Goal: Find contact information: Find contact information

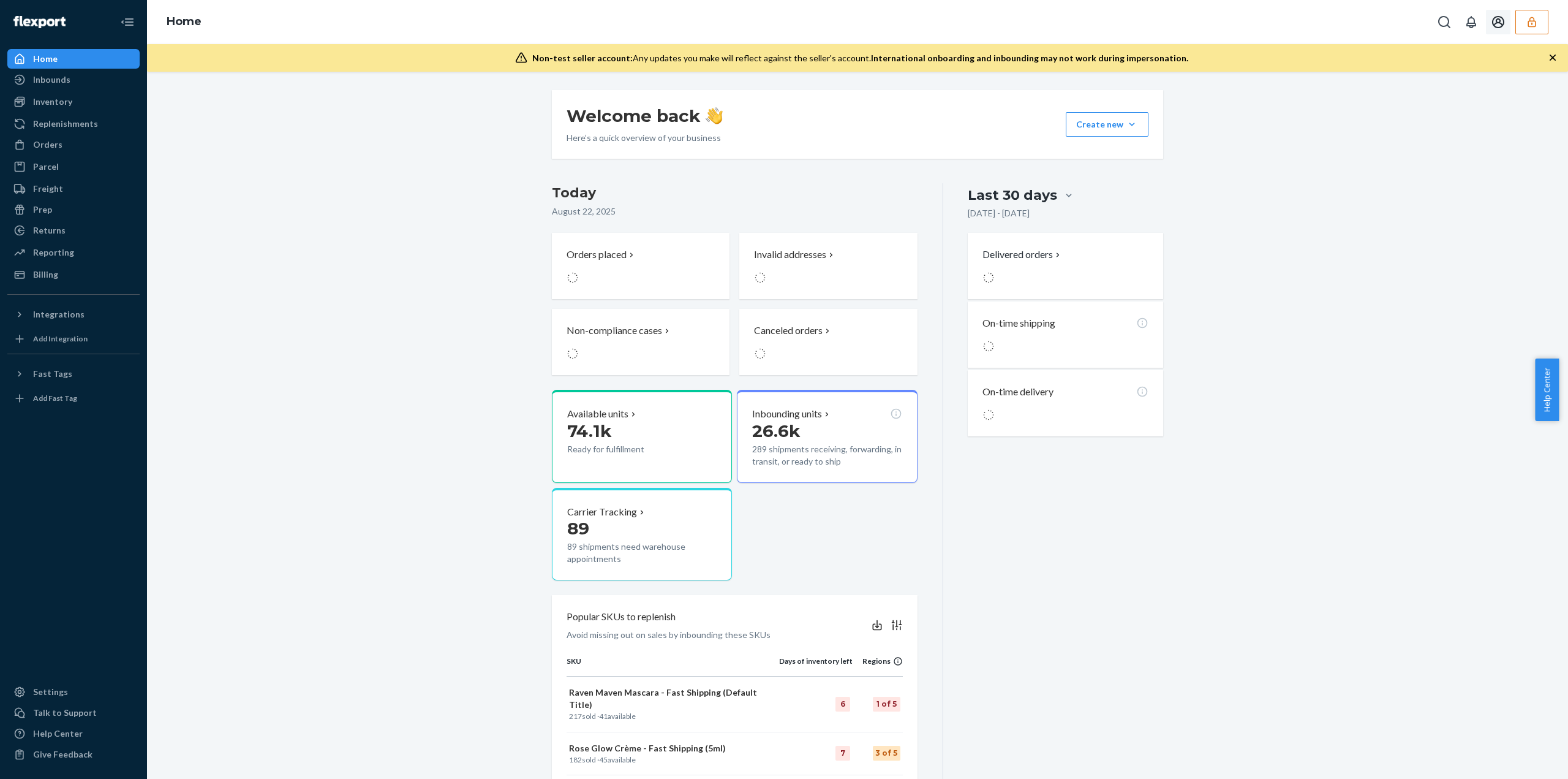
click at [1532, 20] on icon "button" at bounding box center [1532, 22] width 13 height 13
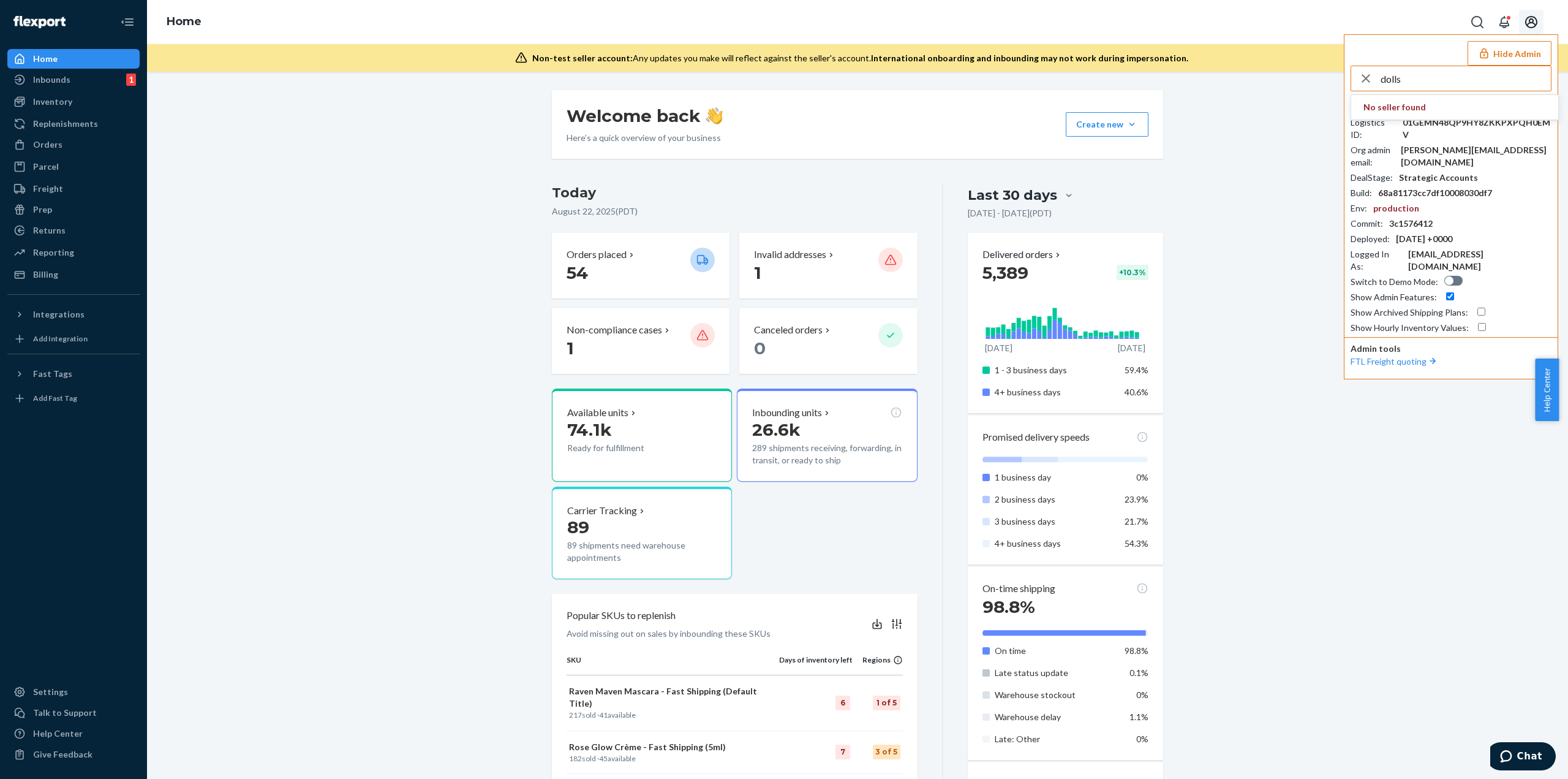
click at [1459, 87] on input "dolls" at bounding box center [1466, 78] width 170 height 24
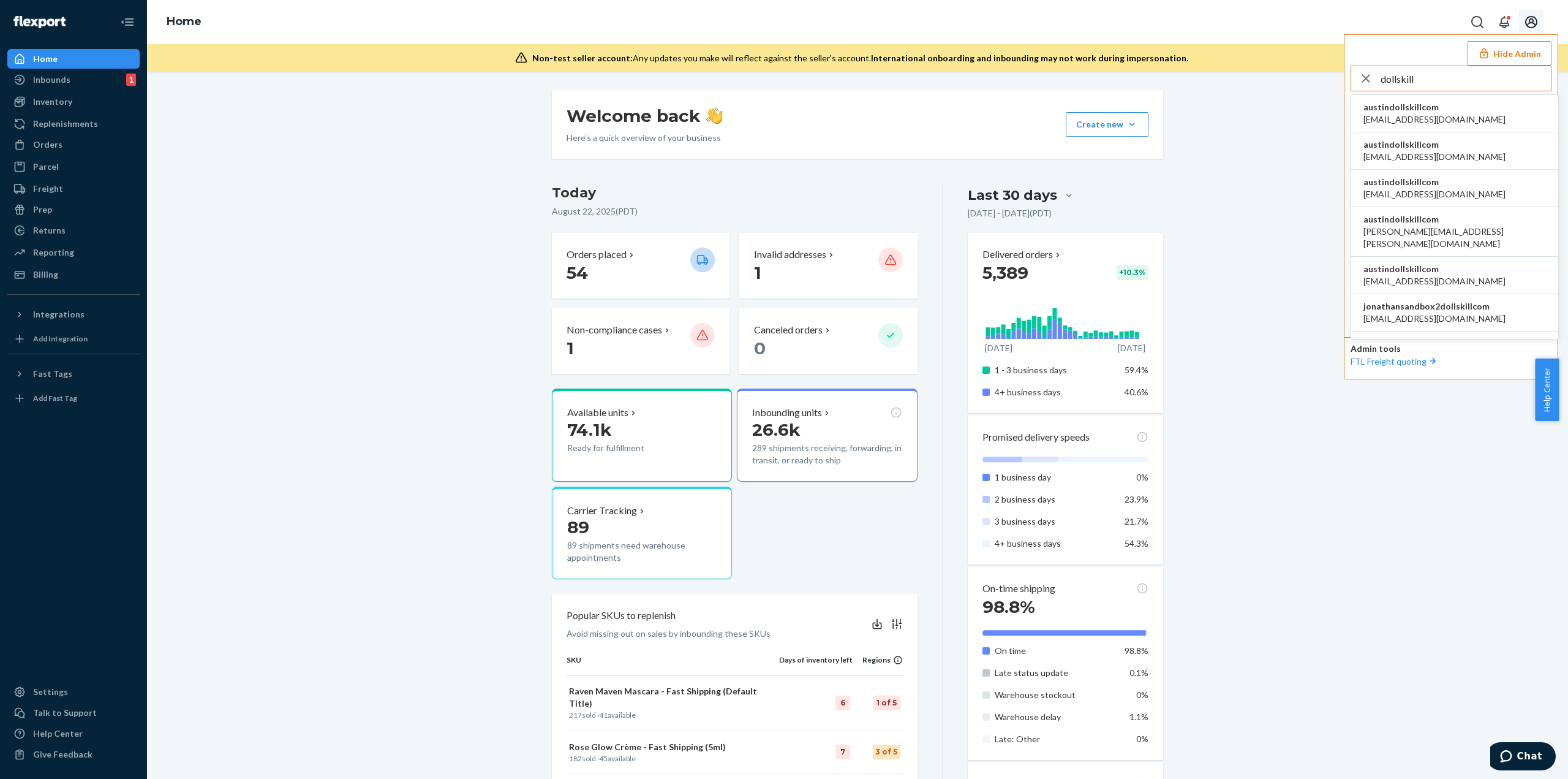
type input "dollskill"
click at [1437, 110] on span "austindollskillcom" at bounding box center [1434, 107] width 142 height 13
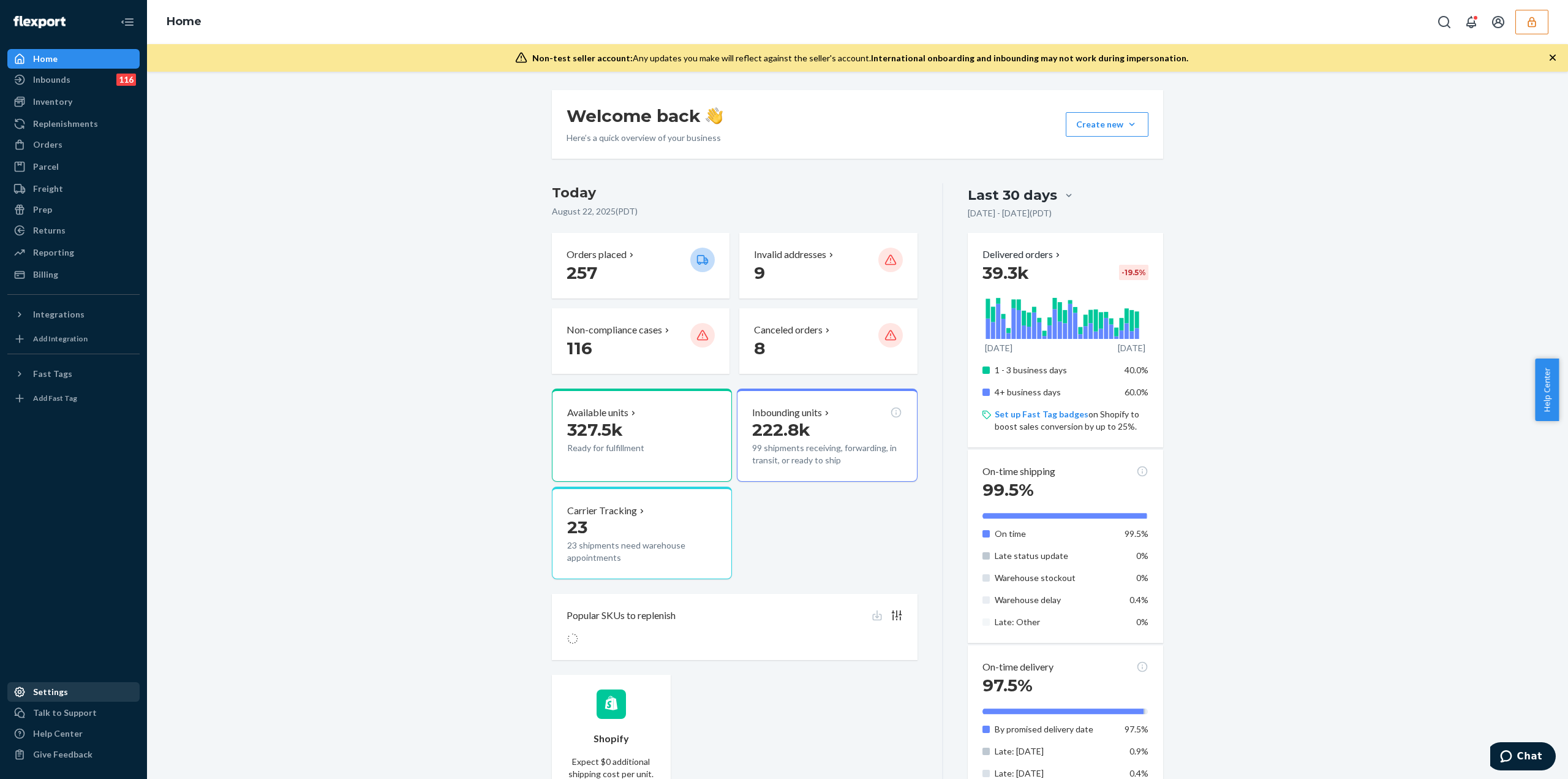
click at [37, 696] on div "Settings" at bounding box center [51, 692] width 35 height 13
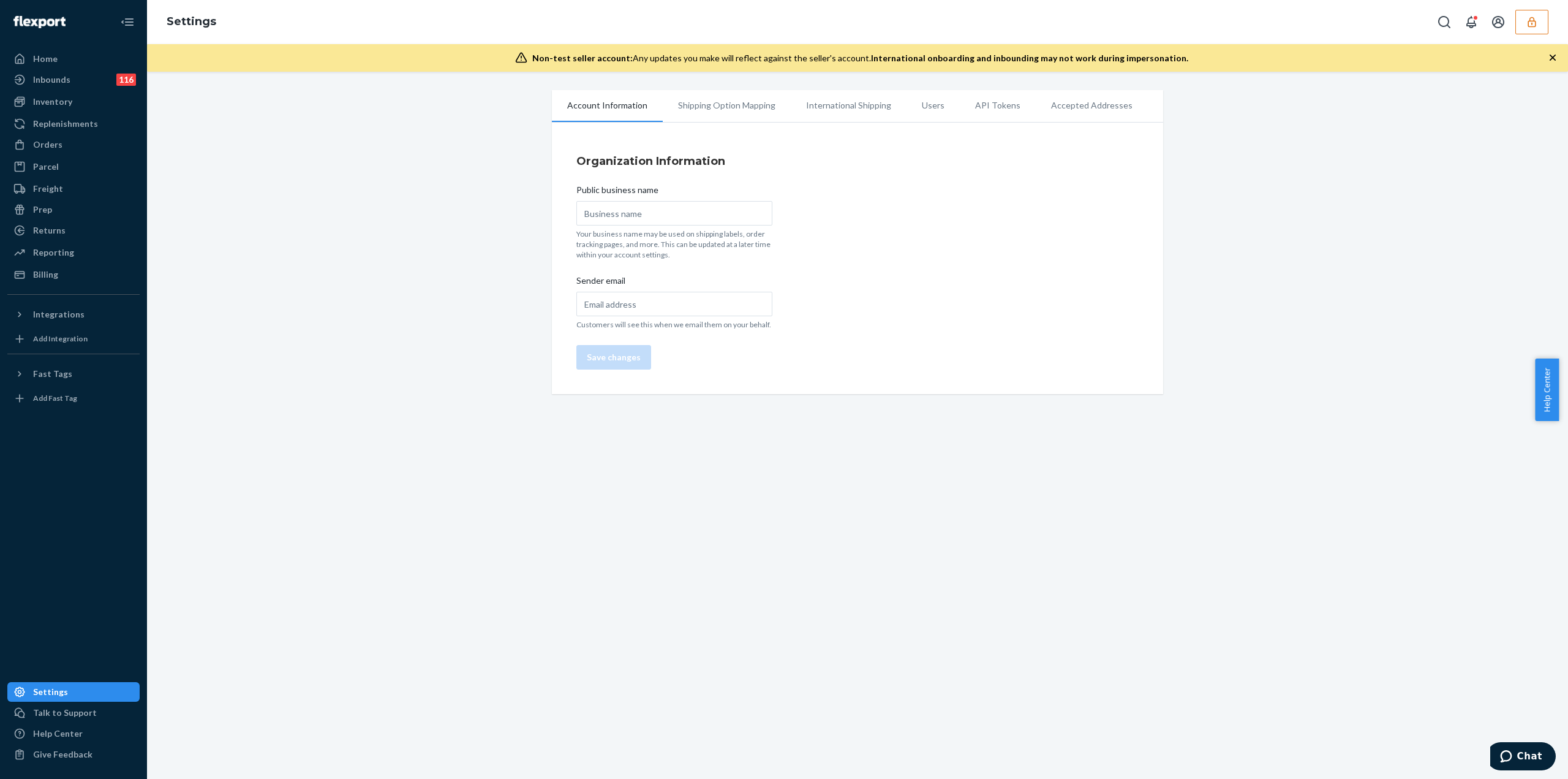
type input "Dolls Kill"
click at [920, 108] on li "Users" at bounding box center [933, 105] width 53 height 30
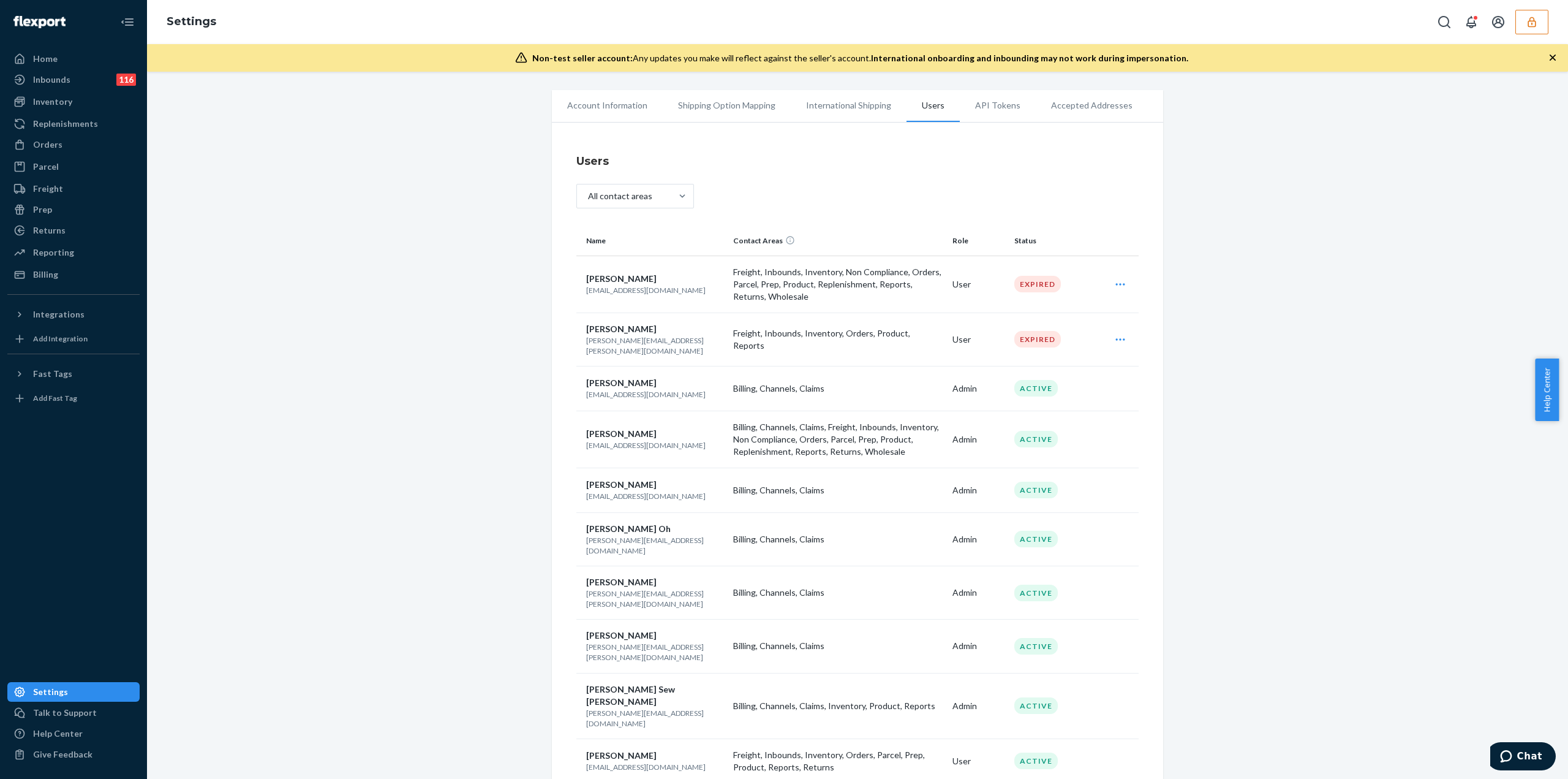
click at [610, 761] on p "alyssa@dollskill.com" at bounding box center [654, 766] width 137 height 11
copy p "alyssa@dollskill.com"
click at [1526, 22] on icon "button" at bounding box center [1532, 22] width 13 height 13
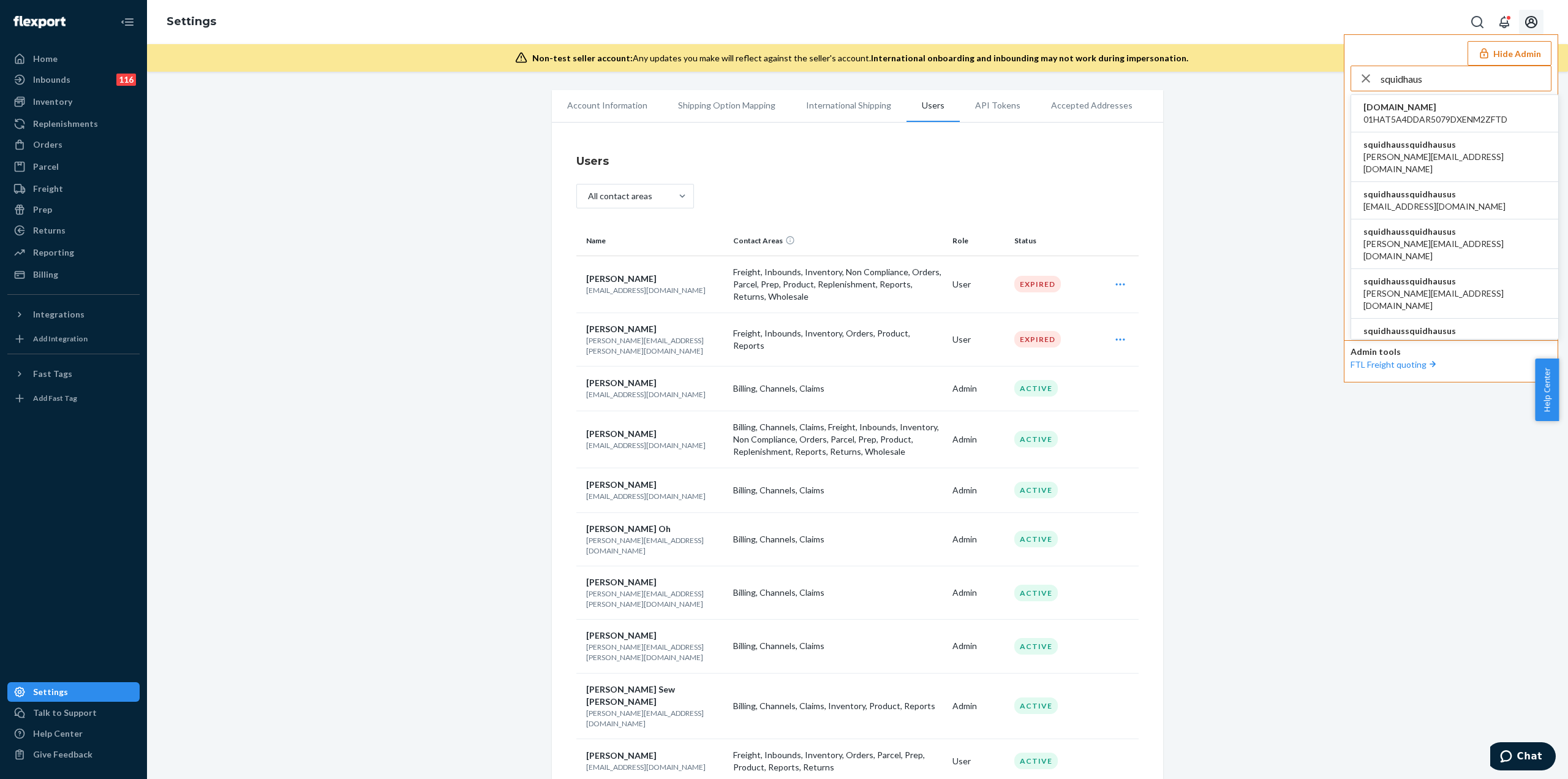
type input "squidhaus"
click at [1464, 153] on li "squidhaussquidhausus david@squidhaus.us" at bounding box center [1456, 157] width 207 height 50
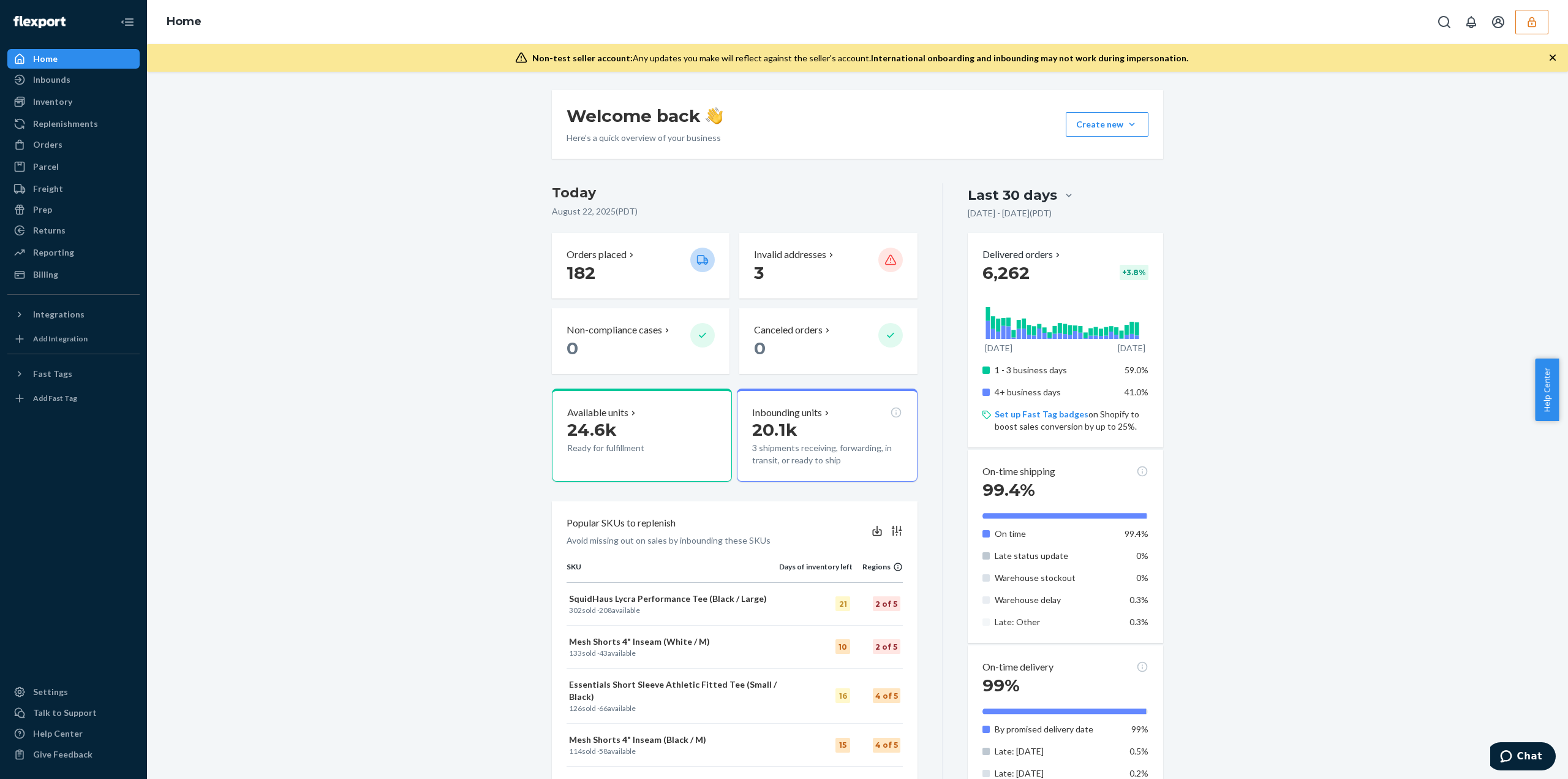
drag, startPoint x: 43, startPoint y: 109, endPoint x: 185, endPoint y: 253, distance: 202.2
click at [43, 109] on div "Inventory" at bounding box center [73, 102] width 130 height 18
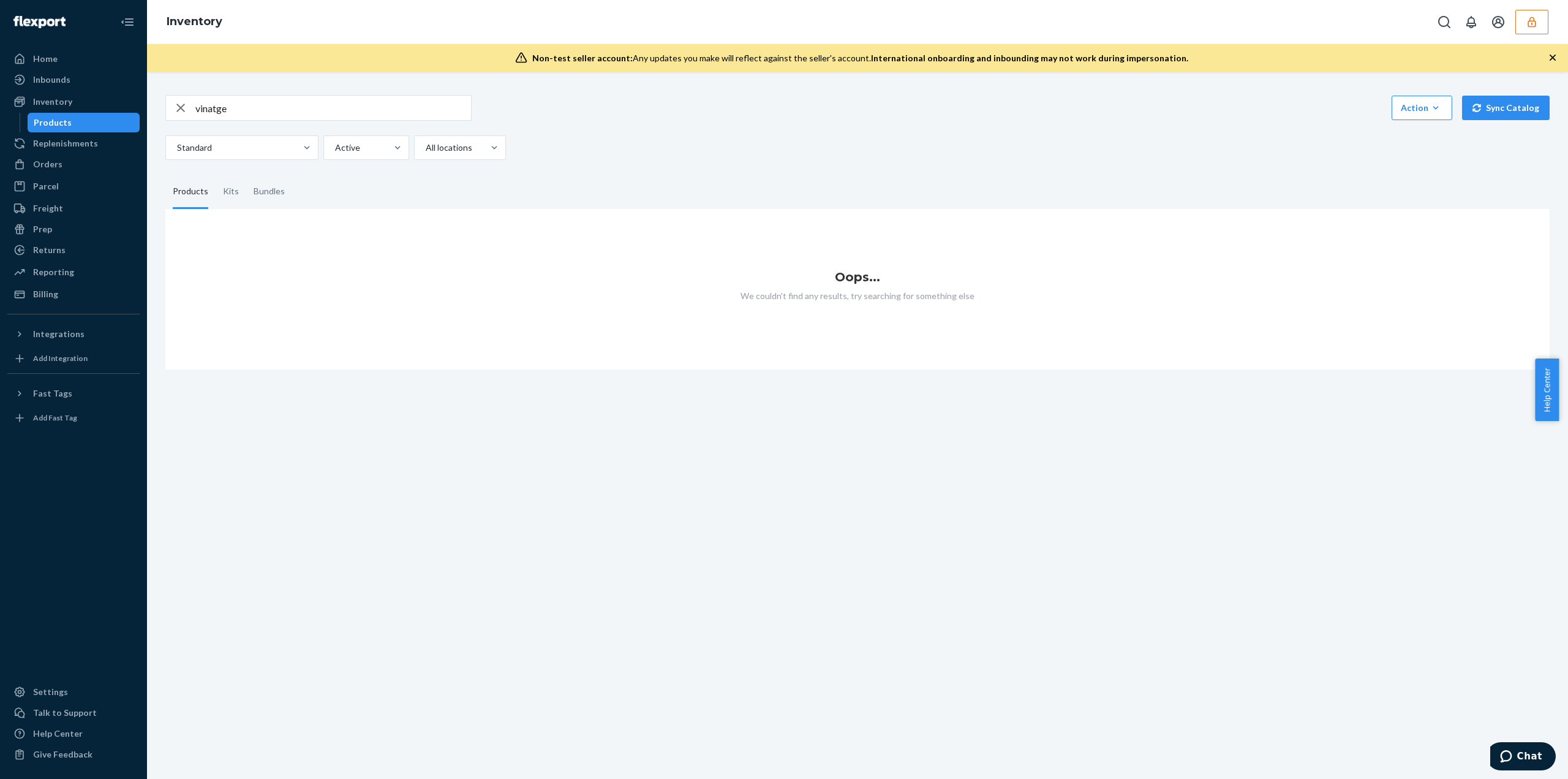
click at [295, 110] on input "vinatge" at bounding box center [334, 108] width 276 height 24
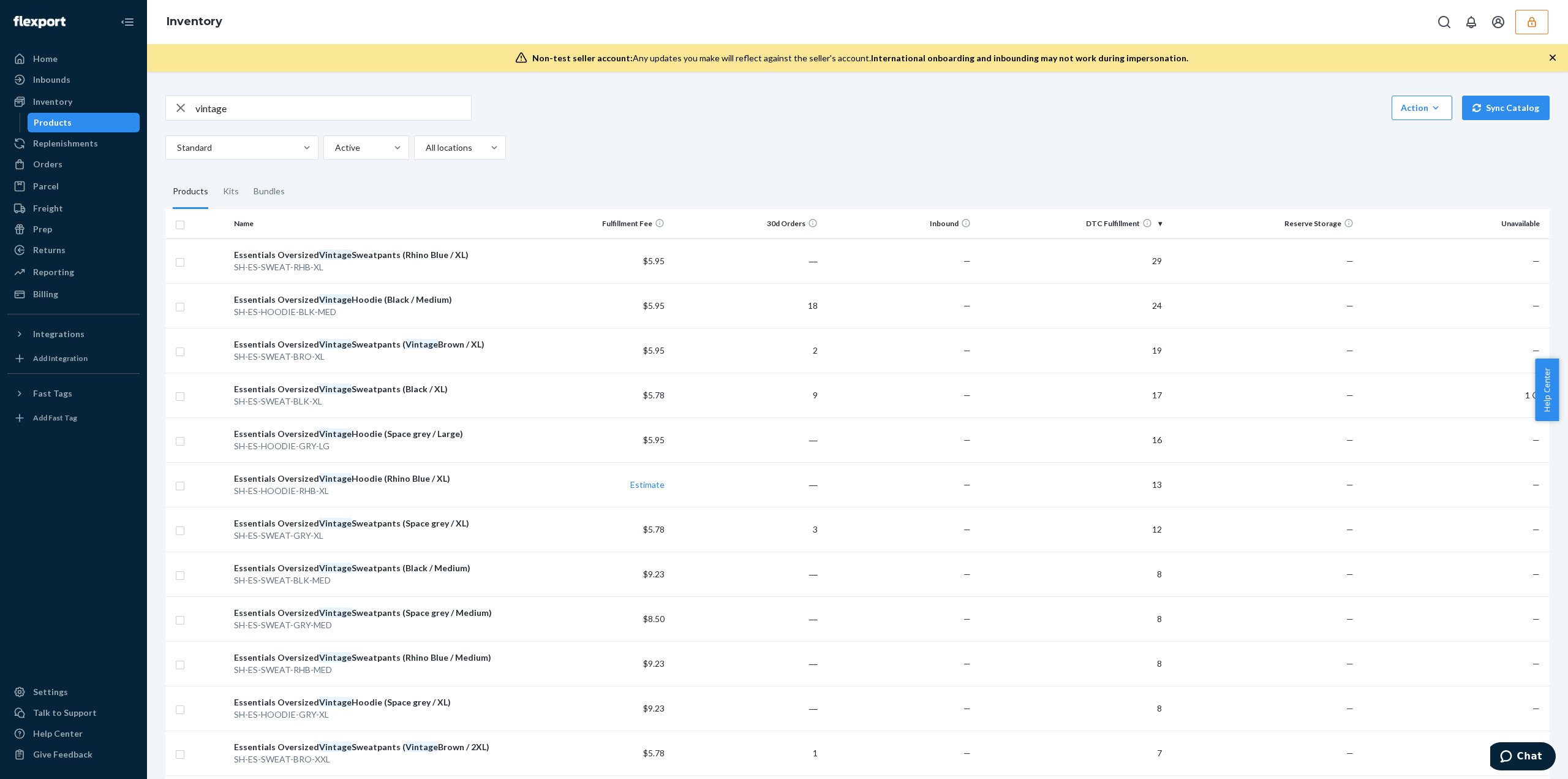
click at [332, 108] on input "vintage" at bounding box center [334, 108] width 276 height 24
type input "vintage hoodie"
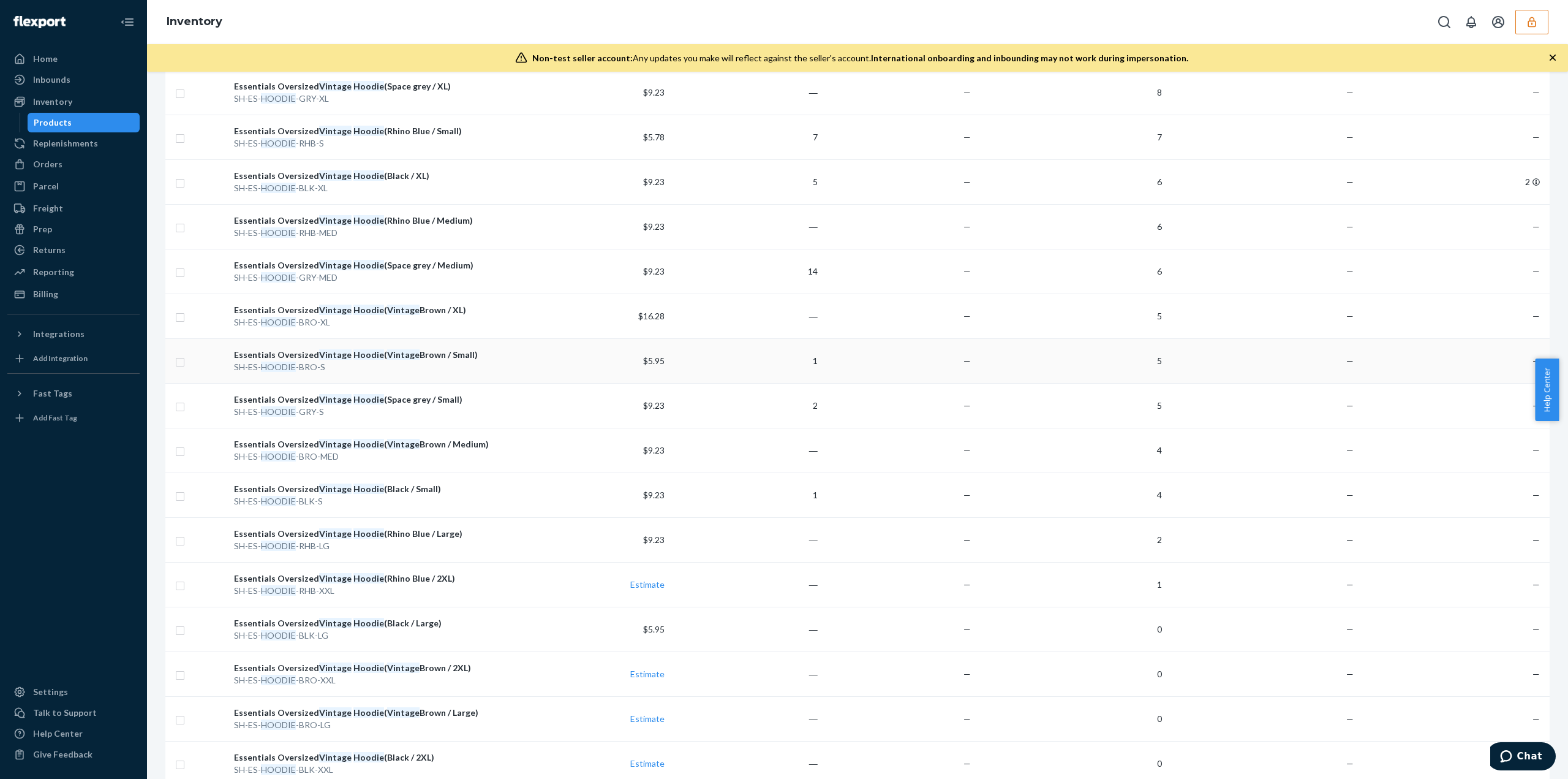
scroll to position [306, 0]
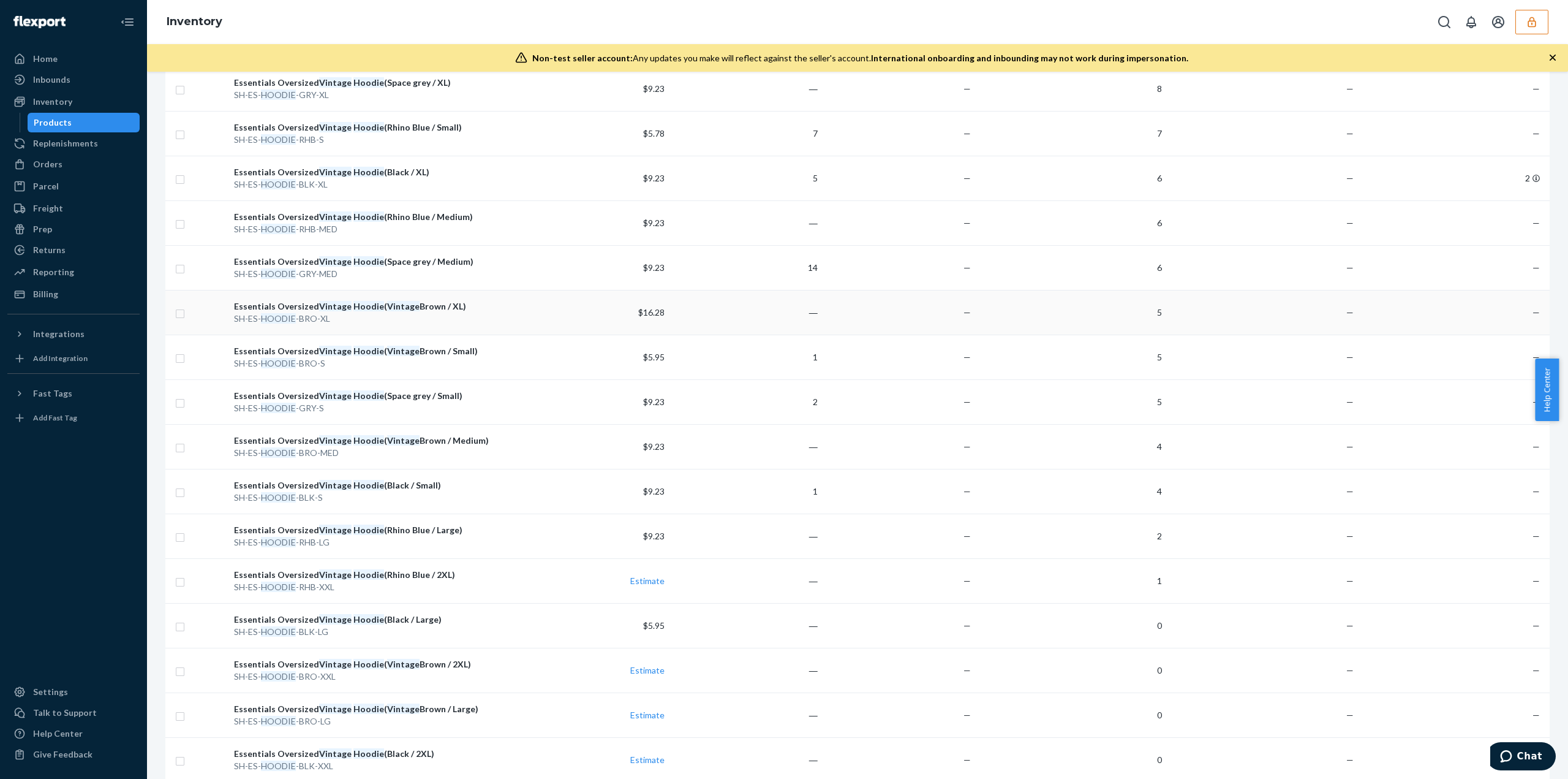
click at [472, 307] on div "Essentials Oversized Vintage Hoodie ( Vintage Brown / XL)" at bounding box center [373, 306] width 278 height 13
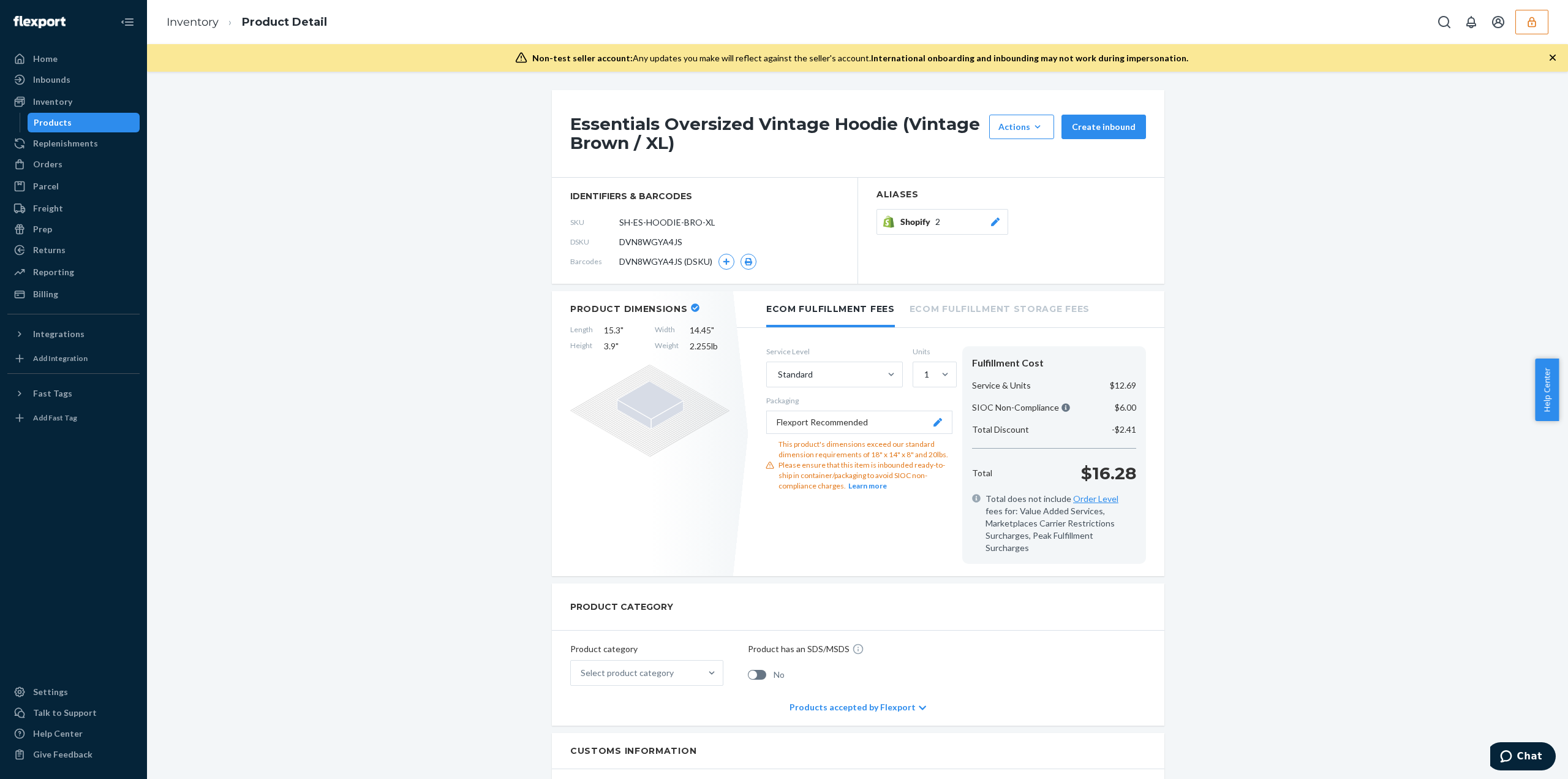
click at [644, 245] on span "DVN8WGYA4JS" at bounding box center [650, 242] width 64 height 13
copy span "DVN8WGYA4JS"
click at [1544, 28] on button "button" at bounding box center [1532, 22] width 33 height 24
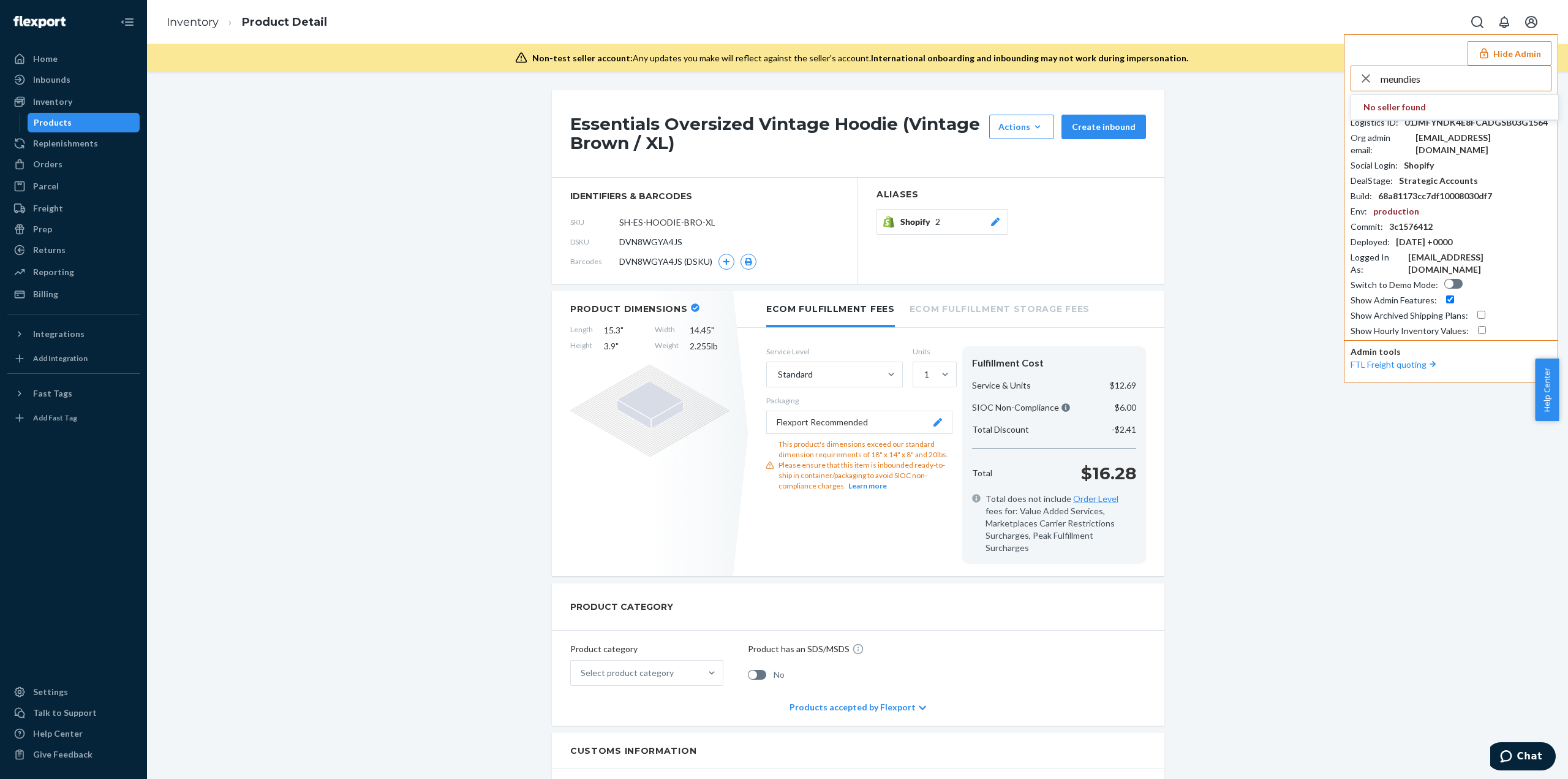
type input "meundies"
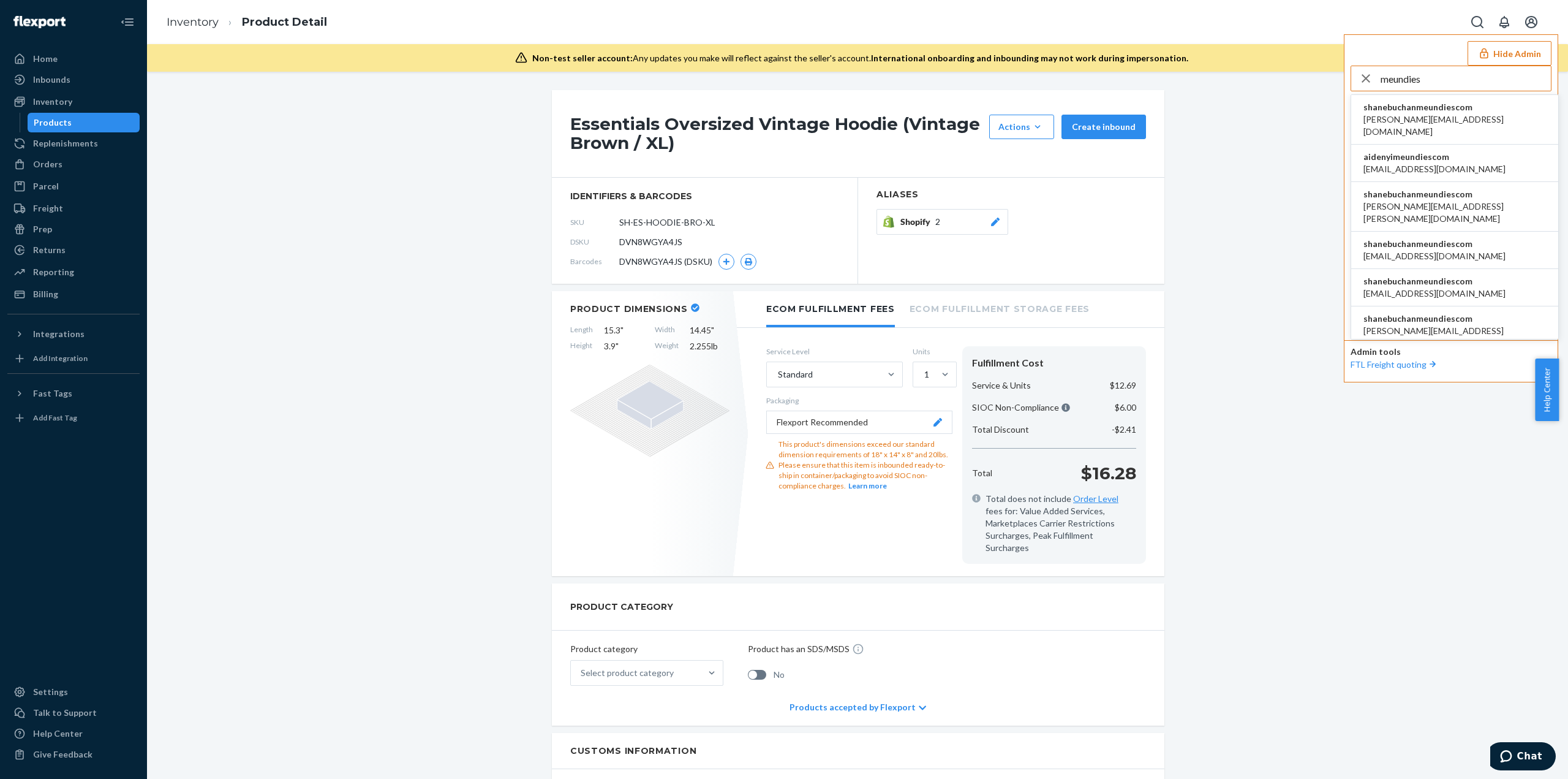
click at [1420, 113] on span "shanebuchanmeundiescom" at bounding box center [1455, 107] width 183 height 13
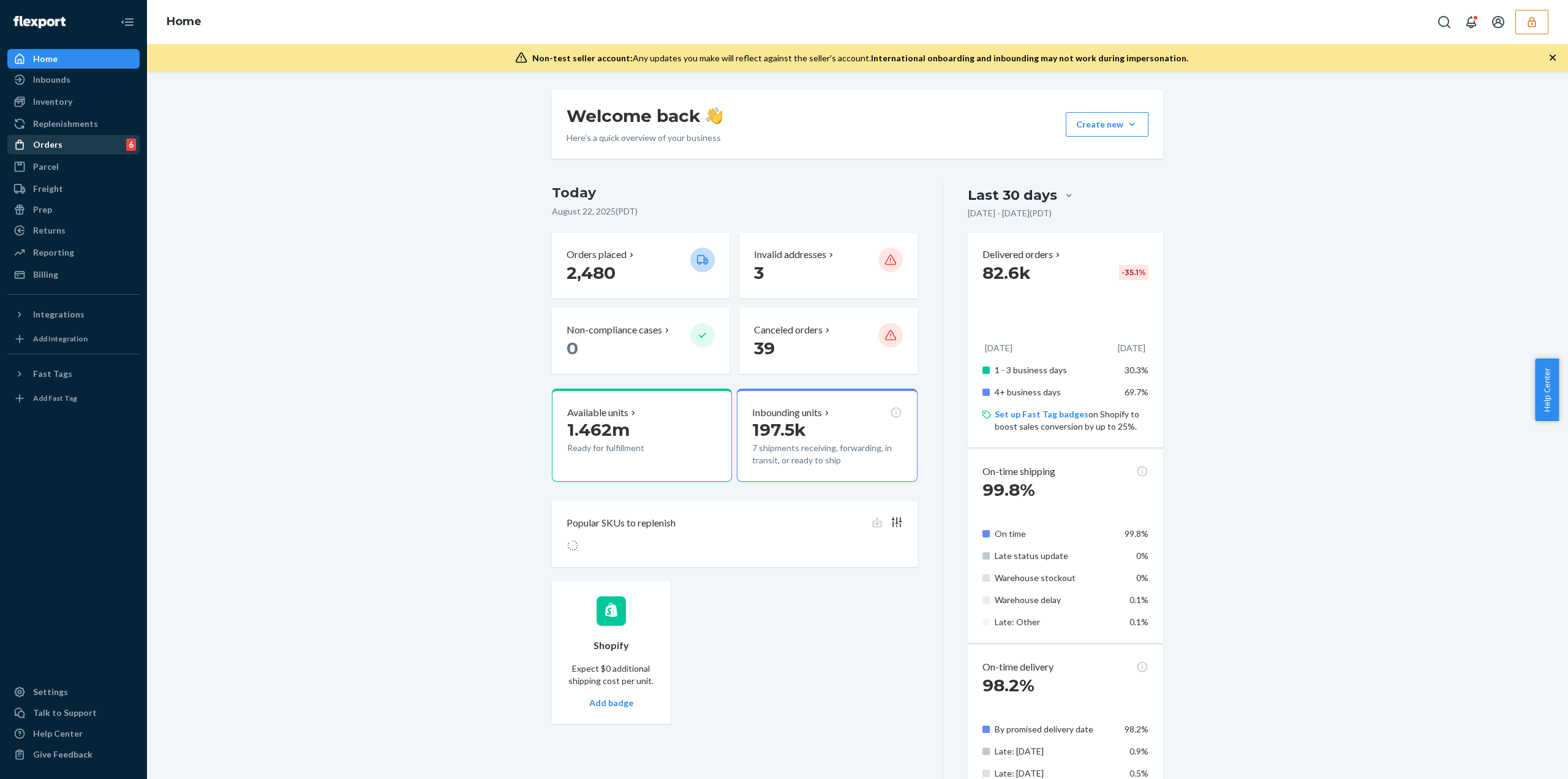
click at [76, 108] on div "Inventory" at bounding box center [73, 102] width 130 height 18
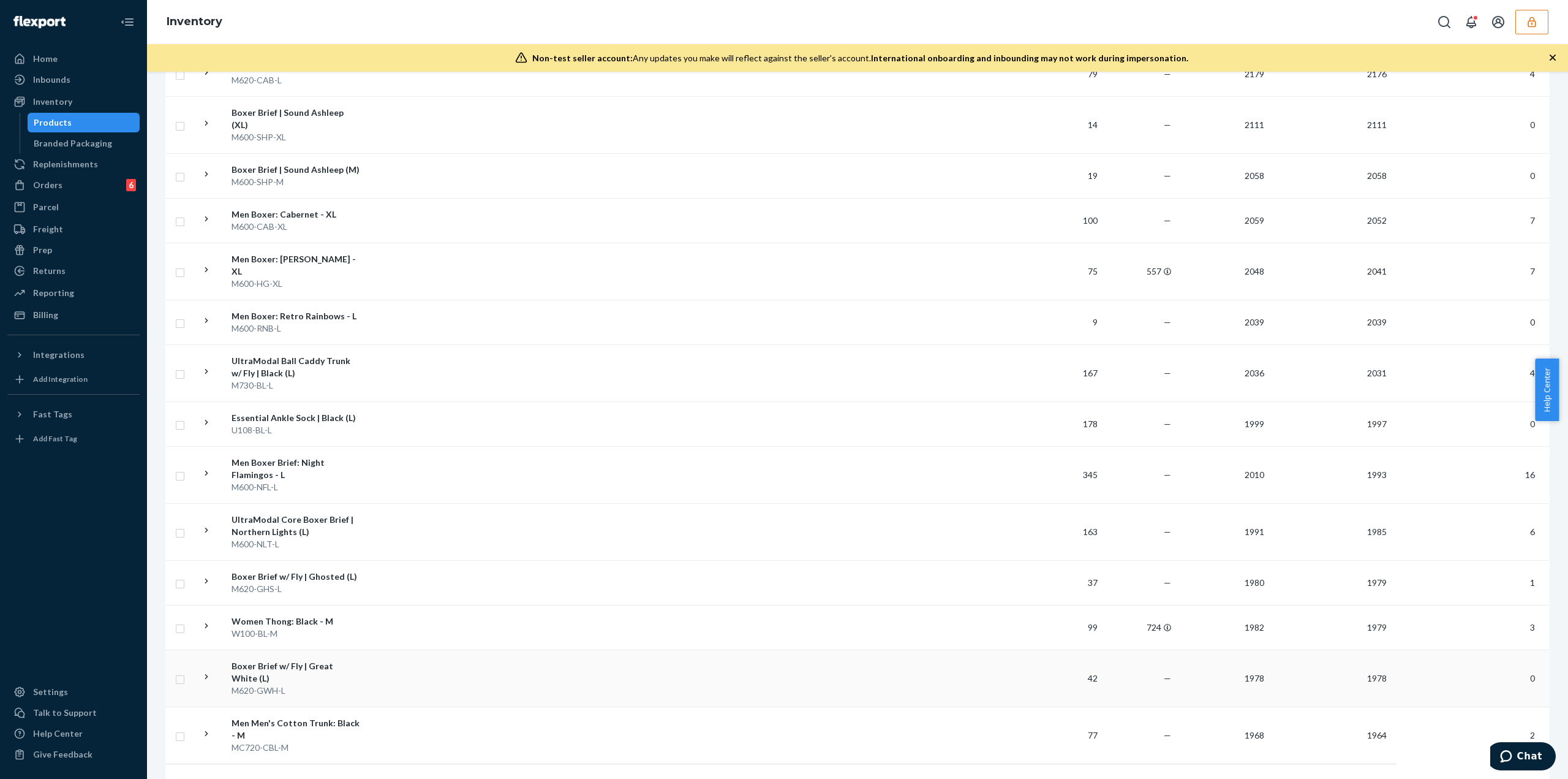
scroll to position [1999, 0]
click at [736, 778] on link "2" at bounding box center [740, 790] width 10 height 11
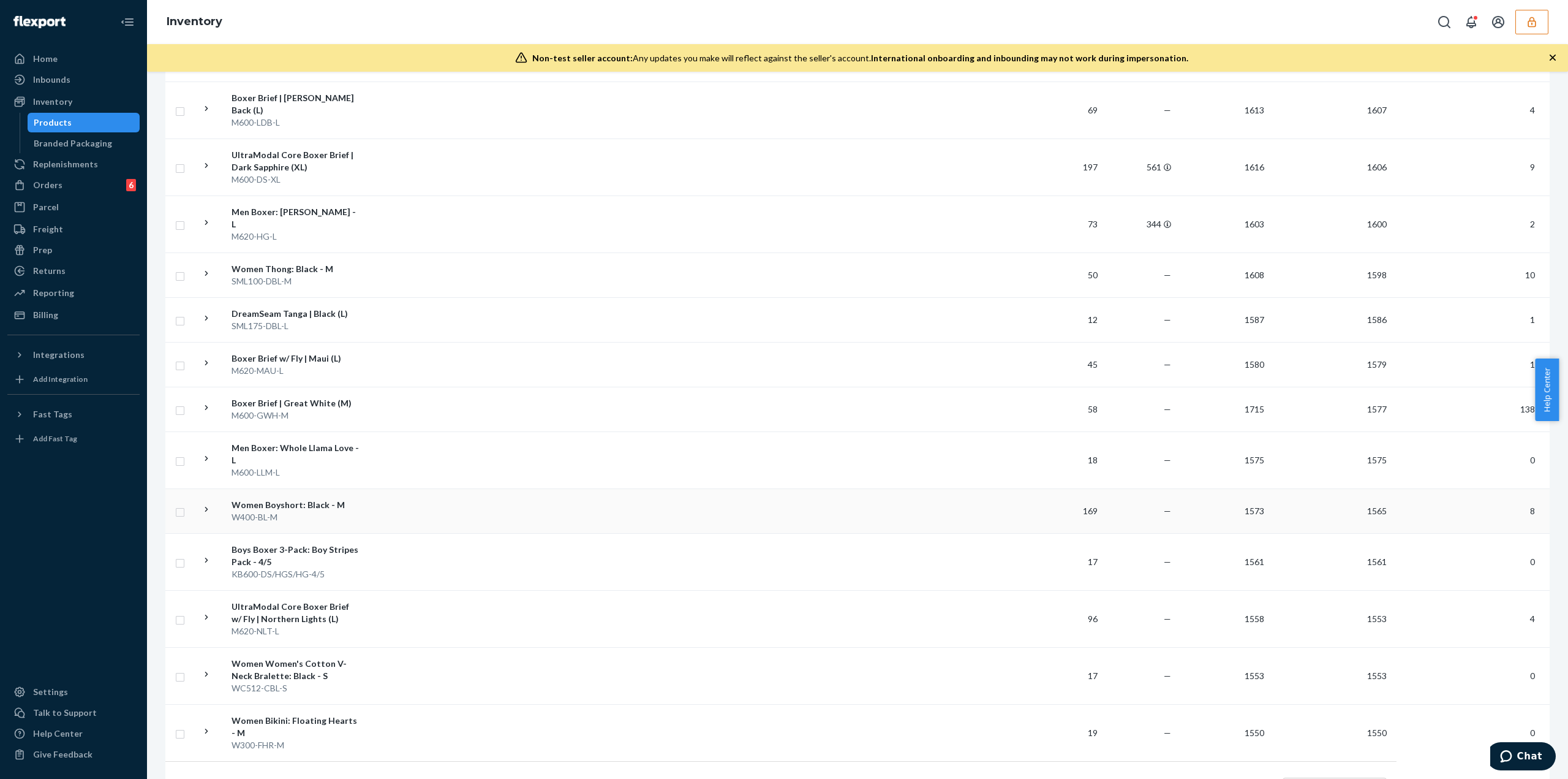
scroll to position [2073, 0]
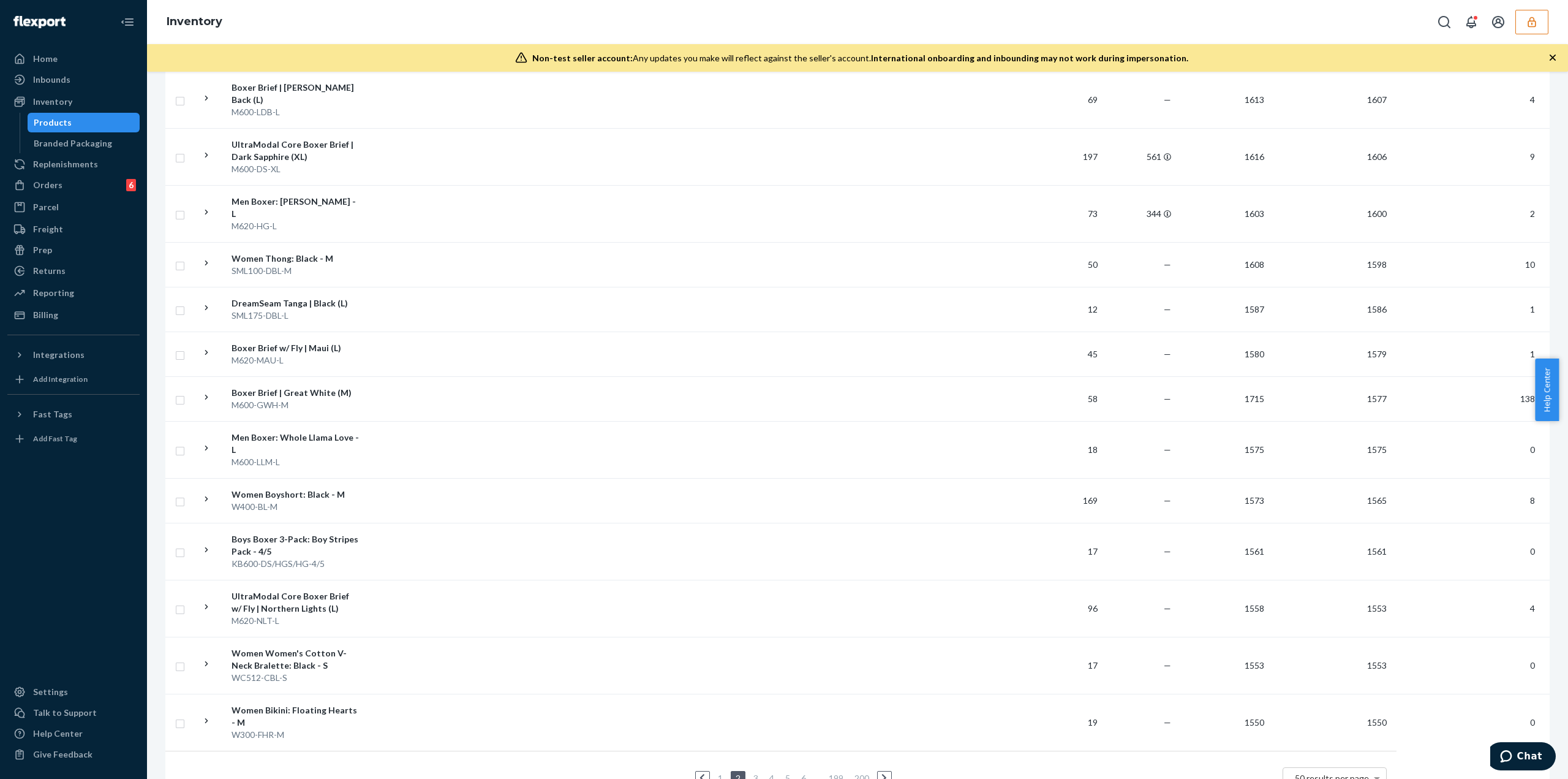
click at [751, 773] on link "3" at bounding box center [756, 778] width 10 height 11
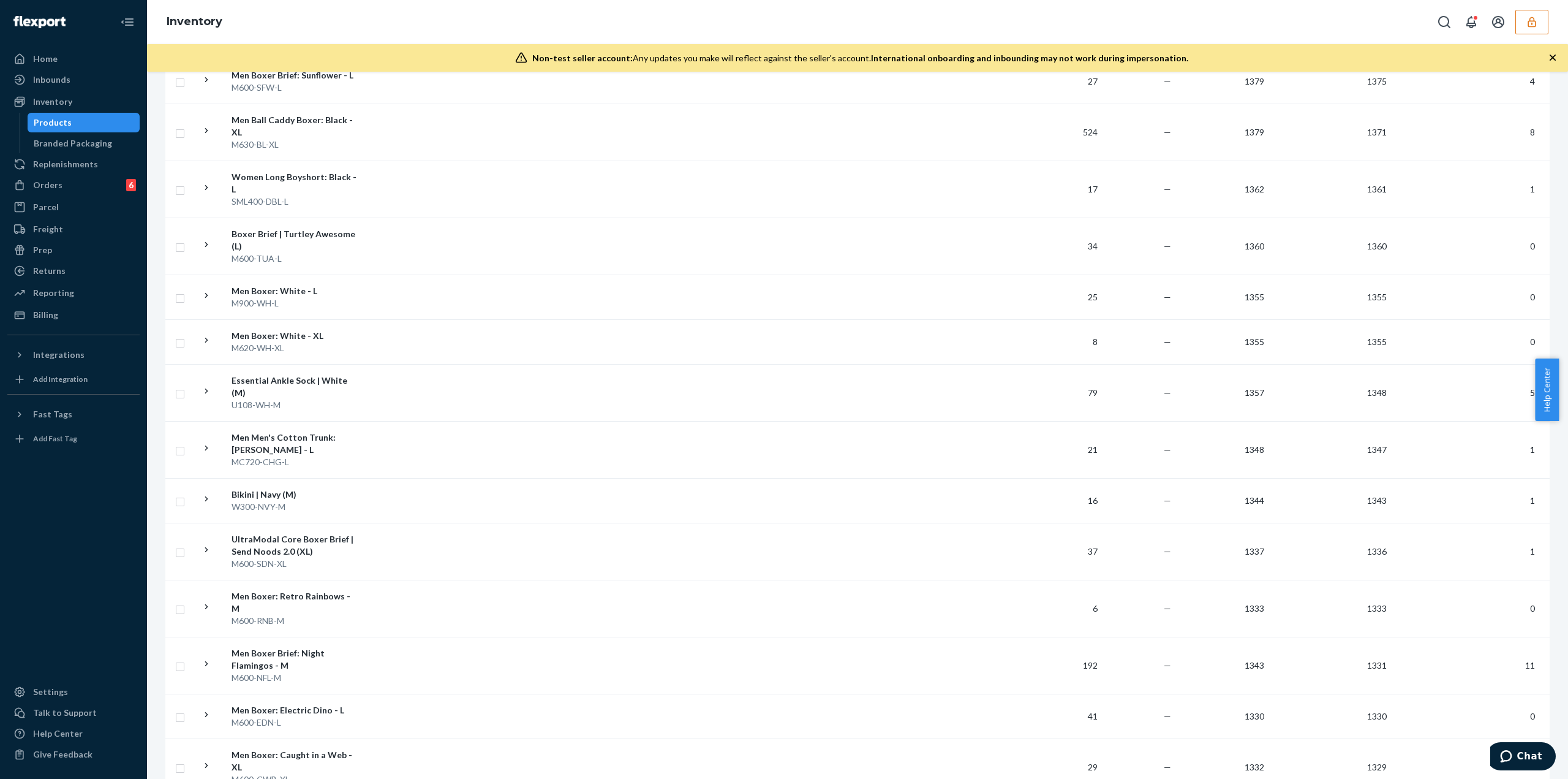
scroll to position [2023, 0]
drag, startPoint x: 517, startPoint y: 746, endPoint x: 517, endPoint y: 673, distance: 73.0
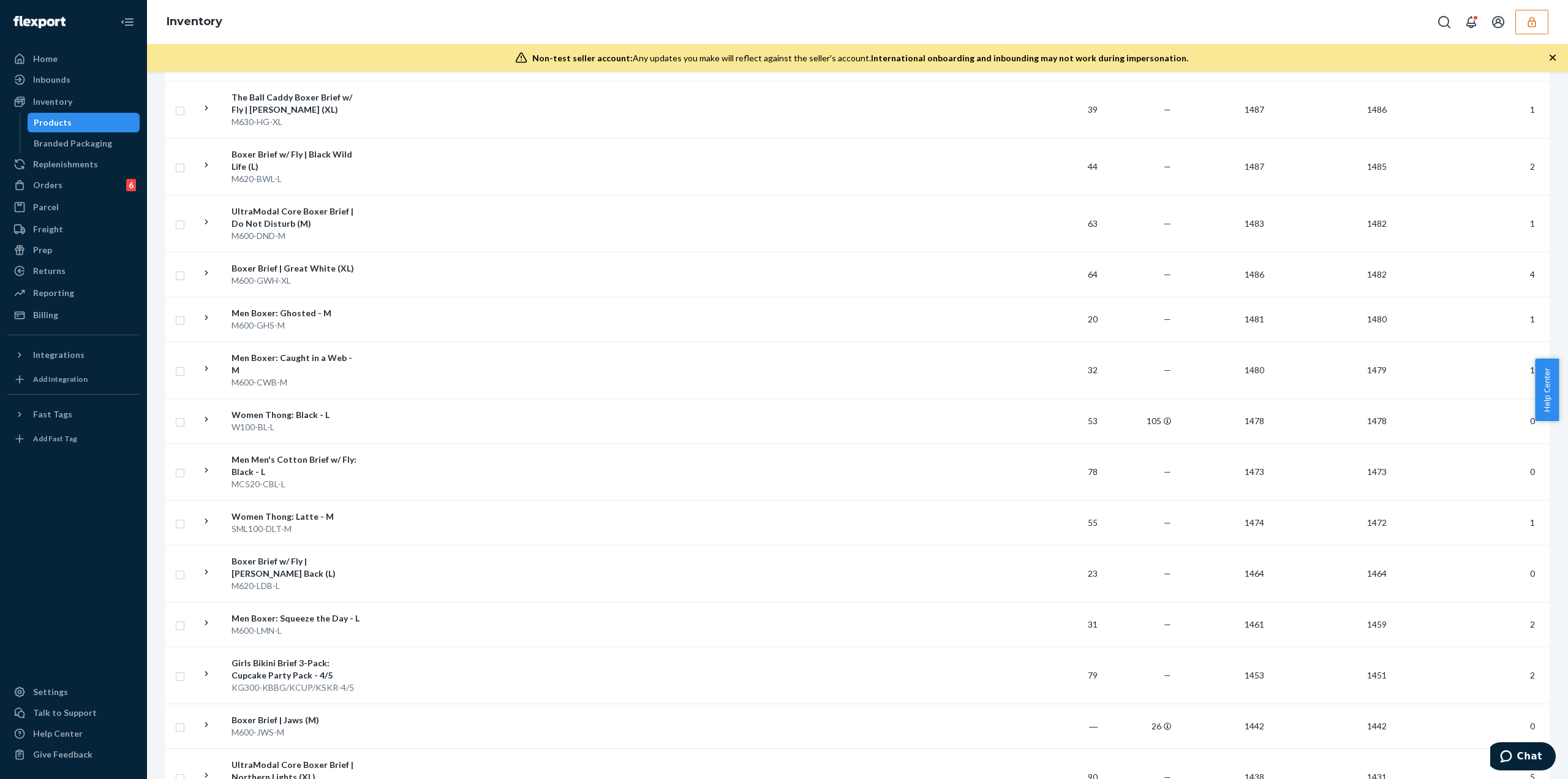
scroll to position [0, 0]
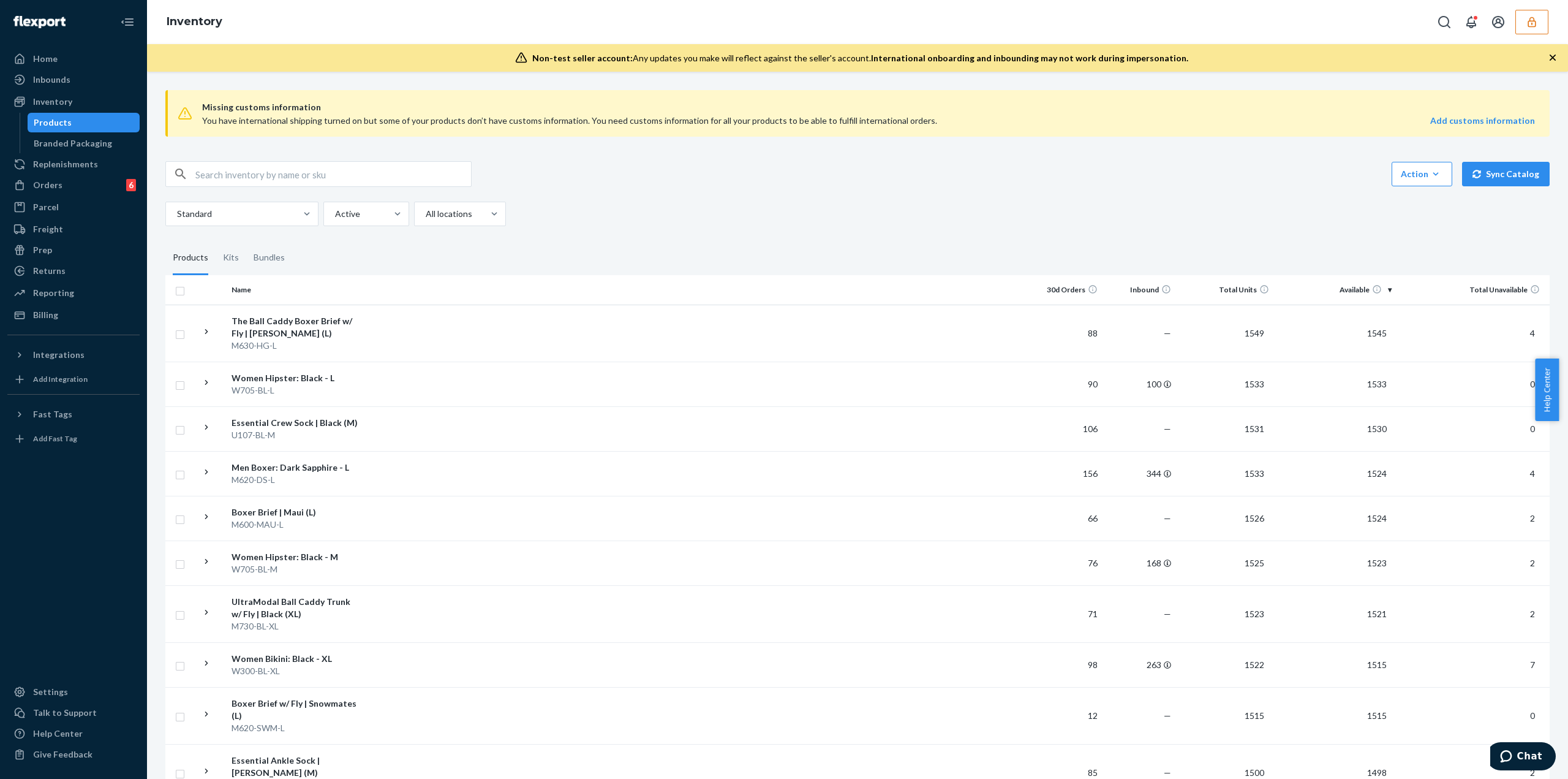
click at [378, 173] on input "text" at bounding box center [334, 173] width 276 height 24
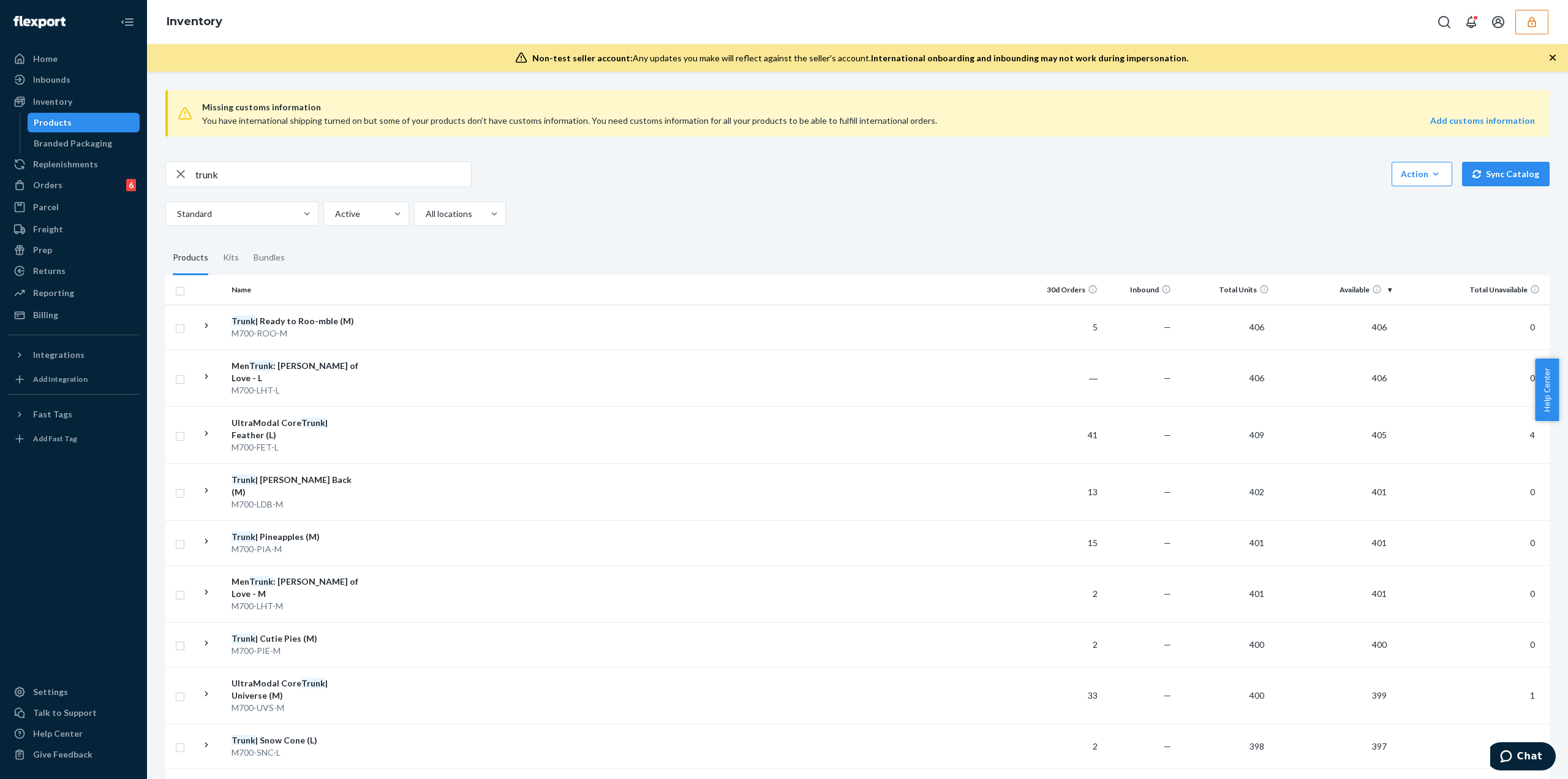
click at [334, 182] on input "trunk" at bounding box center [334, 173] width 276 height 24
type input "m710"
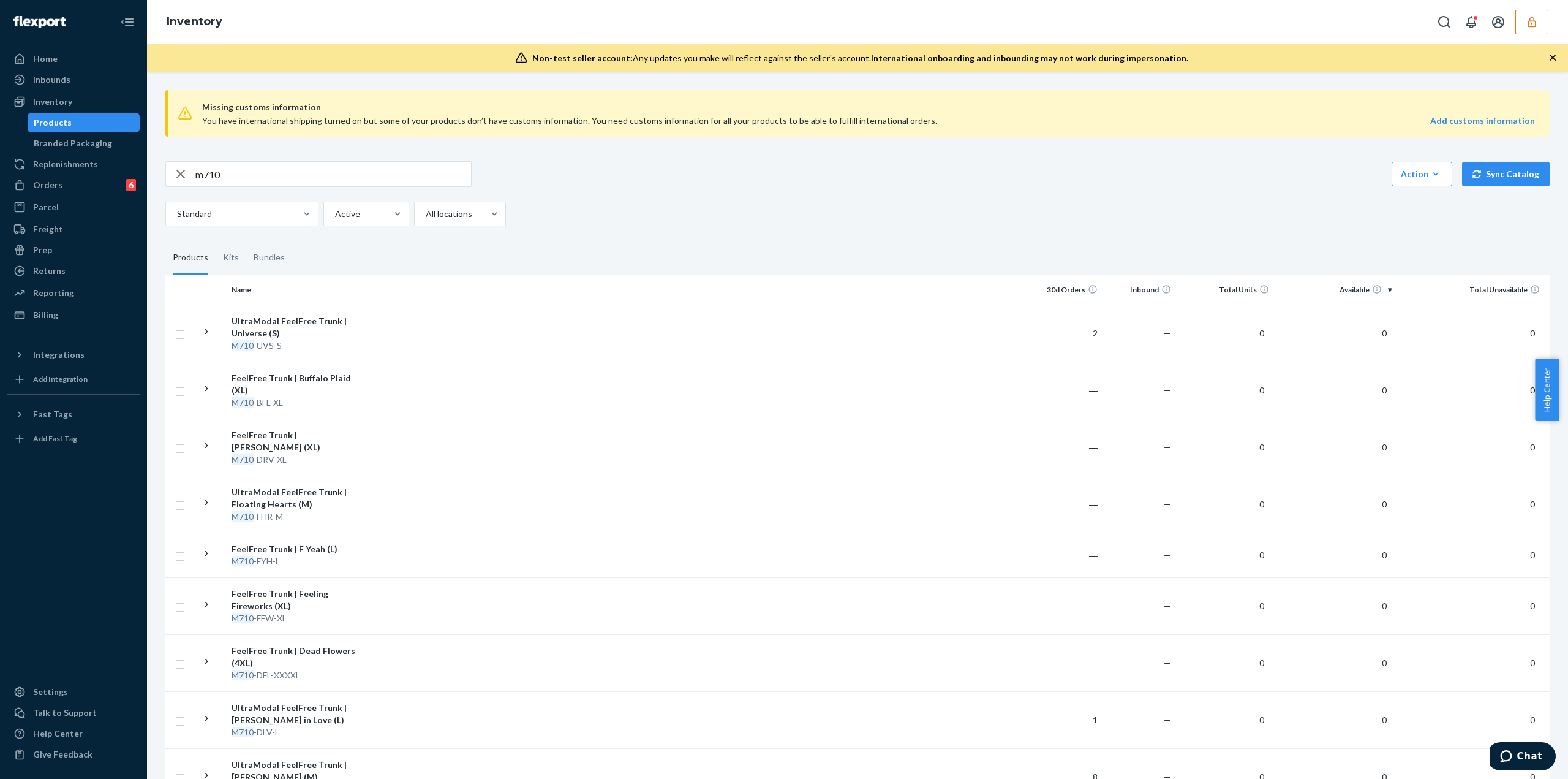
click at [424, 186] on div "m710" at bounding box center [318, 174] width 306 height 25
click at [422, 175] on input "m710" at bounding box center [334, 173] width 276 height 24
click at [419, 180] on input "m710" at bounding box center [334, 173] width 276 height 24
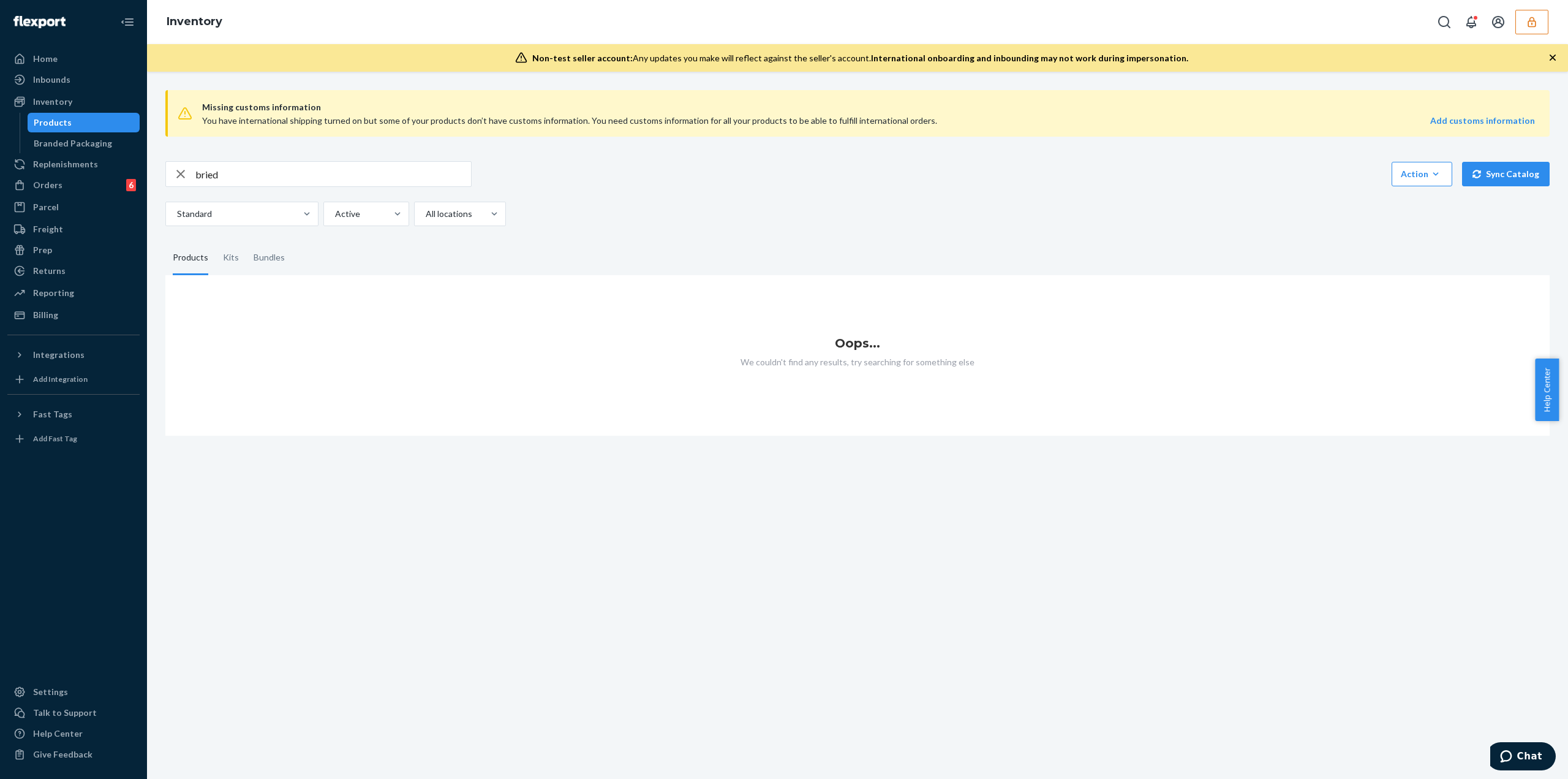
click at [408, 169] on input "bried" at bounding box center [334, 173] width 276 height 24
click at [389, 176] on input "bried" at bounding box center [334, 173] width 276 height 24
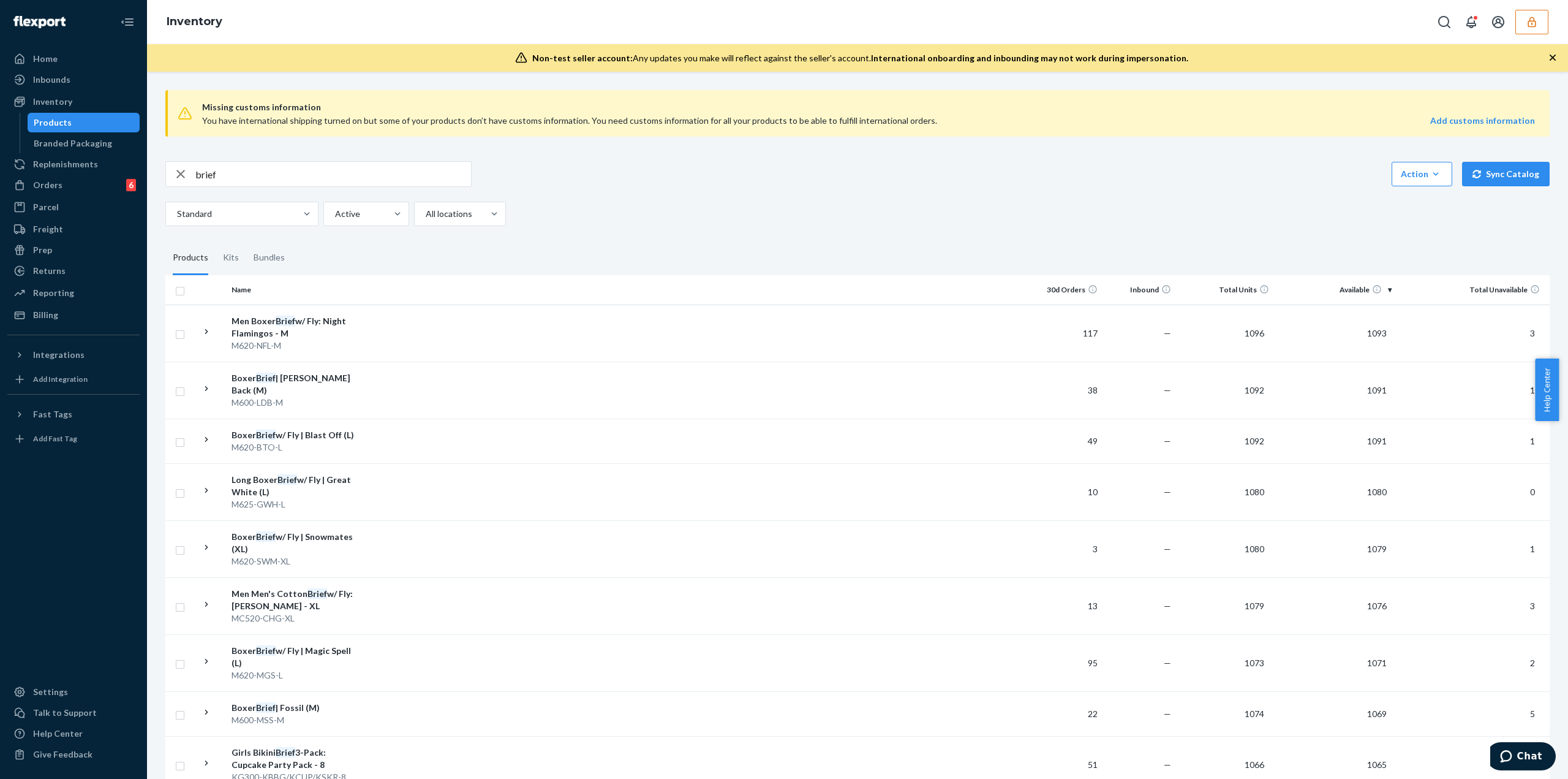
drag, startPoint x: 197, startPoint y: 175, endPoint x: 209, endPoint y: 198, distance: 25.9
click at [197, 175] on input "brief" at bounding box center [334, 173] width 276 height 24
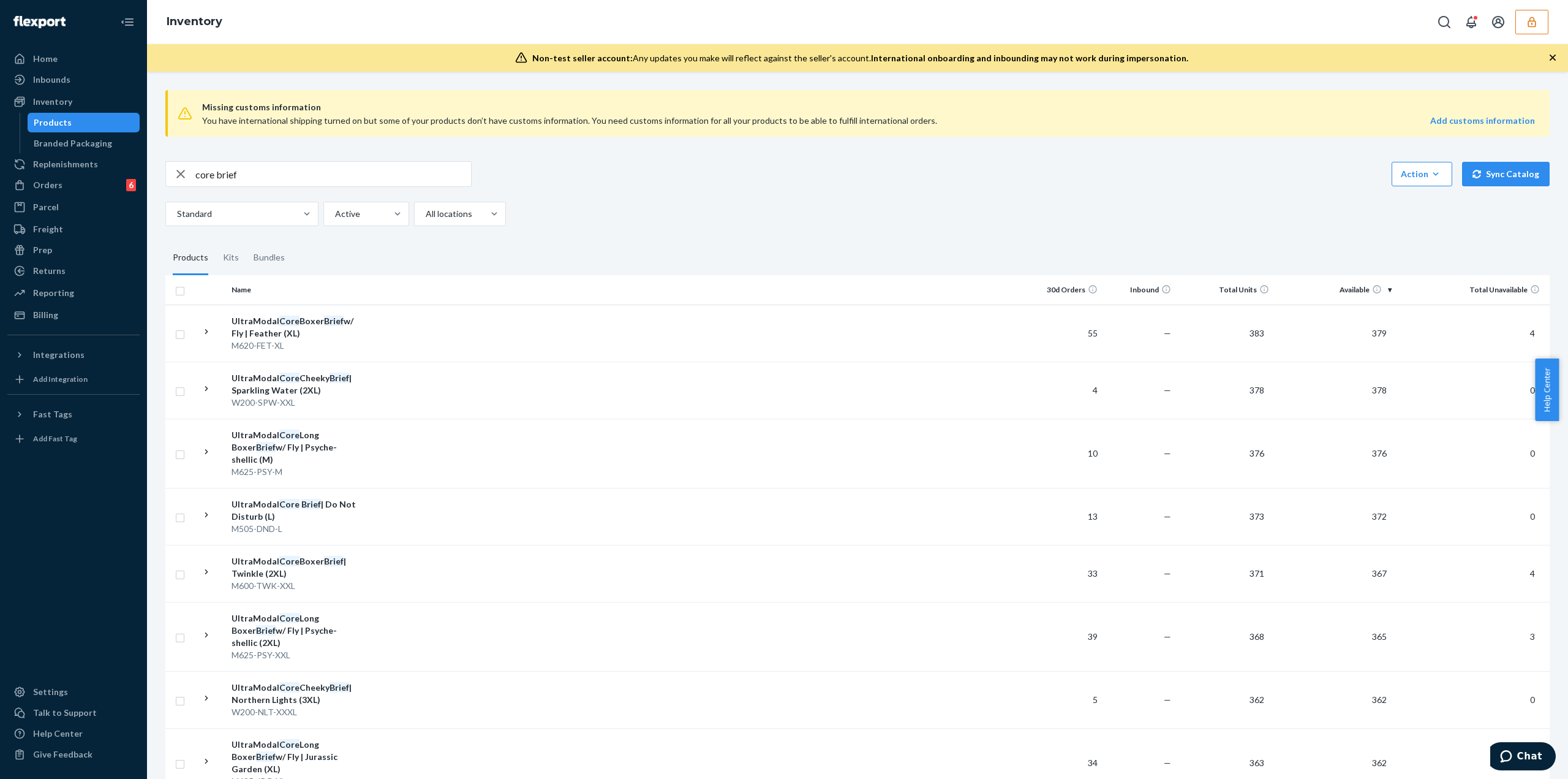
click at [362, 173] on input "core brief" at bounding box center [334, 173] width 276 height 24
click at [360, 173] on input "core brief" at bounding box center [334, 173] width 276 height 24
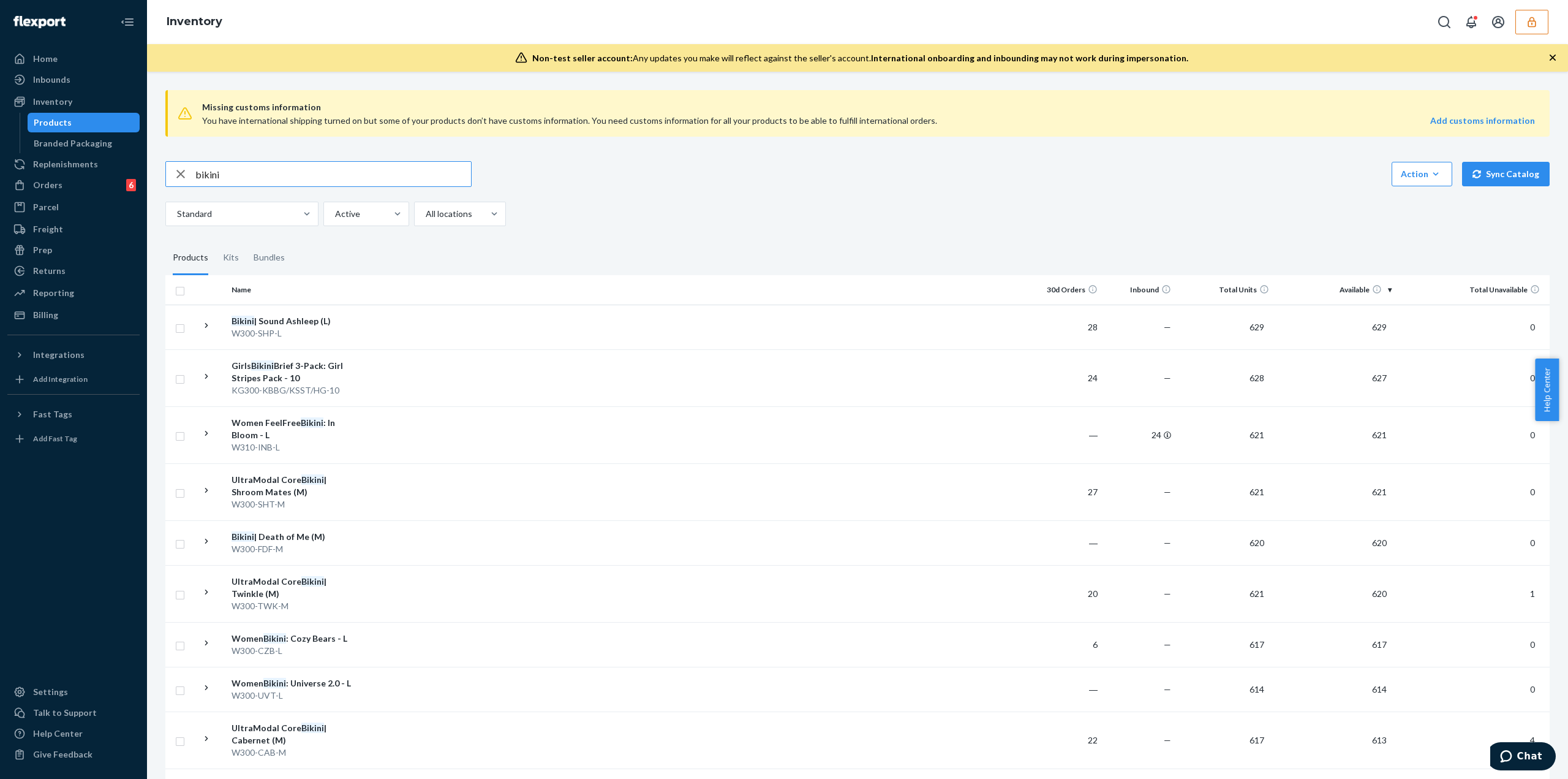
click at [305, 183] on input "bikini" at bounding box center [334, 173] width 276 height 24
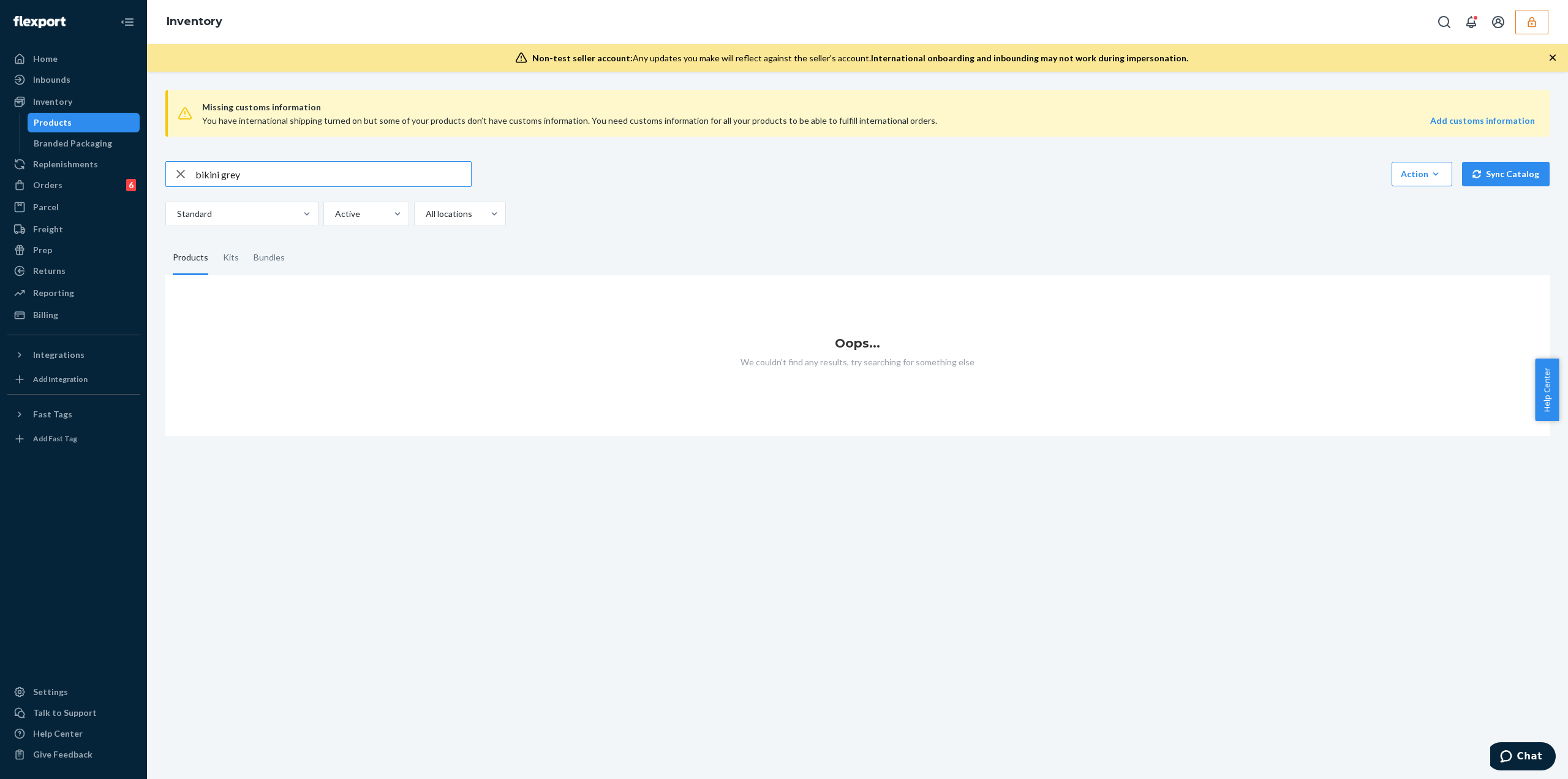
drag, startPoint x: 288, startPoint y: 181, endPoint x: 220, endPoint y: 191, distance: 68.7
click at [220, 191] on div "bikini grey Action Create product Create kit or bundle Bulk create products Bul…" at bounding box center [857, 194] width 1384 height 65
type input "b"
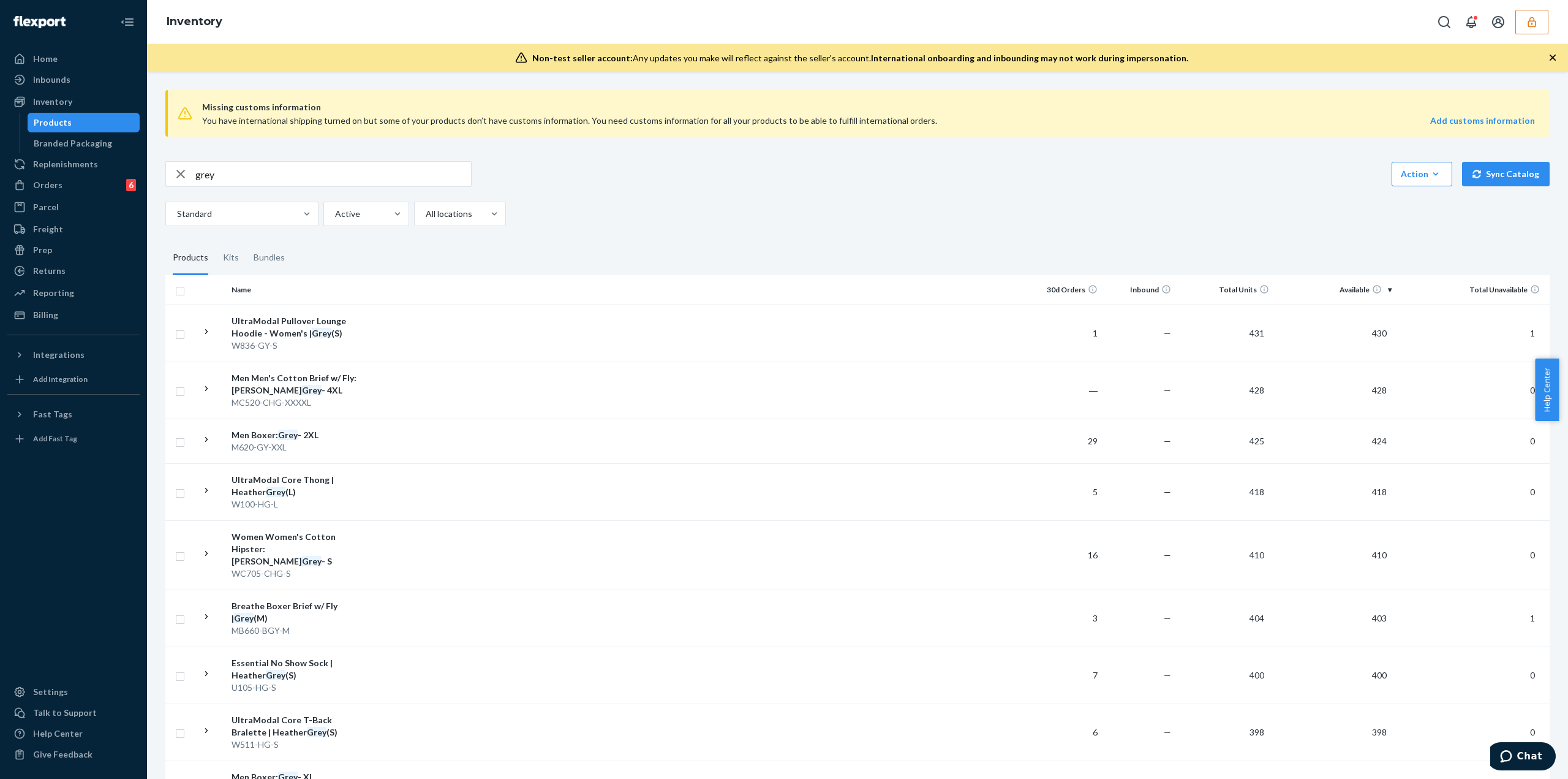
click at [286, 176] on input "grey" at bounding box center [334, 173] width 276 height 24
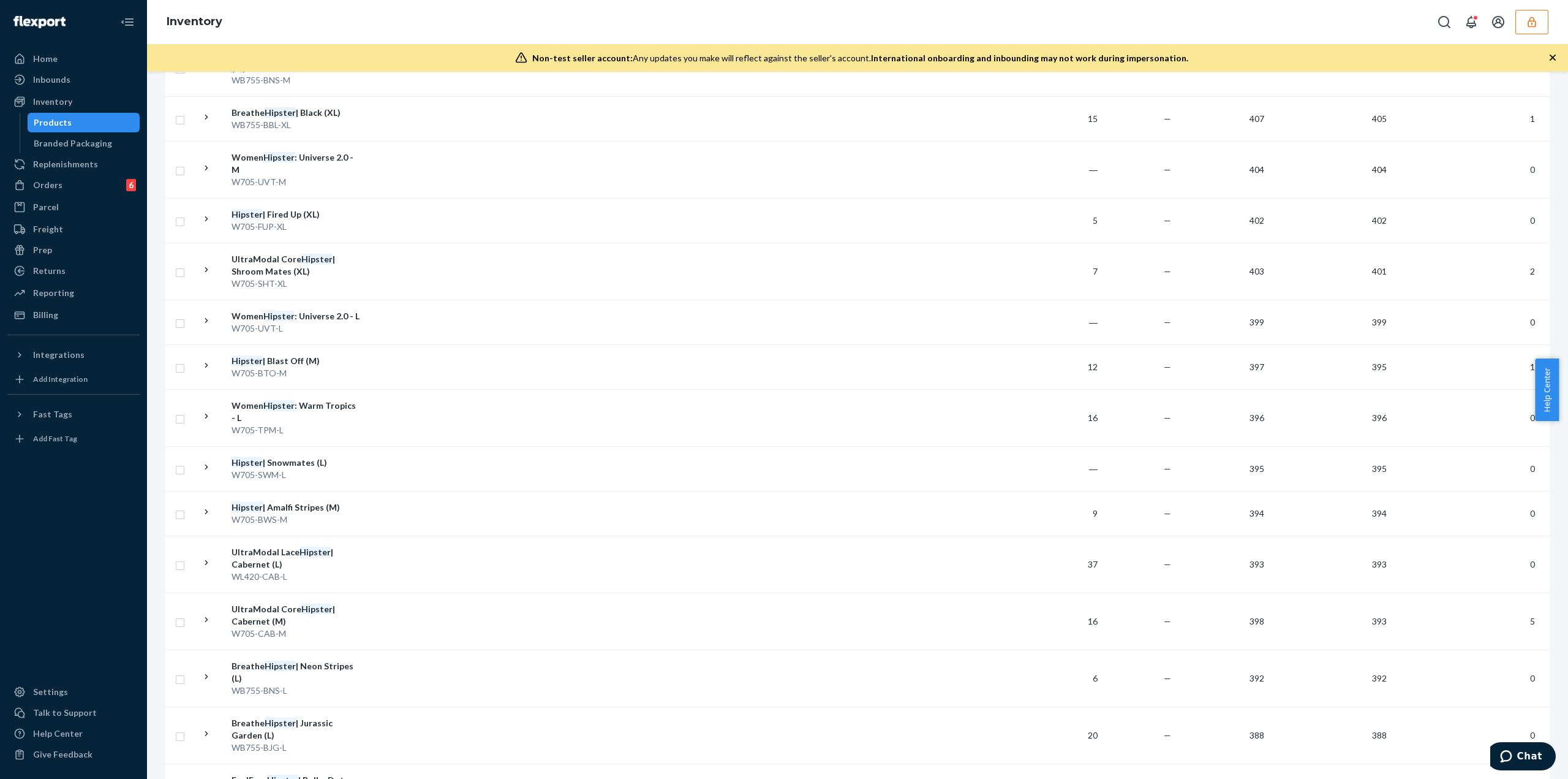
scroll to position [2085, 0]
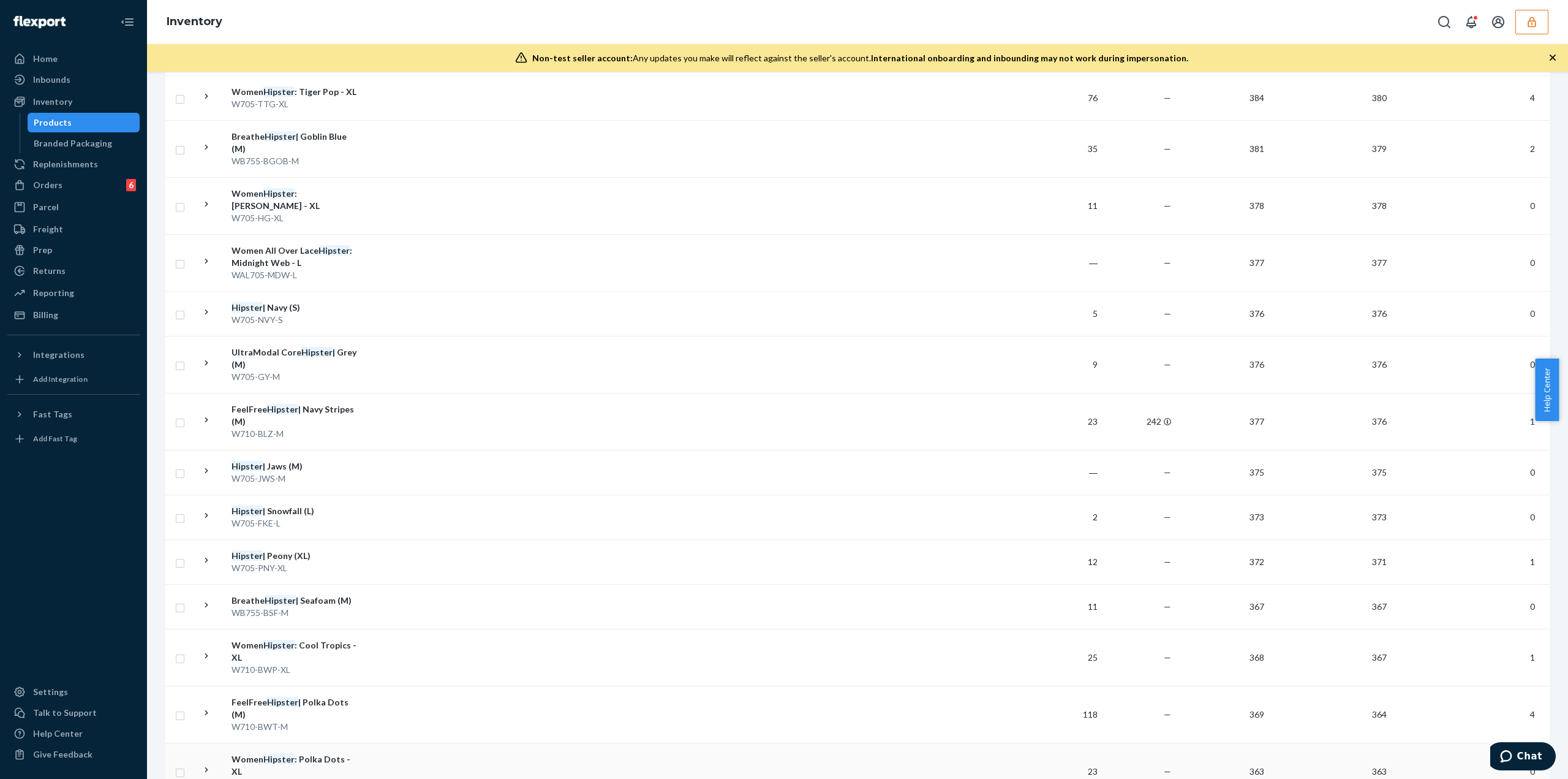
drag, startPoint x: 928, startPoint y: 744, endPoint x: 936, endPoint y: 668, distance: 76.4
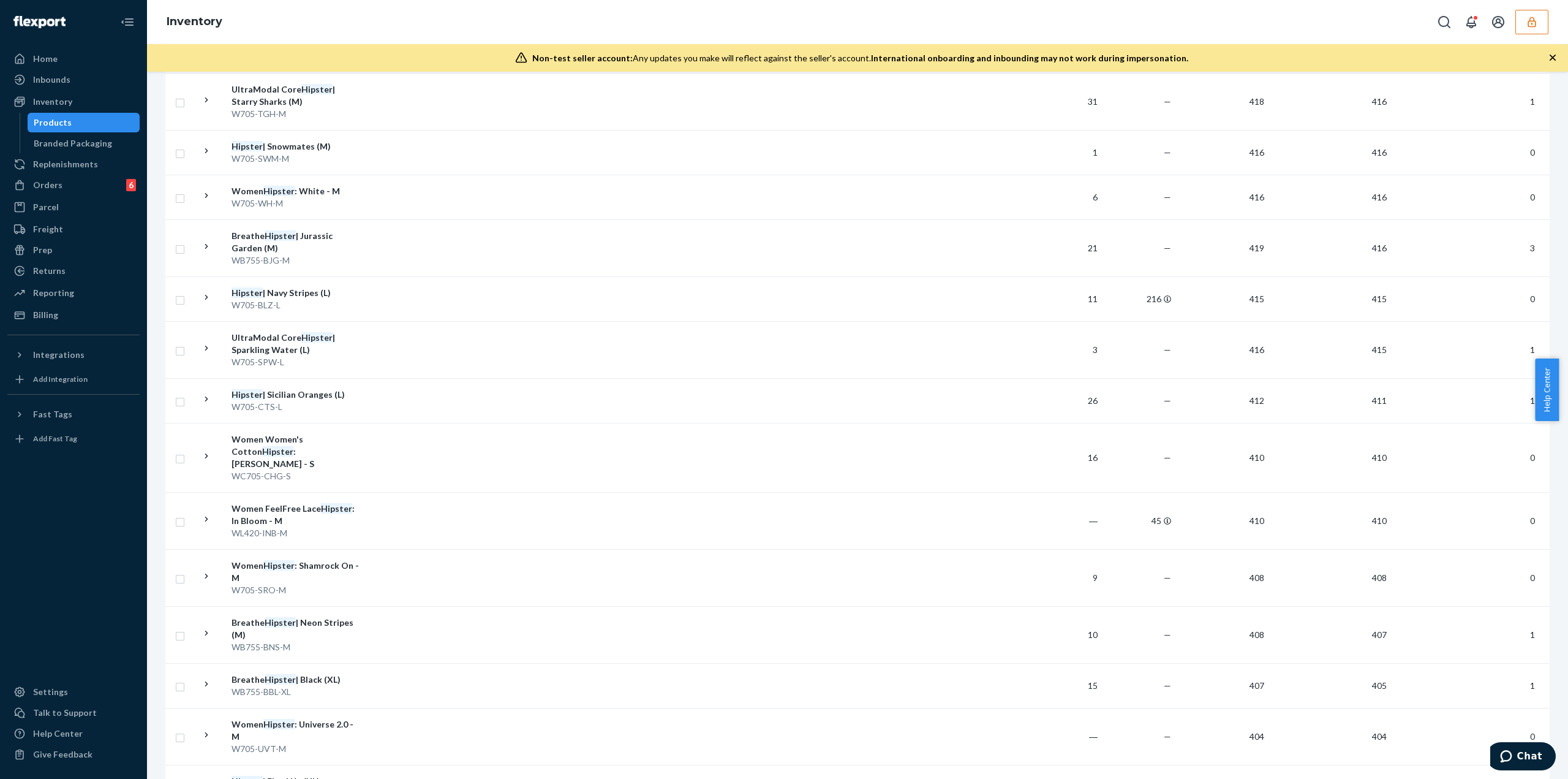
scroll to position [0, 0]
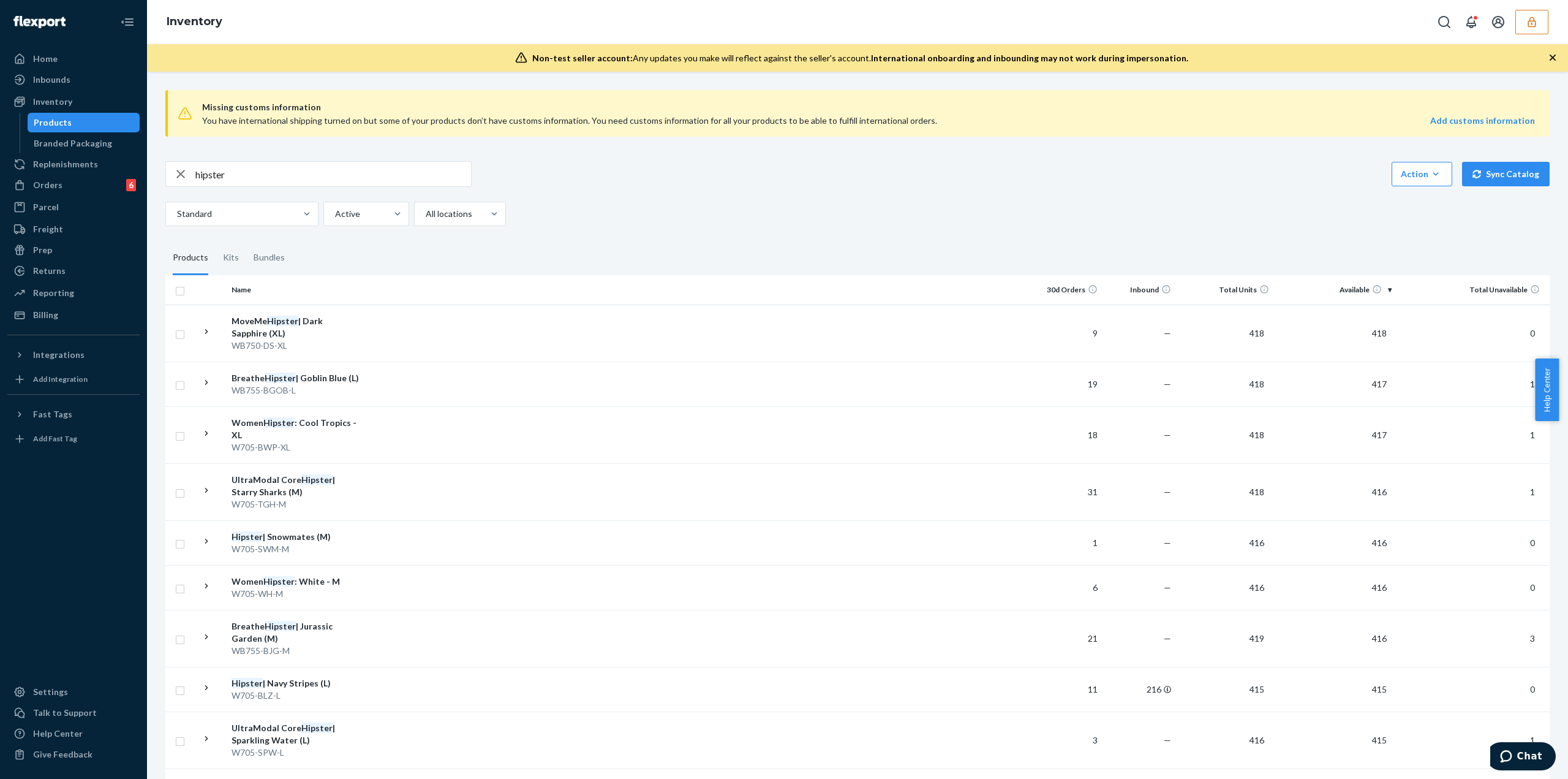
click at [367, 177] on input "hipster" at bounding box center [334, 173] width 276 height 24
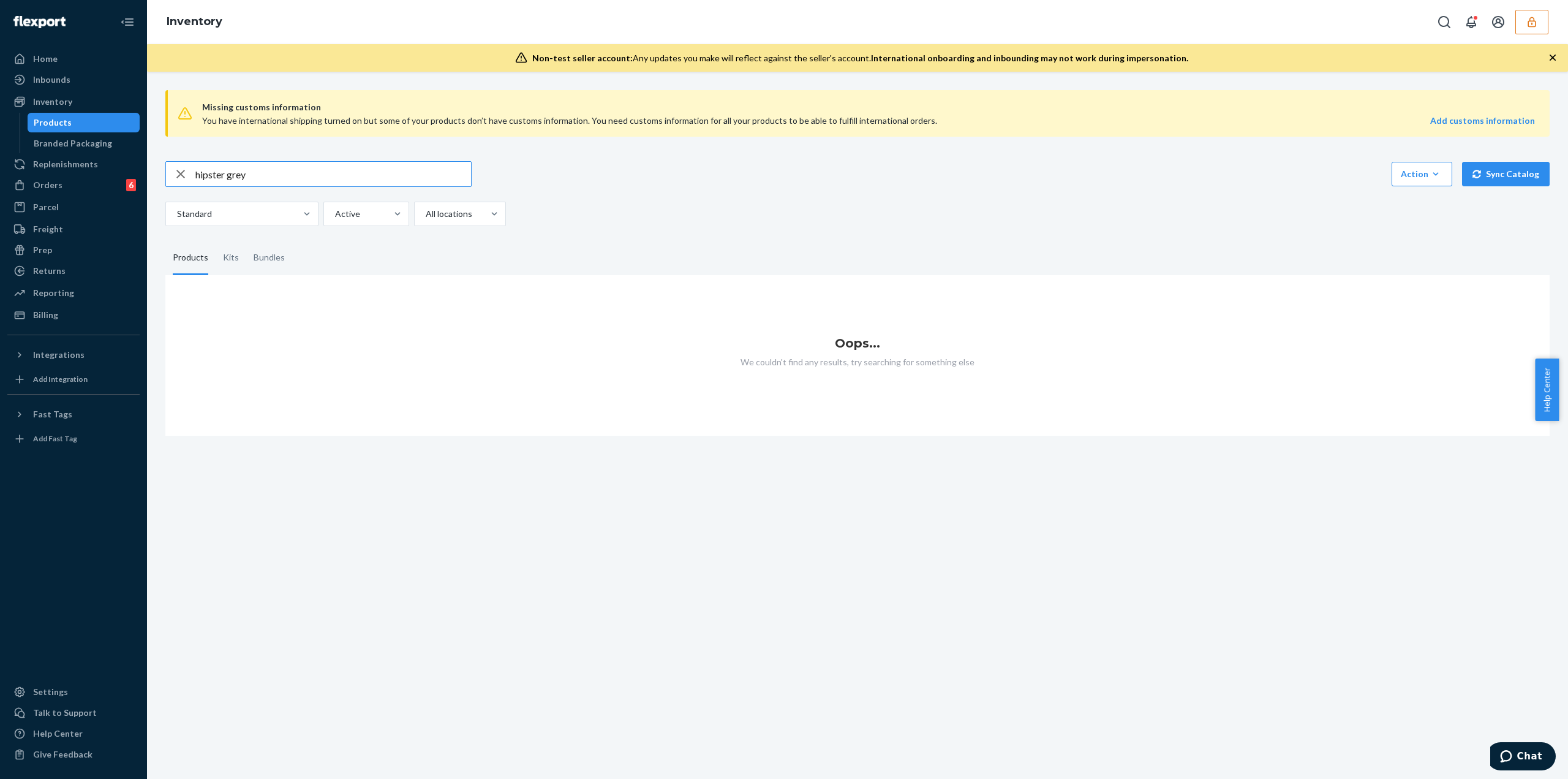
drag, startPoint x: 268, startPoint y: 174, endPoint x: 223, endPoint y: 196, distance: 50.1
click at [223, 196] on div "hipster grey Action Create product Create kit or bundle Bulk create products Bu…" at bounding box center [857, 194] width 1384 height 65
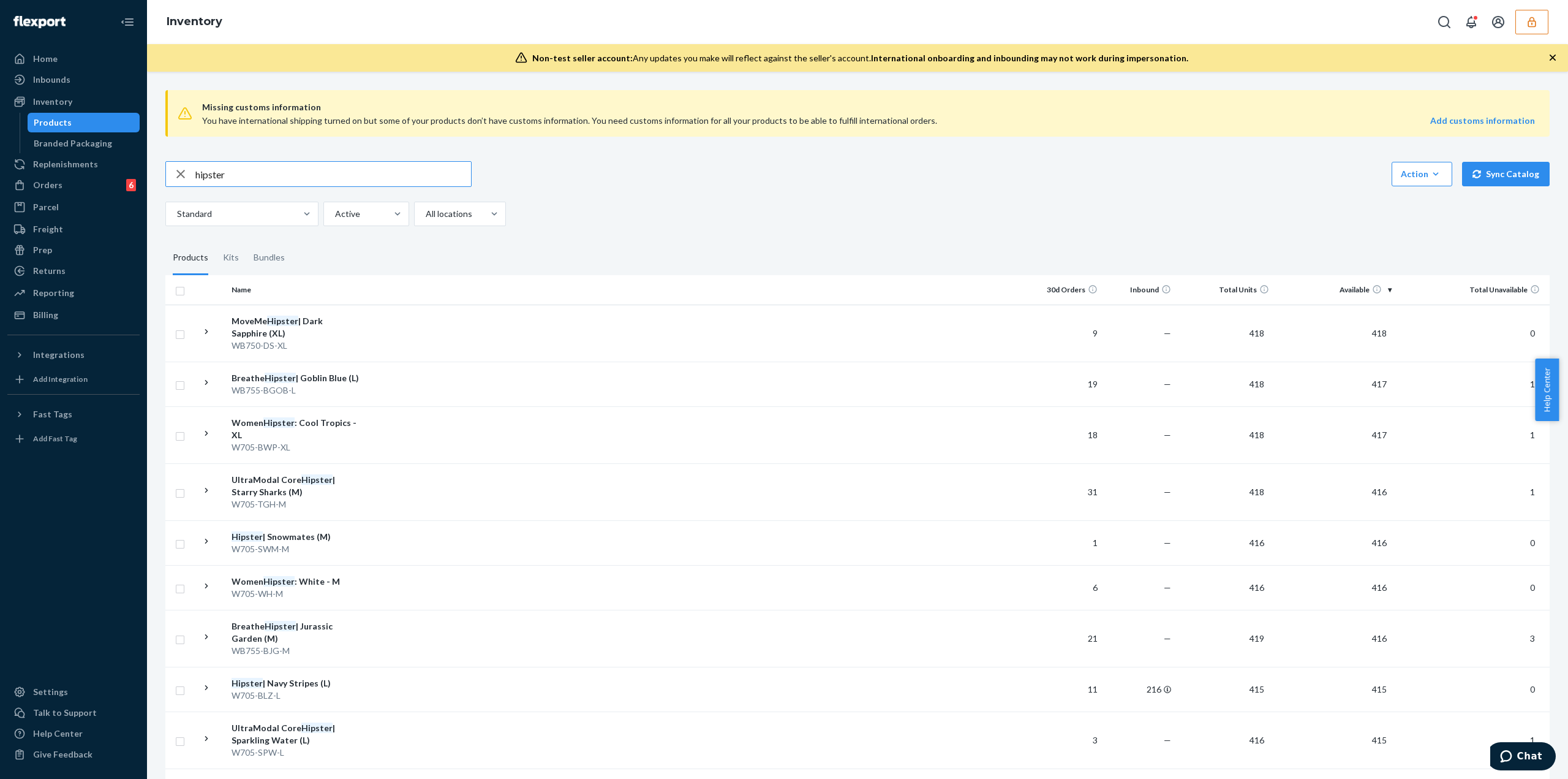
click at [286, 181] on input "hipster" at bounding box center [334, 173] width 276 height 24
click at [275, 179] on input "hipster" at bounding box center [334, 173] width 276 height 24
type input "grey"
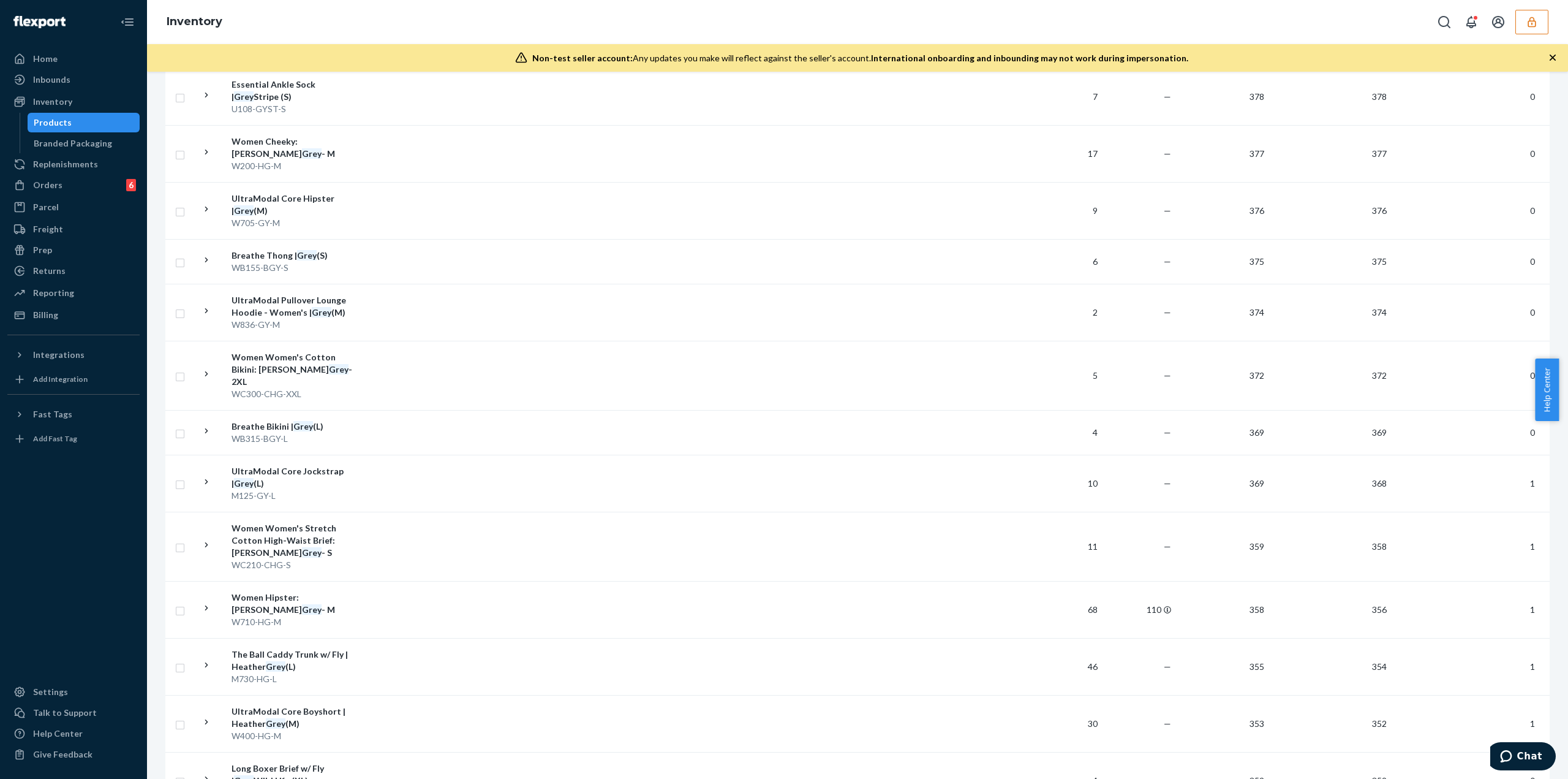
scroll to position [1287, 0]
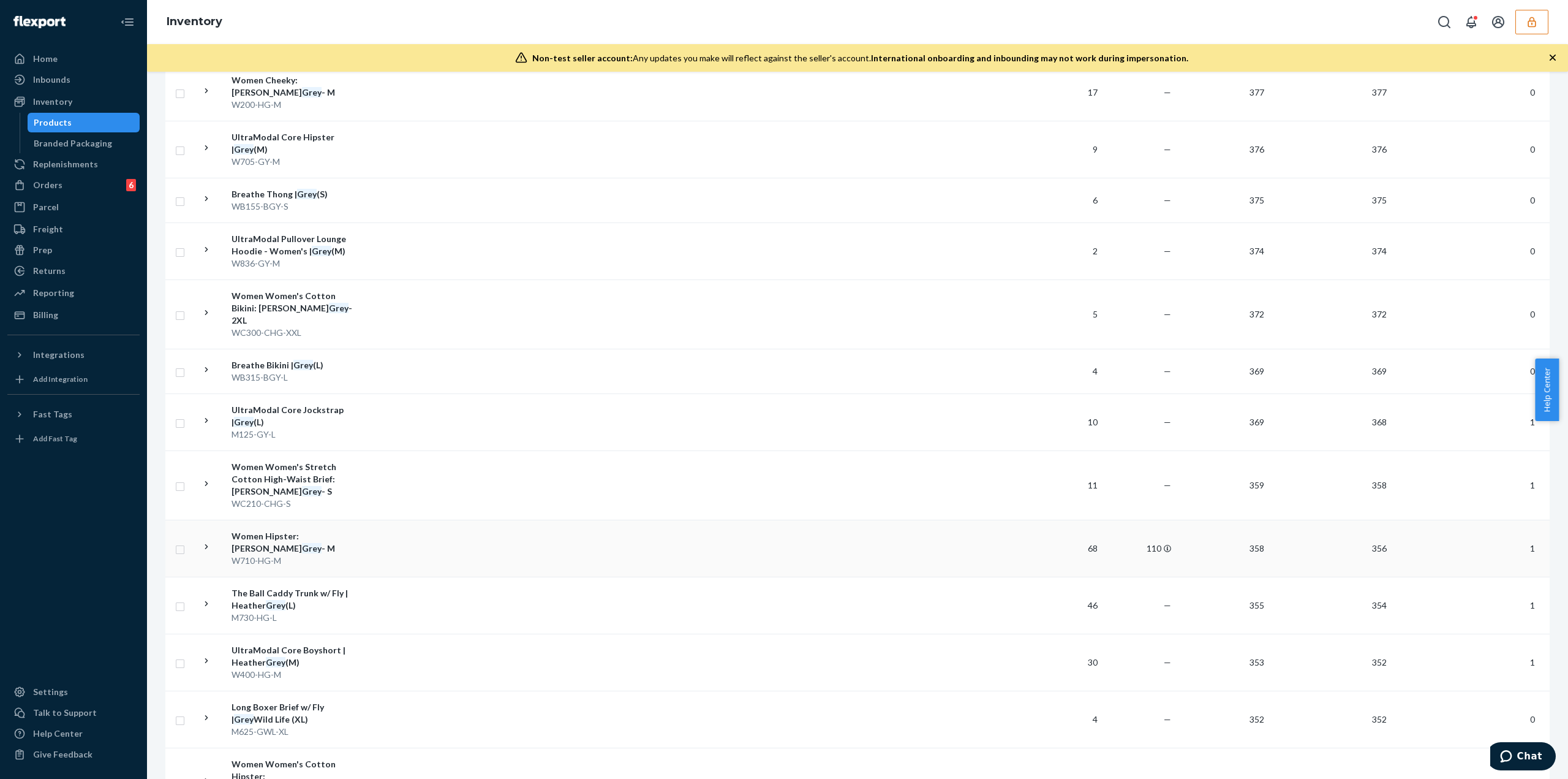
click at [436, 520] on td at bounding box center [697, 548] width 665 height 57
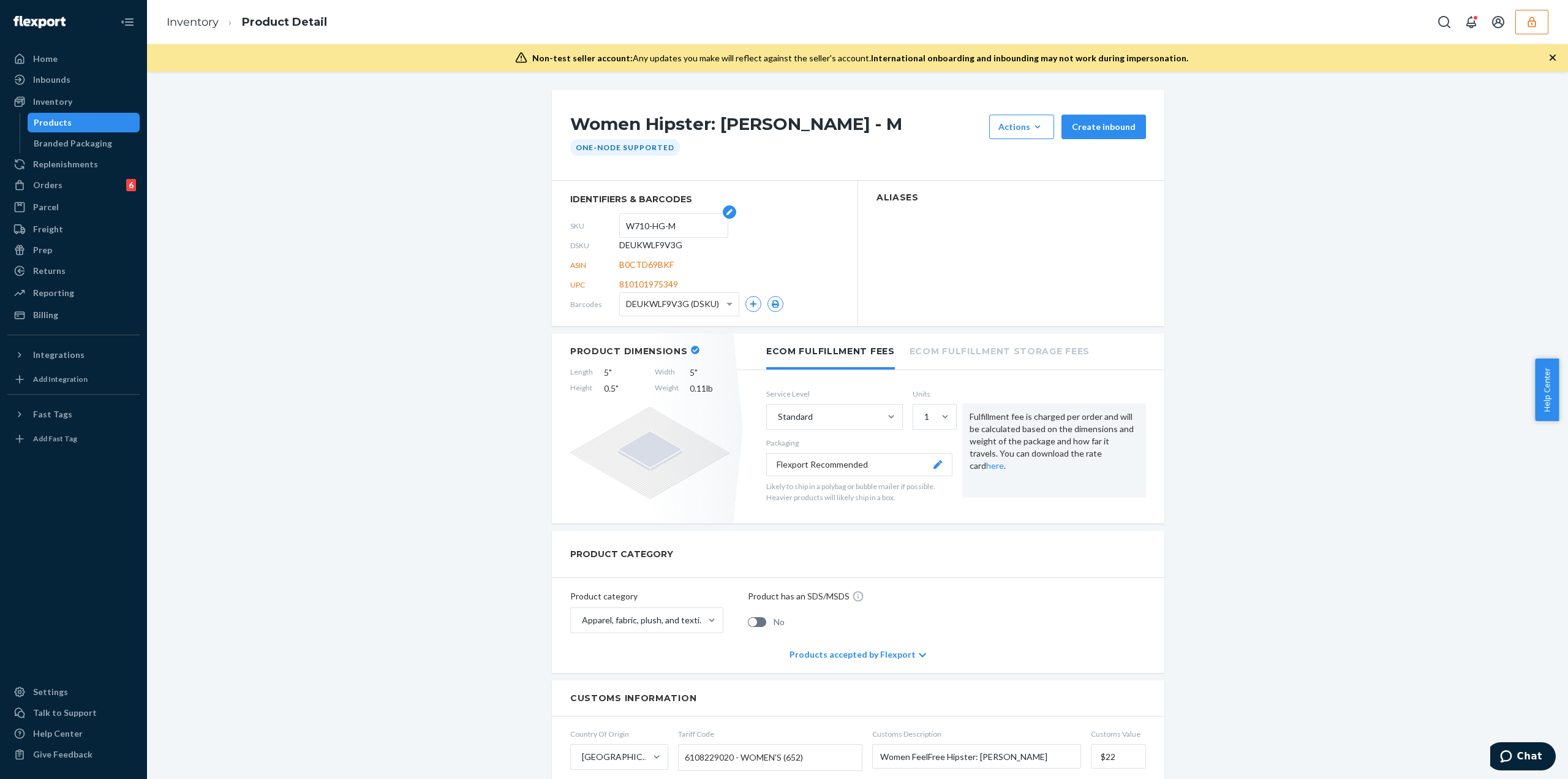
click at [673, 229] on input "W710-HG-M" at bounding box center [674, 226] width 96 height 23
click at [681, 227] on input "W710-HG-M" at bounding box center [674, 226] width 96 height 23
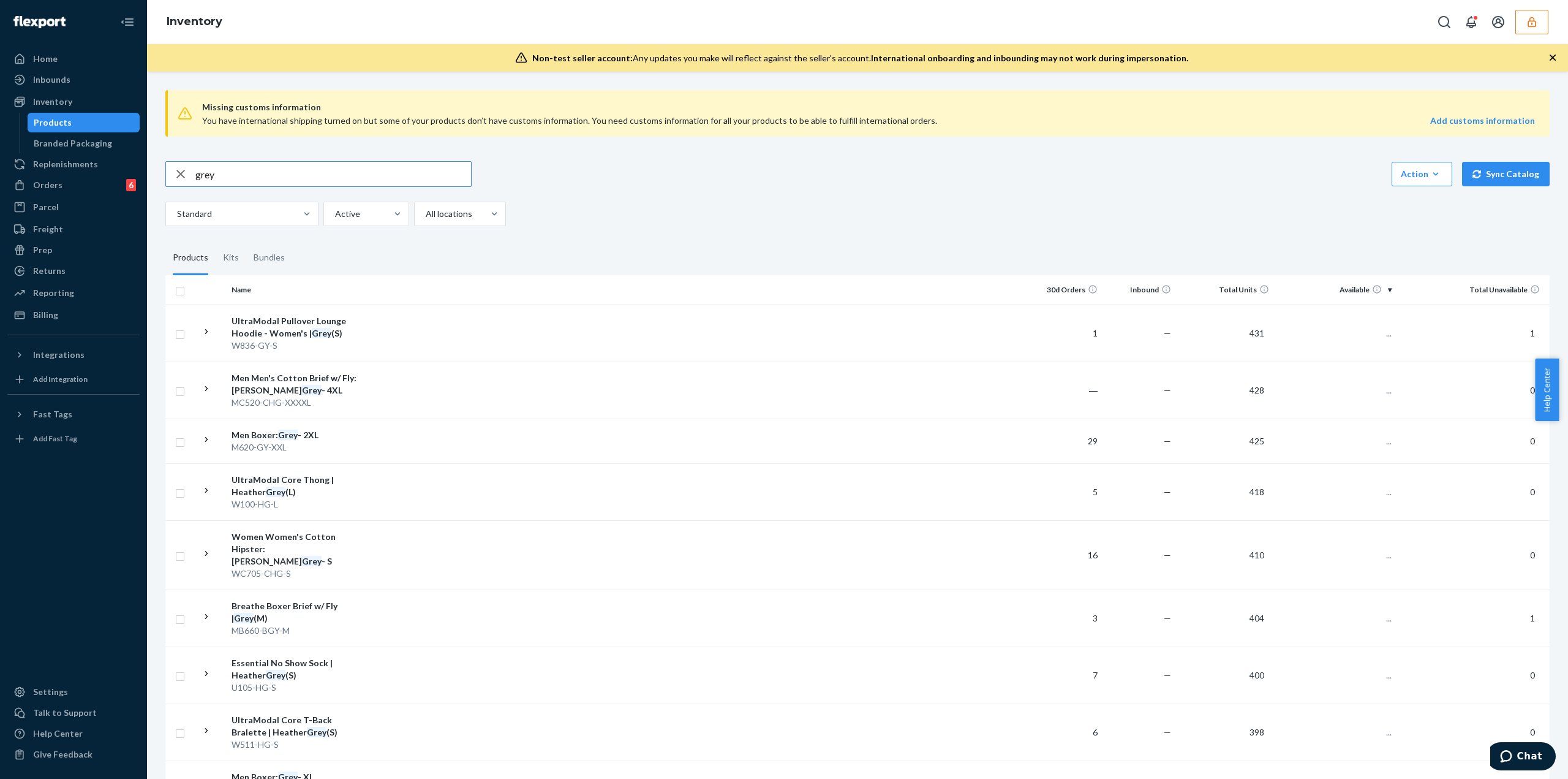
click at [291, 173] on input "grey" at bounding box center [334, 173] width 276 height 24
type input "DVN8WGYA4JS"
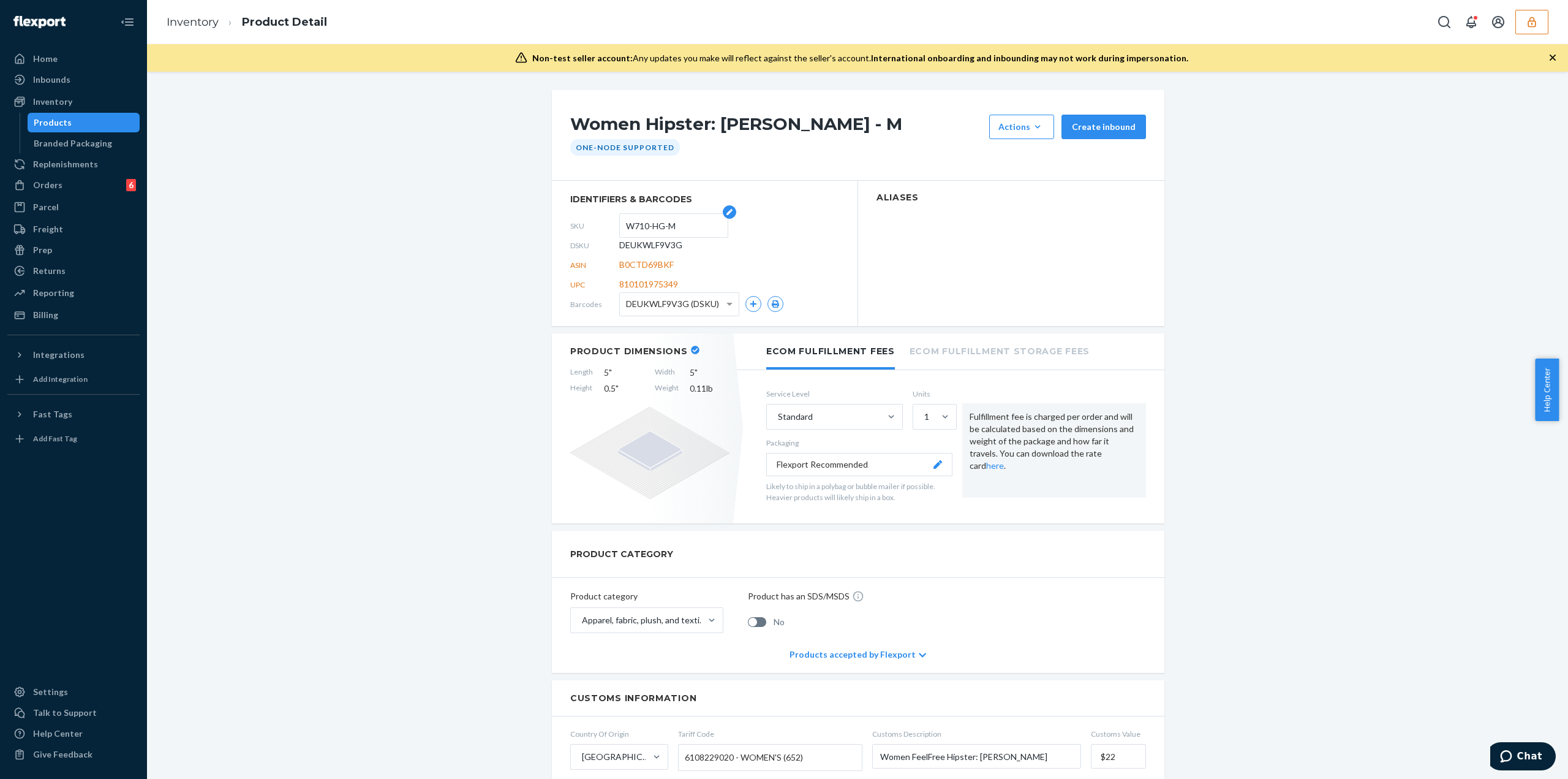
click at [650, 225] on input "W710-HG-M" at bounding box center [674, 226] width 96 height 23
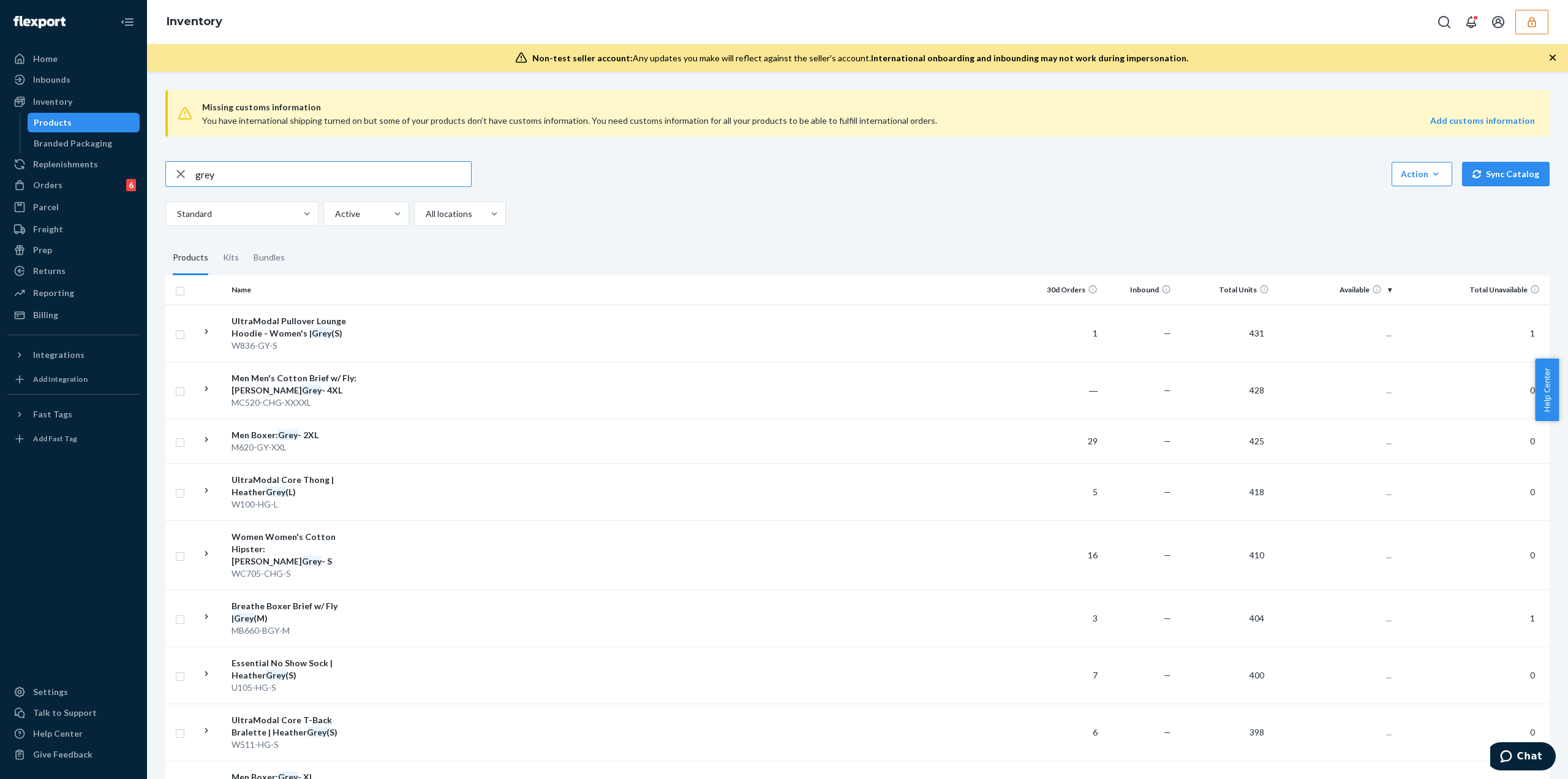
click at [325, 164] on input "grey" at bounding box center [334, 173] width 276 height 24
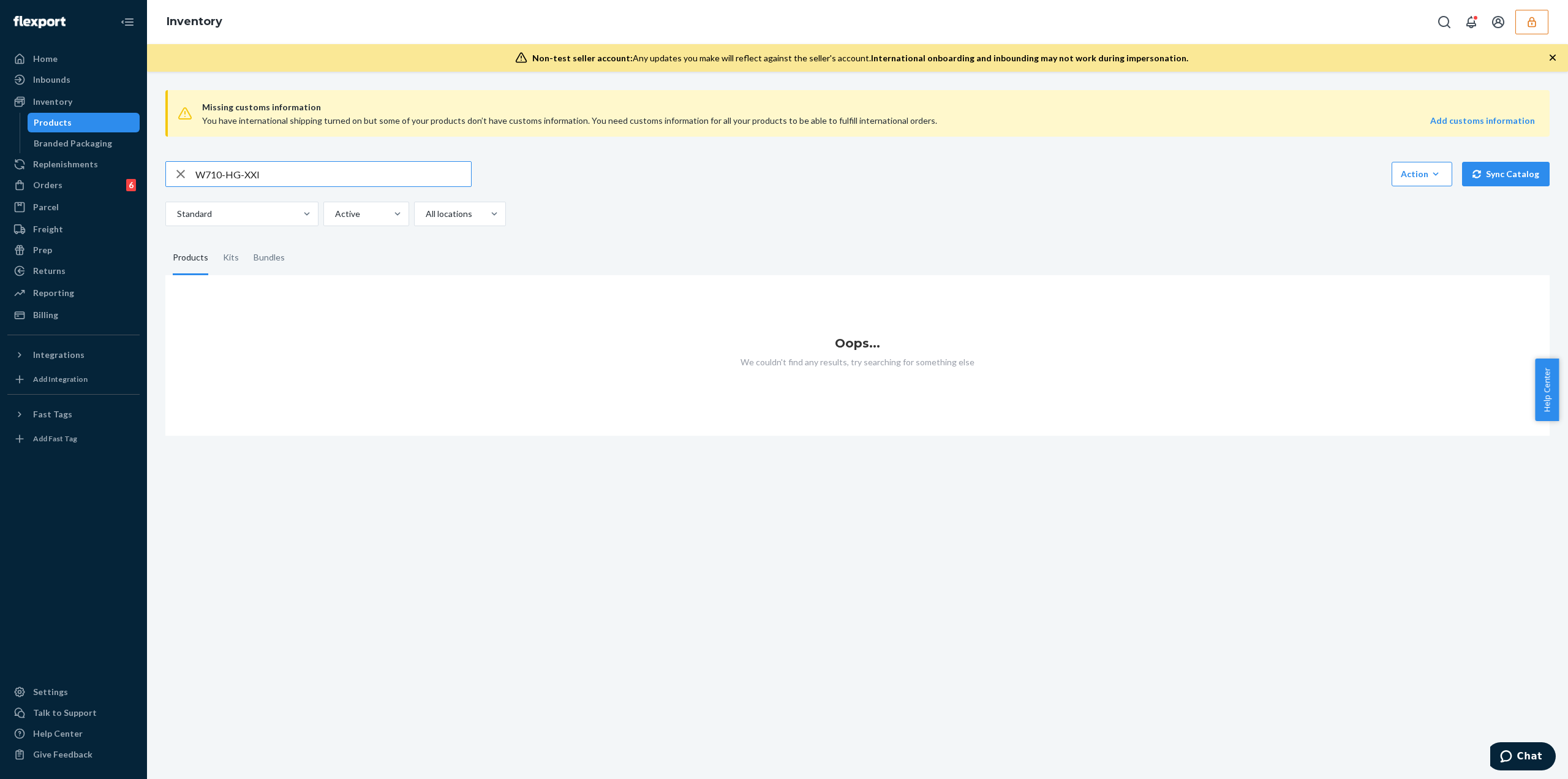
click at [317, 176] on input "W710-HG-XXl" at bounding box center [334, 173] width 276 height 24
type input "W710-HG-XXL"
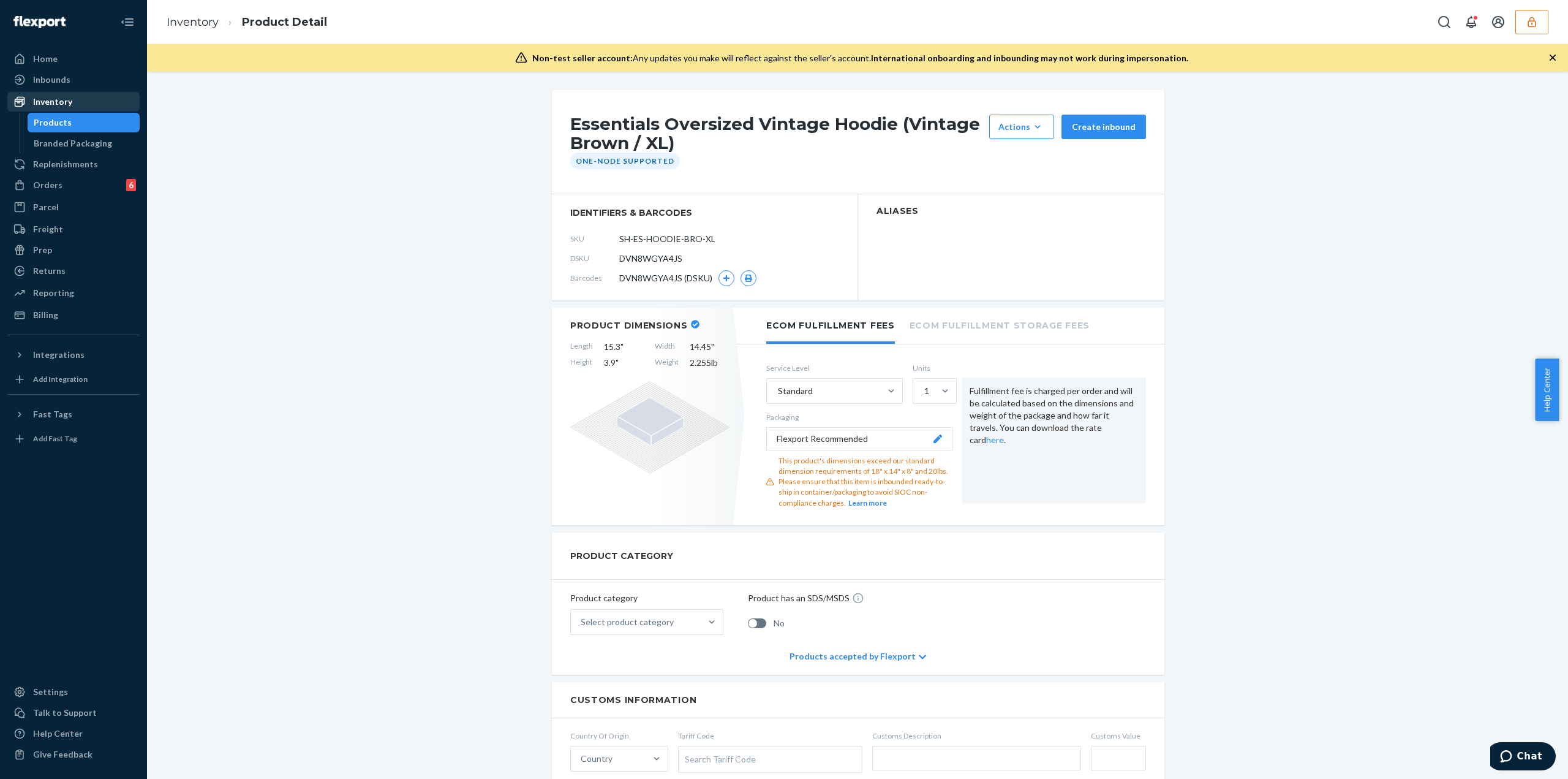
click at [60, 101] on div "Inventory" at bounding box center [53, 102] width 39 height 13
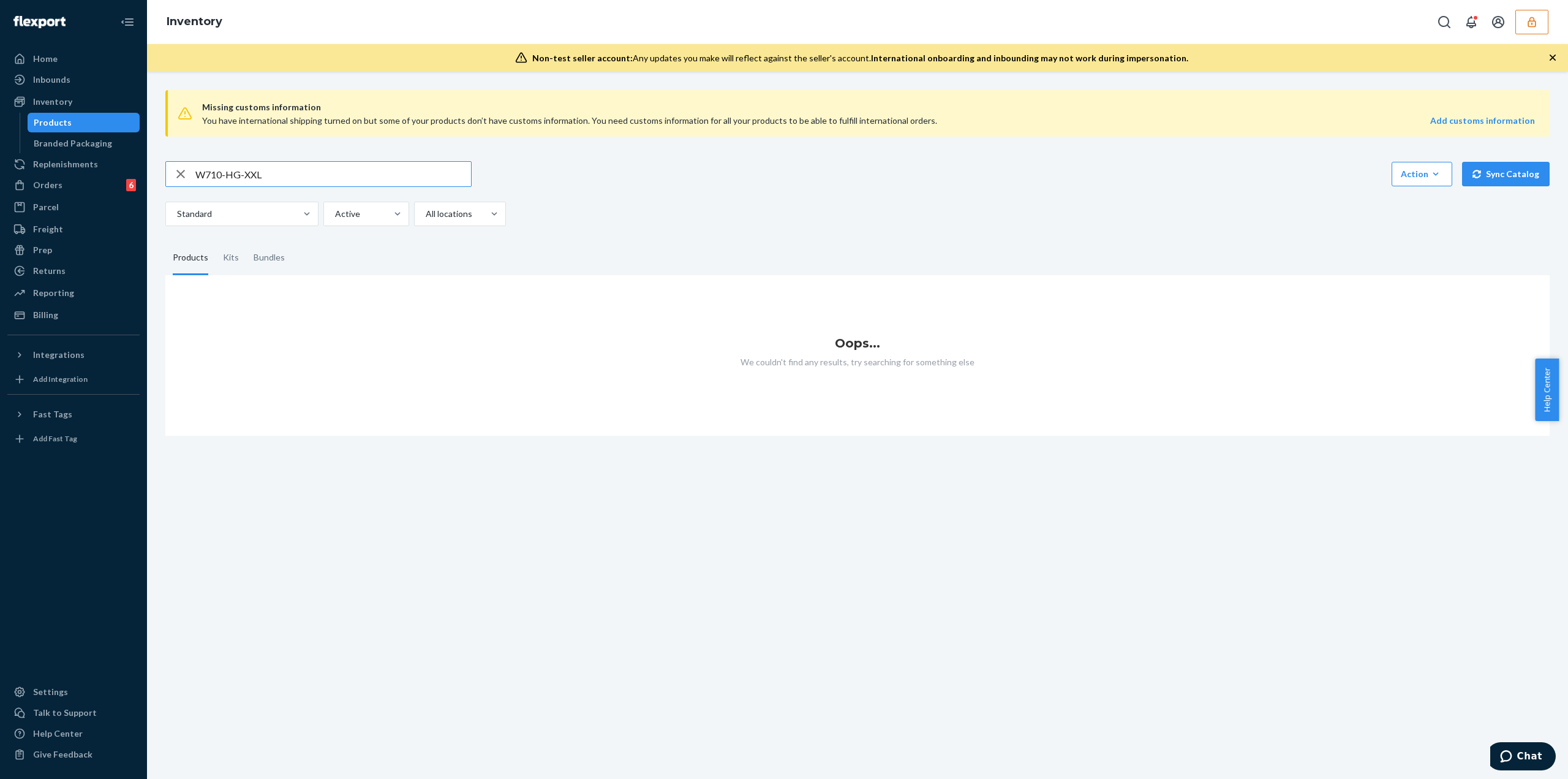
drag, startPoint x: 268, startPoint y: 182, endPoint x: 162, endPoint y: 187, distance: 106.1
click at [162, 187] on div "Missing customs information You have international shipping turned on but some …" at bounding box center [858, 257] width 1403 height 355
type input "GREY"
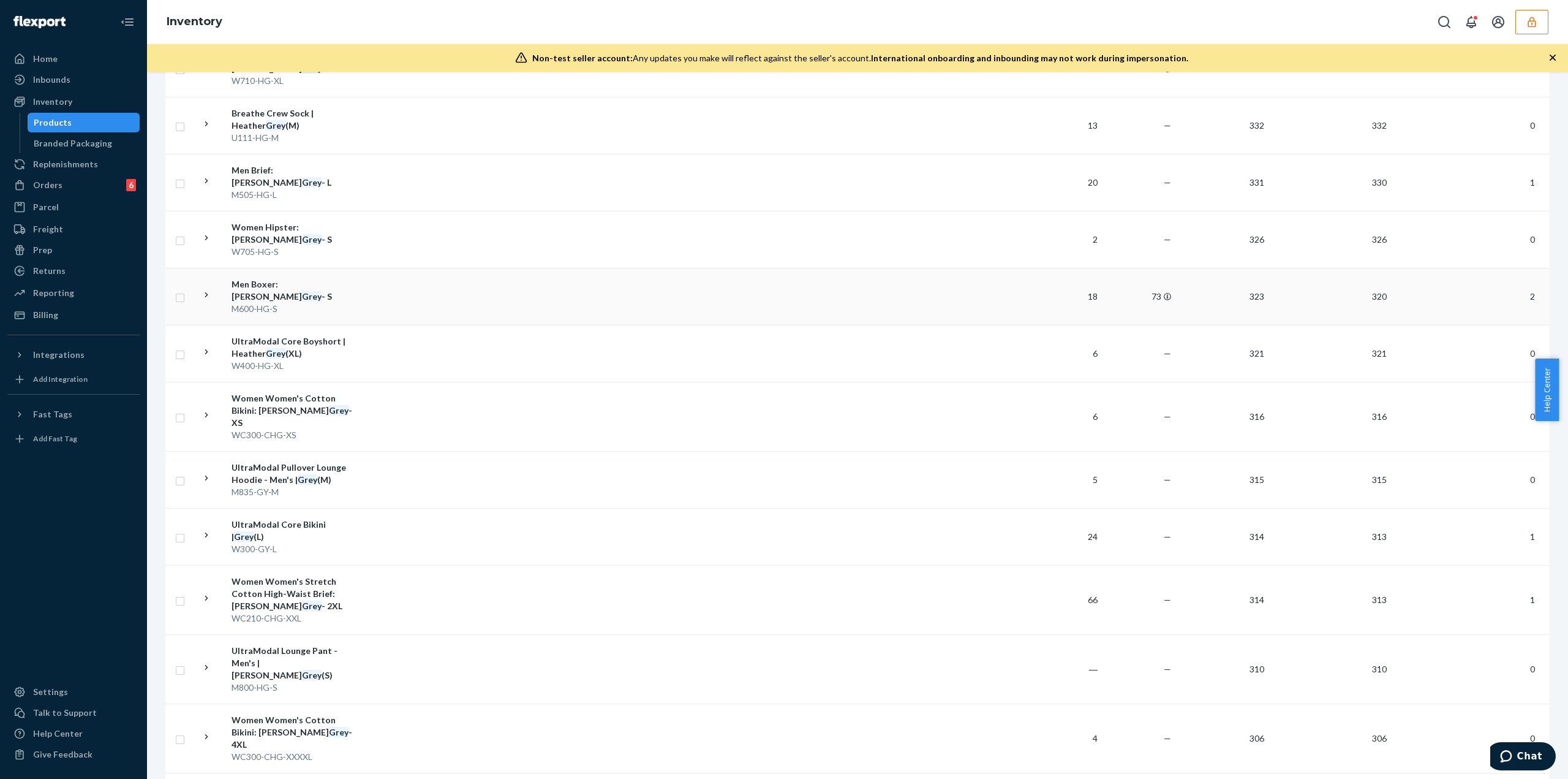
scroll to position [2294, 0]
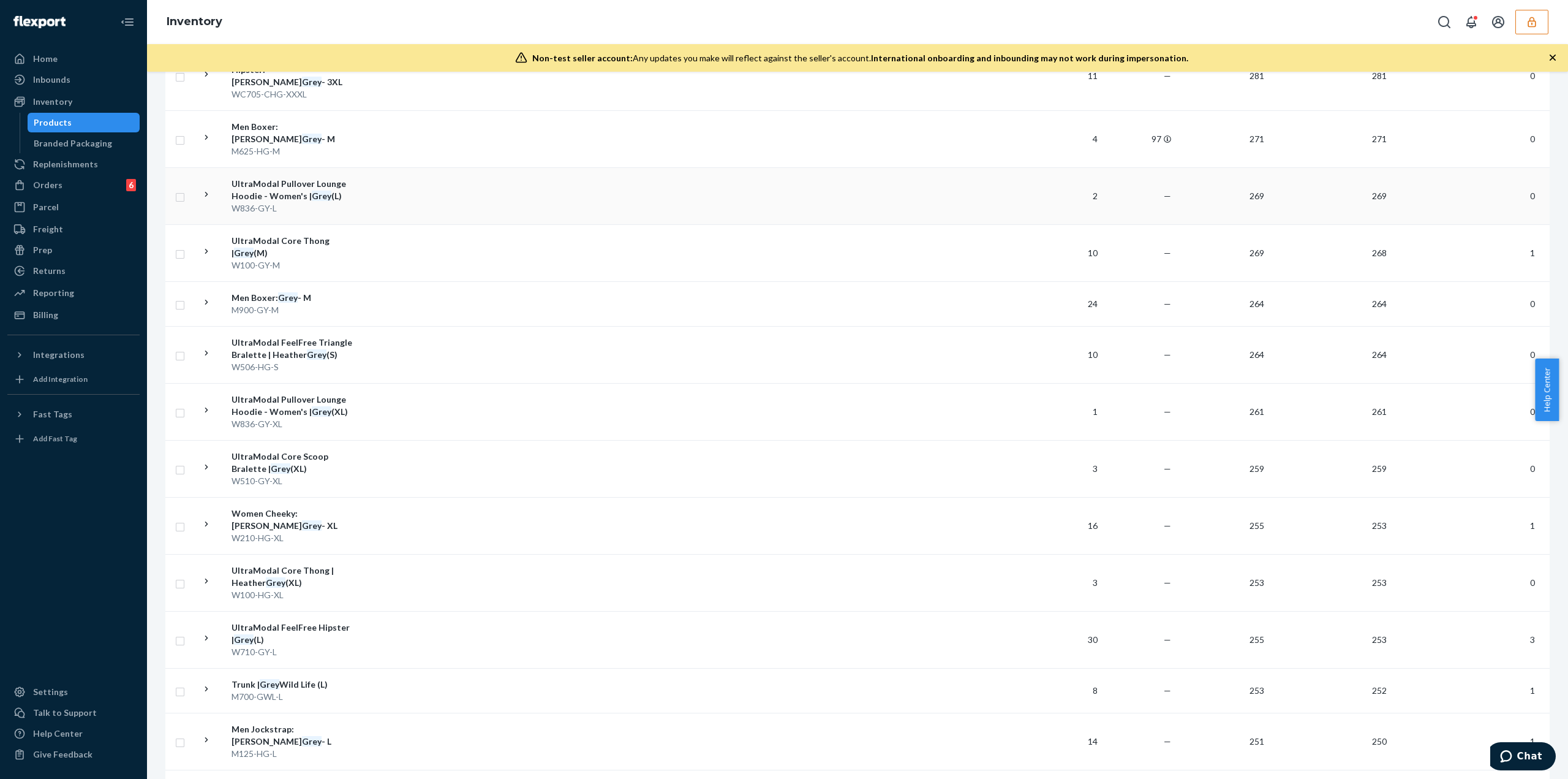
scroll to position [858, 0]
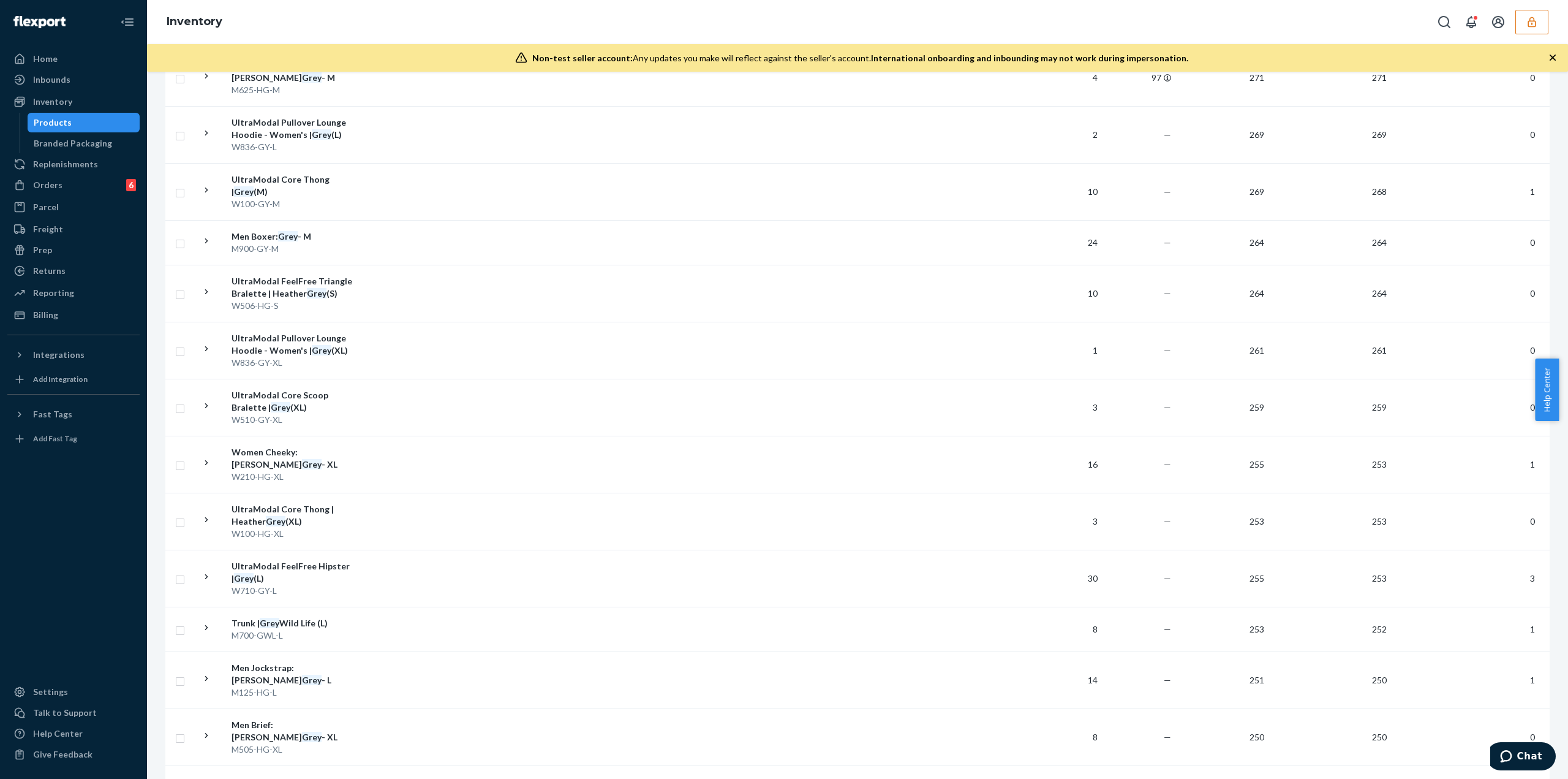
click at [365, 550] on td at bounding box center [697, 578] width 665 height 57
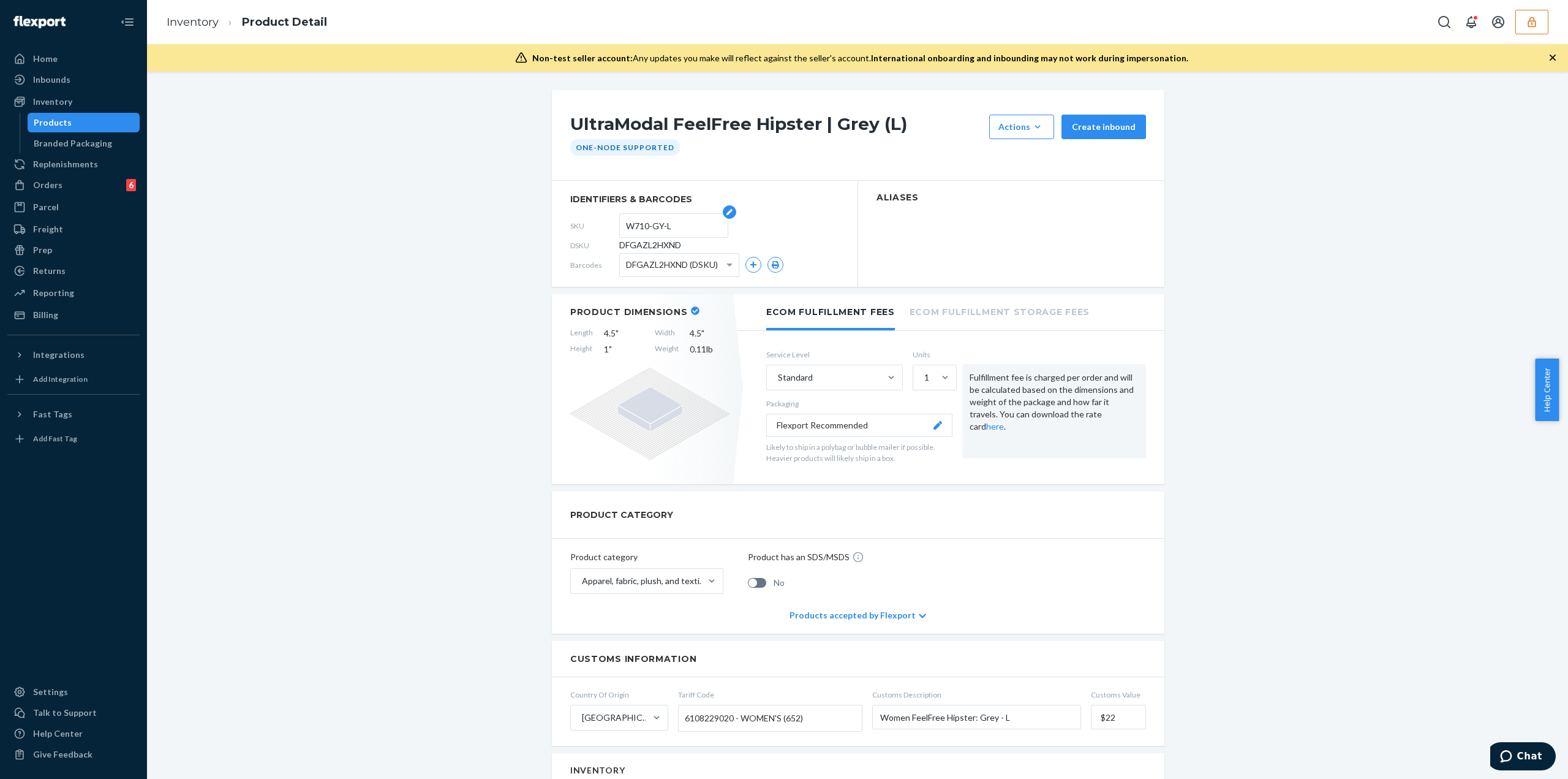
click at [647, 222] on input "W710-GY-L" at bounding box center [674, 226] width 96 height 23
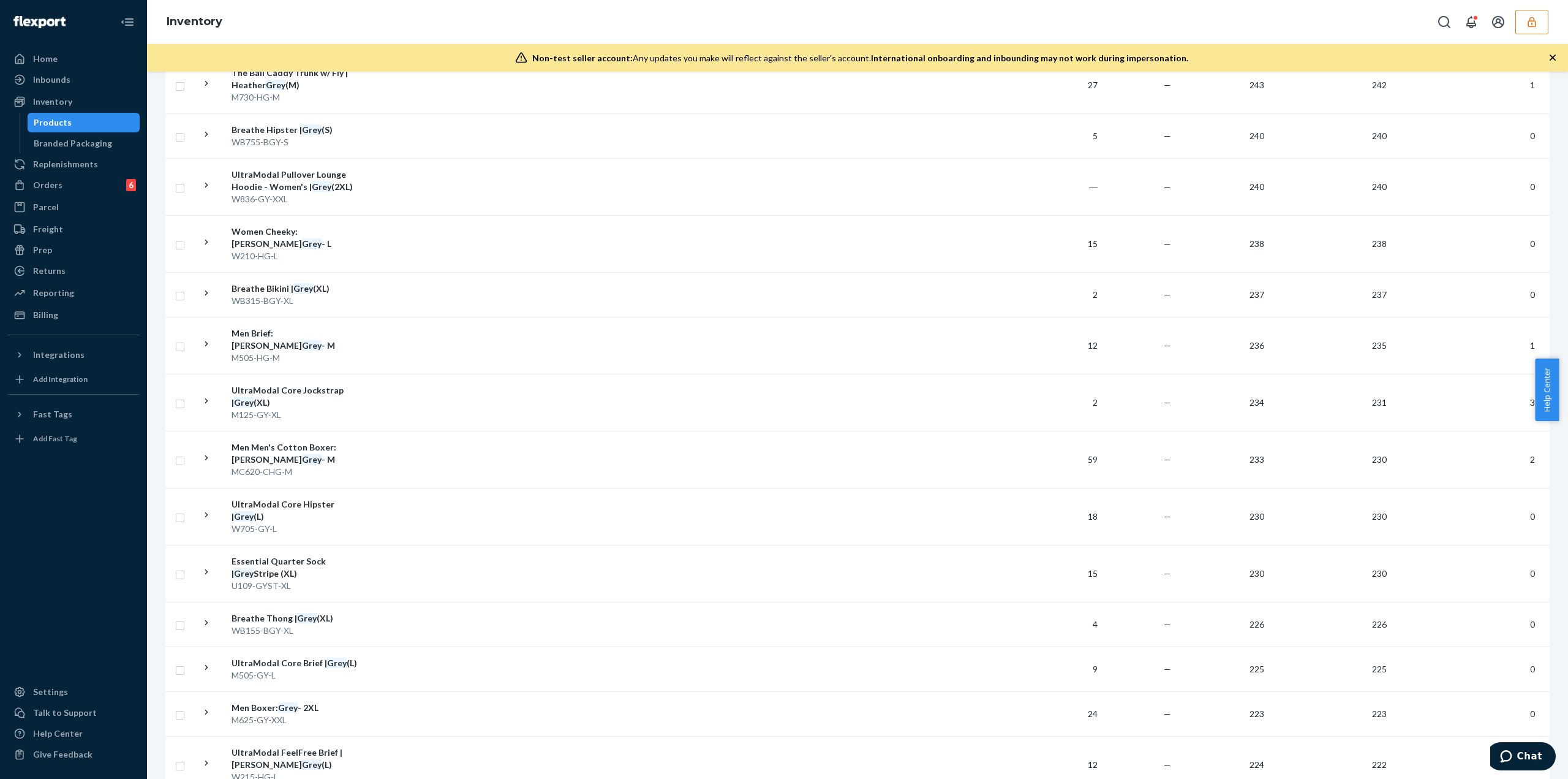
scroll to position [2220, 0]
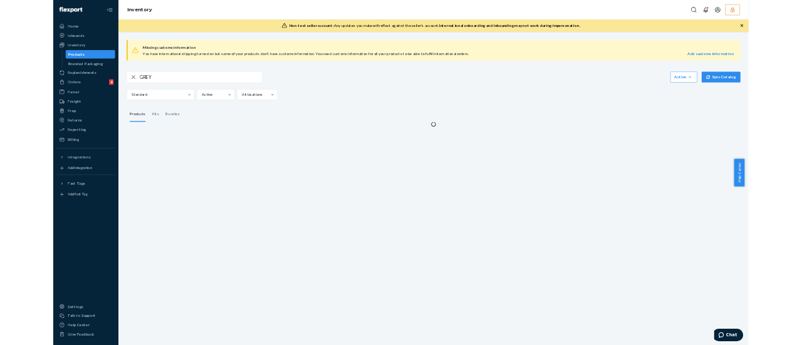
scroll to position [0, 0]
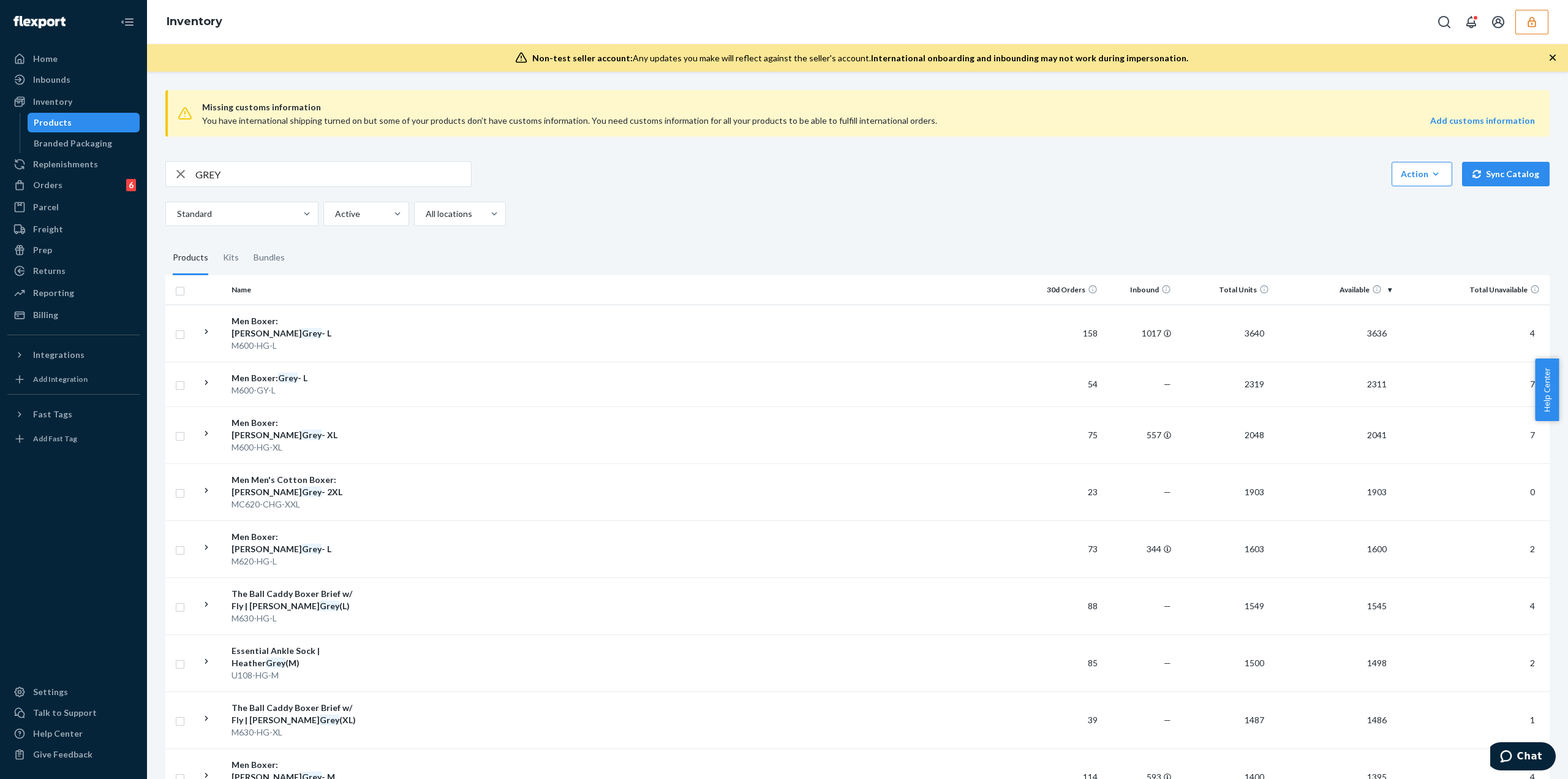
click at [261, 178] on input "GREY" at bounding box center [334, 173] width 276 height 24
paste input "W710-GY-L"
click at [266, 176] on input "W710-GY-L" at bounding box center [334, 173] width 276 height 24
type input "W710-GY-XXL"
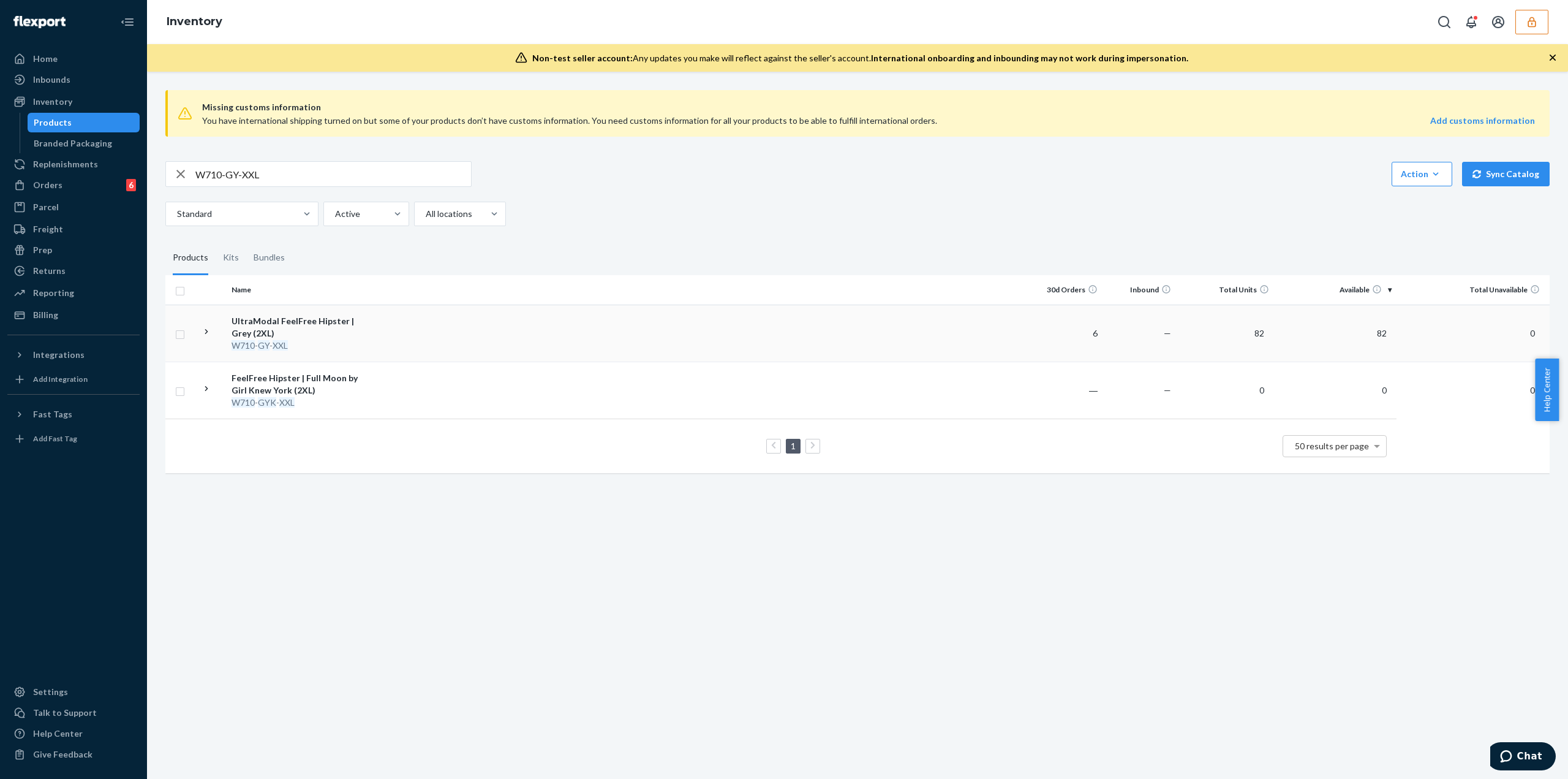
click at [335, 333] on div "UltraModal FeelFree Hipster | Grey (2XL)" at bounding box center [295, 327] width 128 height 24
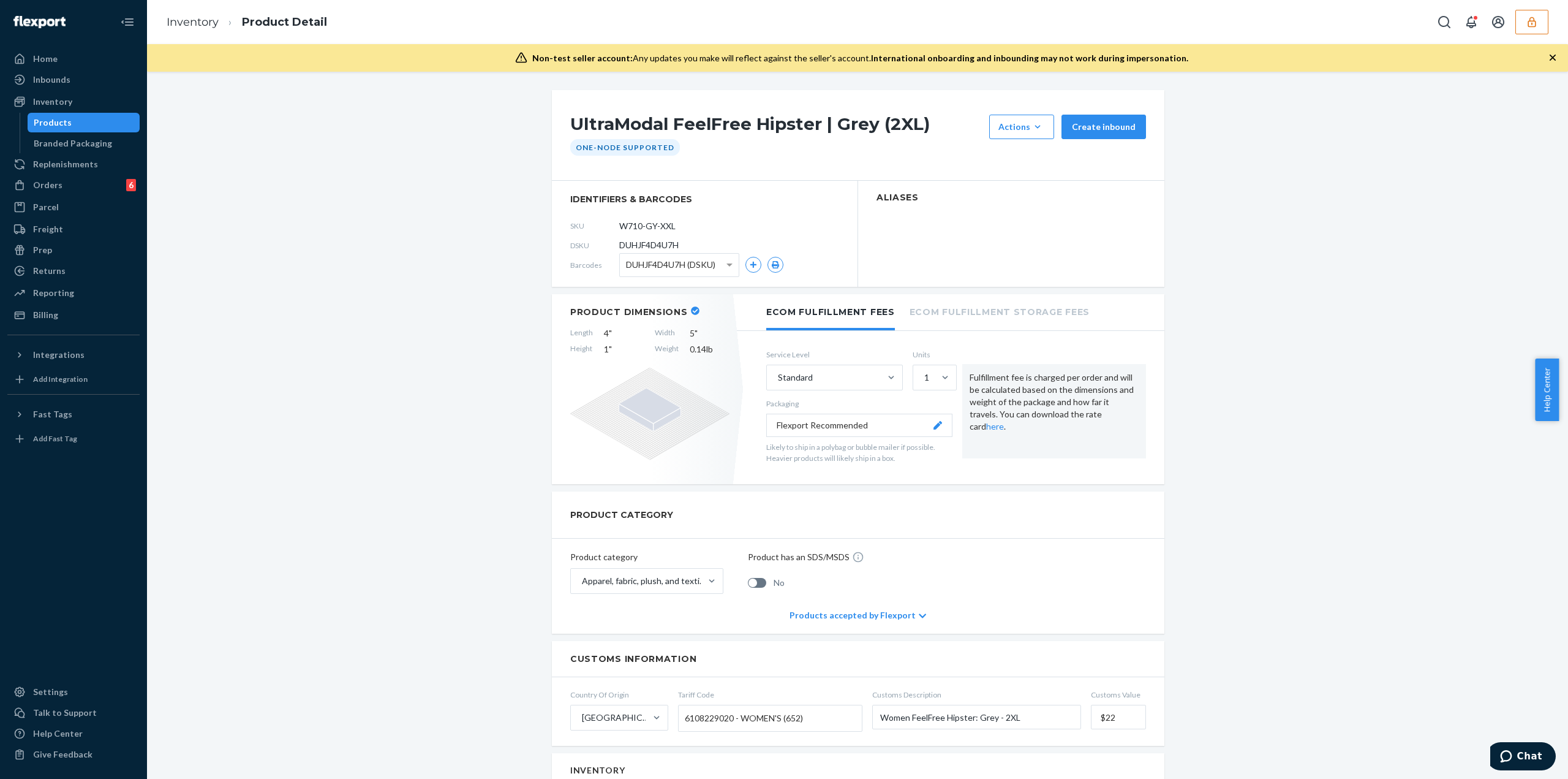
click at [665, 246] on span "DUHJF4D4U7H" at bounding box center [649, 245] width 60 height 13
copy span "DUHJF4D4U7H"
click at [1540, 18] on button "button" at bounding box center [1532, 22] width 33 height 24
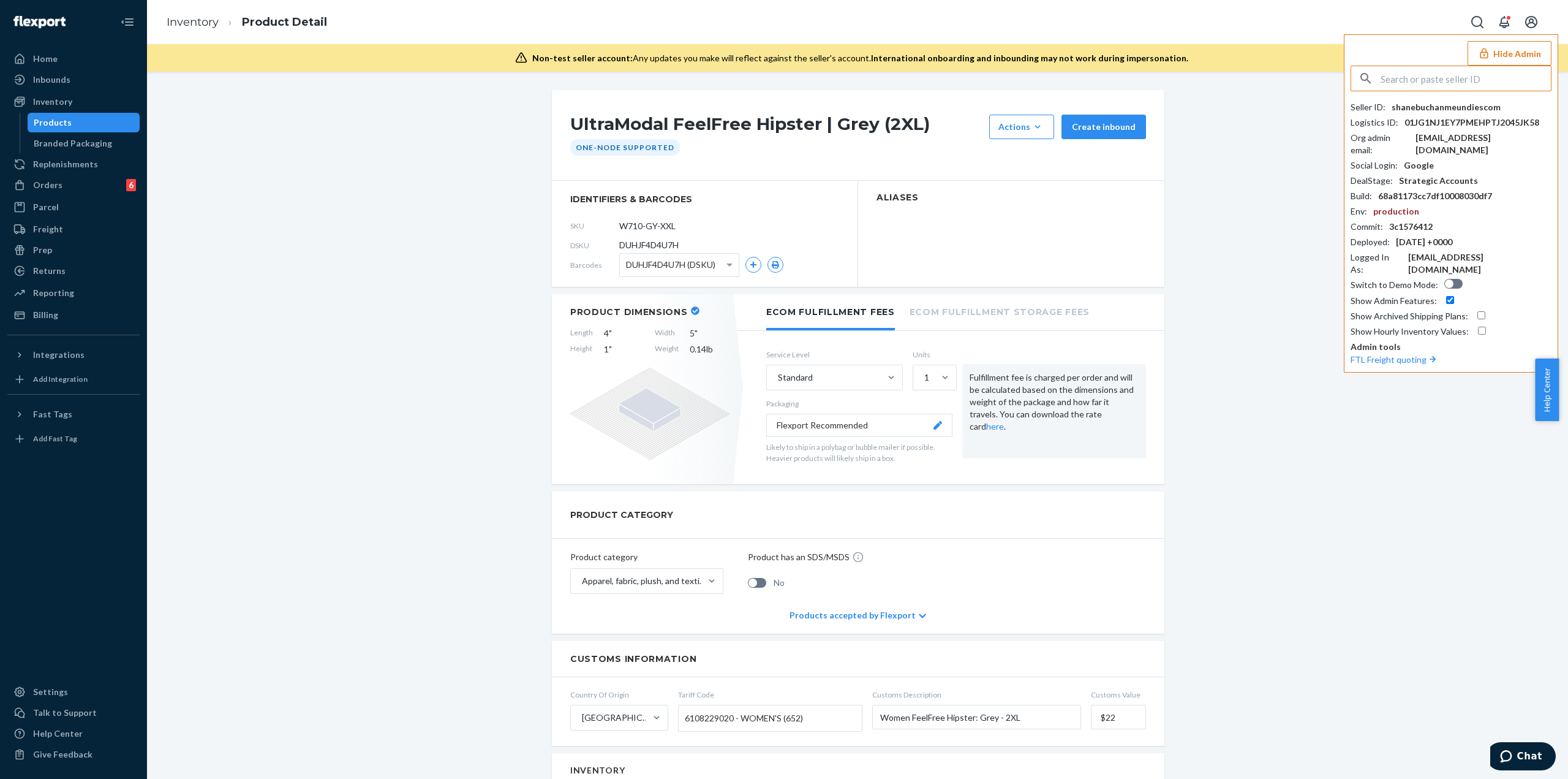
click at [1499, 73] on input "text" at bounding box center [1466, 78] width 170 height 24
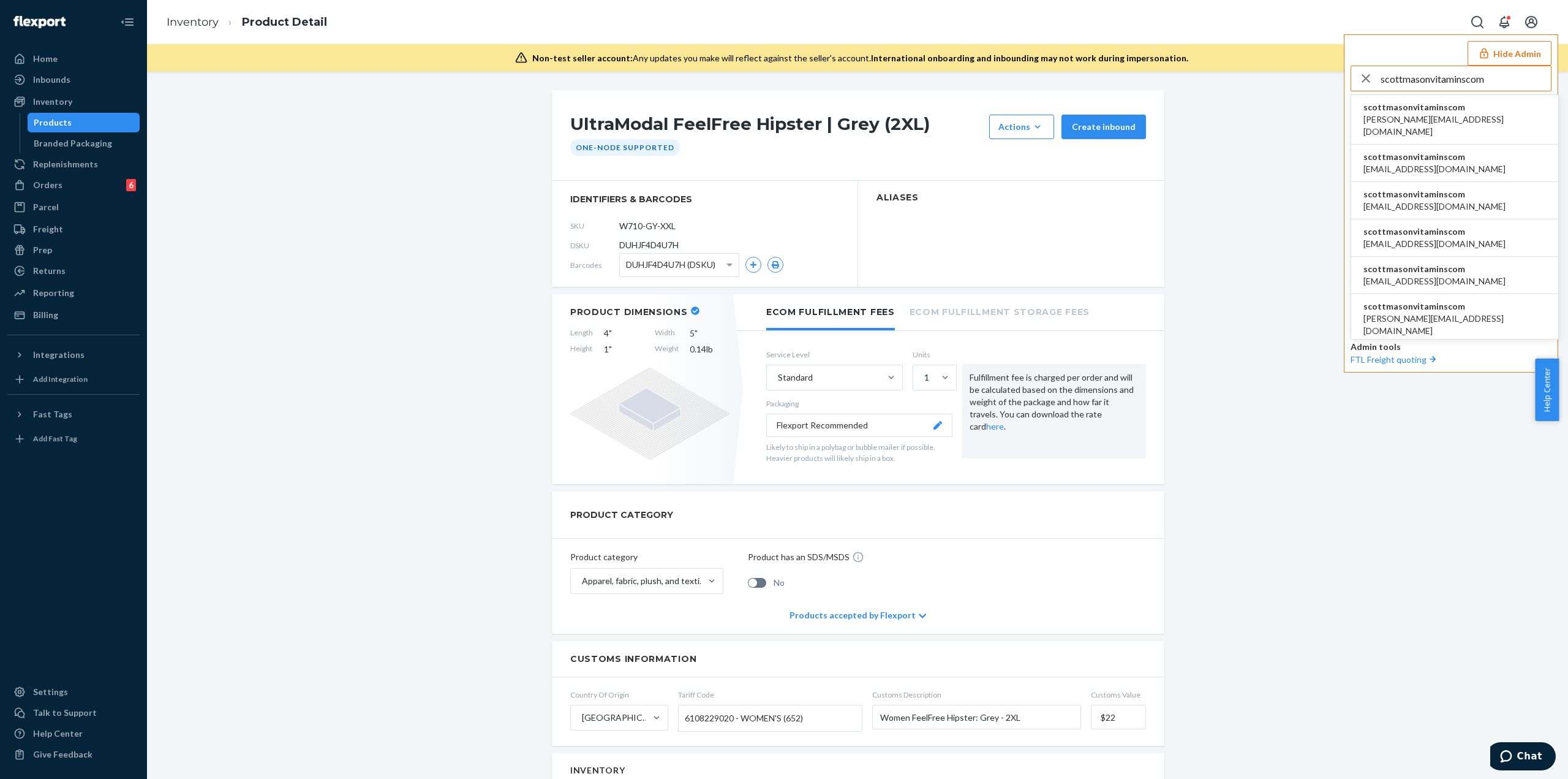
type input "scottmasonvitaminscom"
click at [1450, 108] on span "scottmasonvitaminscom" at bounding box center [1455, 107] width 183 height 13
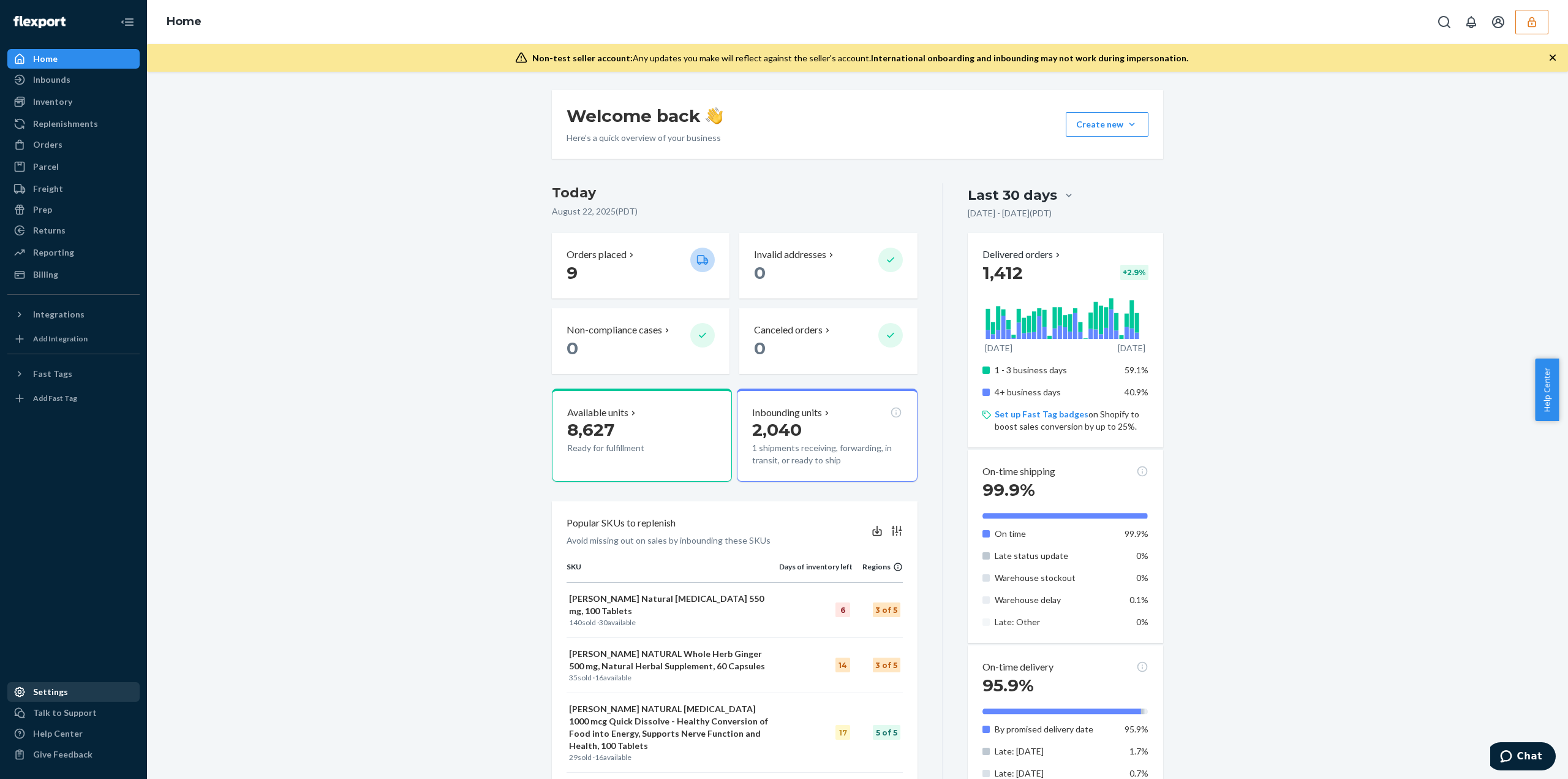
click at [67, 698] on div "Settings" at bounding box center [73, 692] width 130 height 18
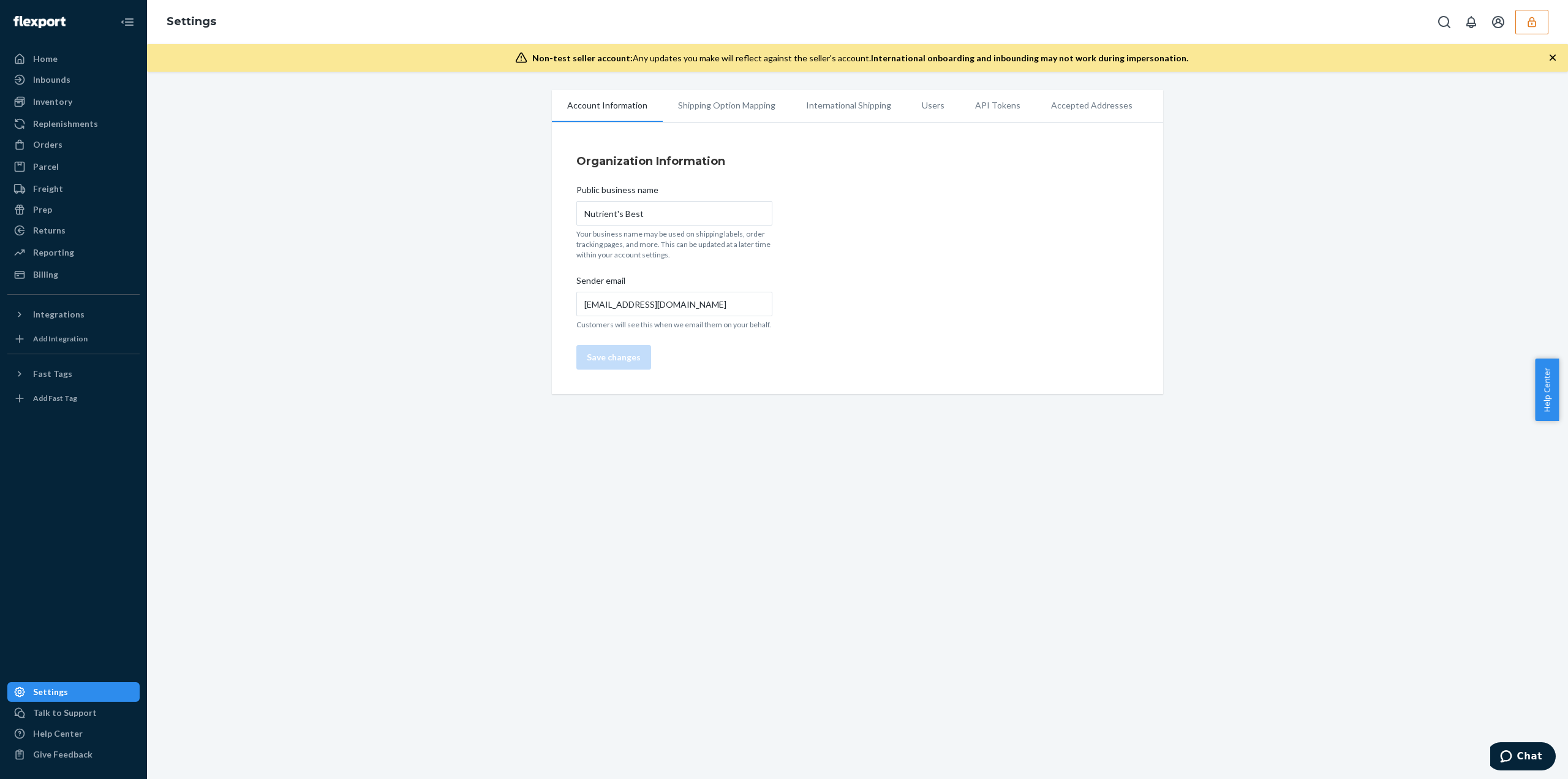
click at [916, 108] on li "Users" at bounding box center [933, 105] width 53 height 30
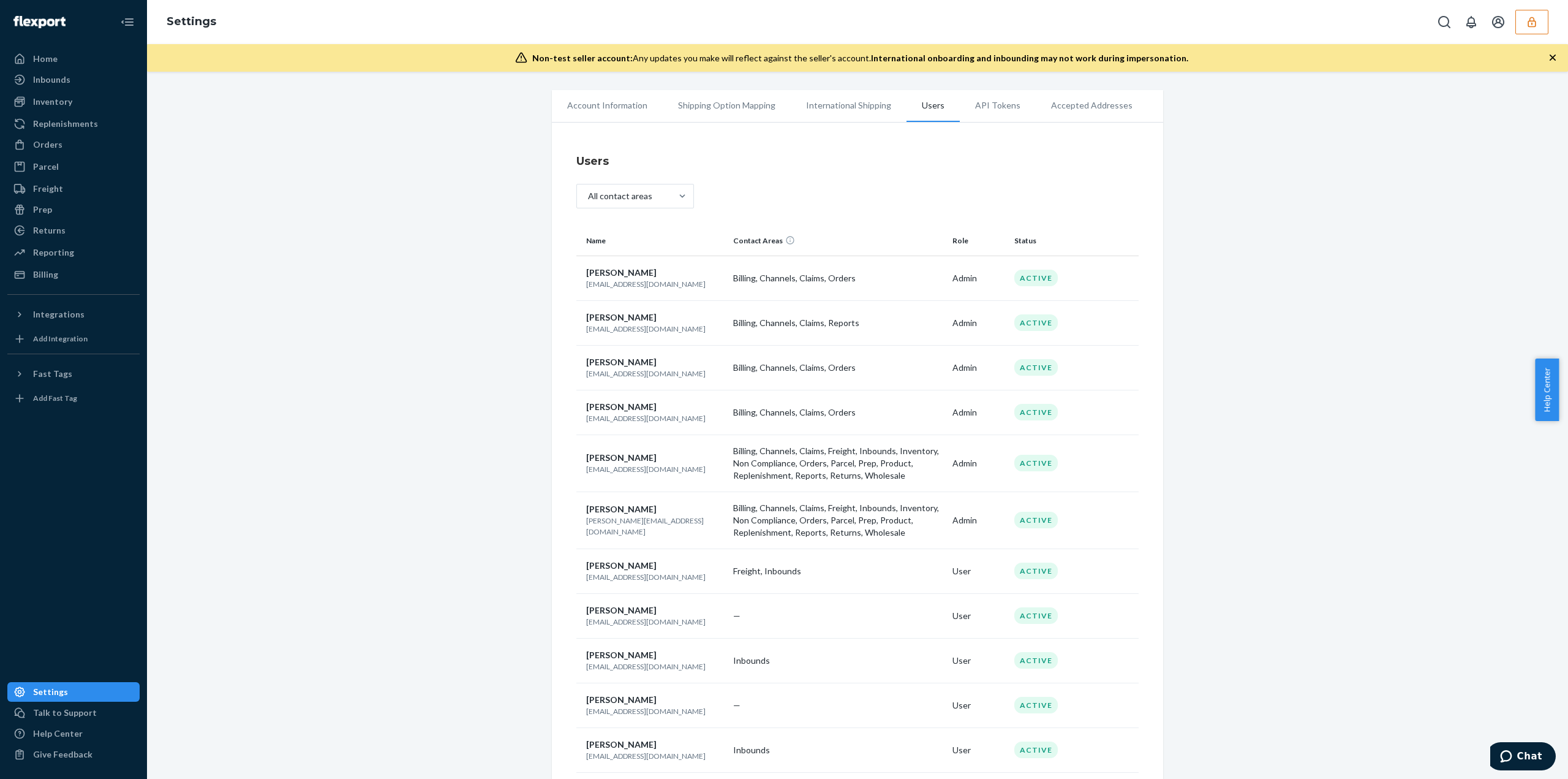
click at [594, 468] on p "[EMAIL_ADDRESS][DOMAIN_NAME]" at bounding box center [654, 469] width 137 height 11
copy p "[EMAIL_ADDRESS][DOMAIN_NAME]"
